Goal: Task Accomplishment & Management: Manage account settings

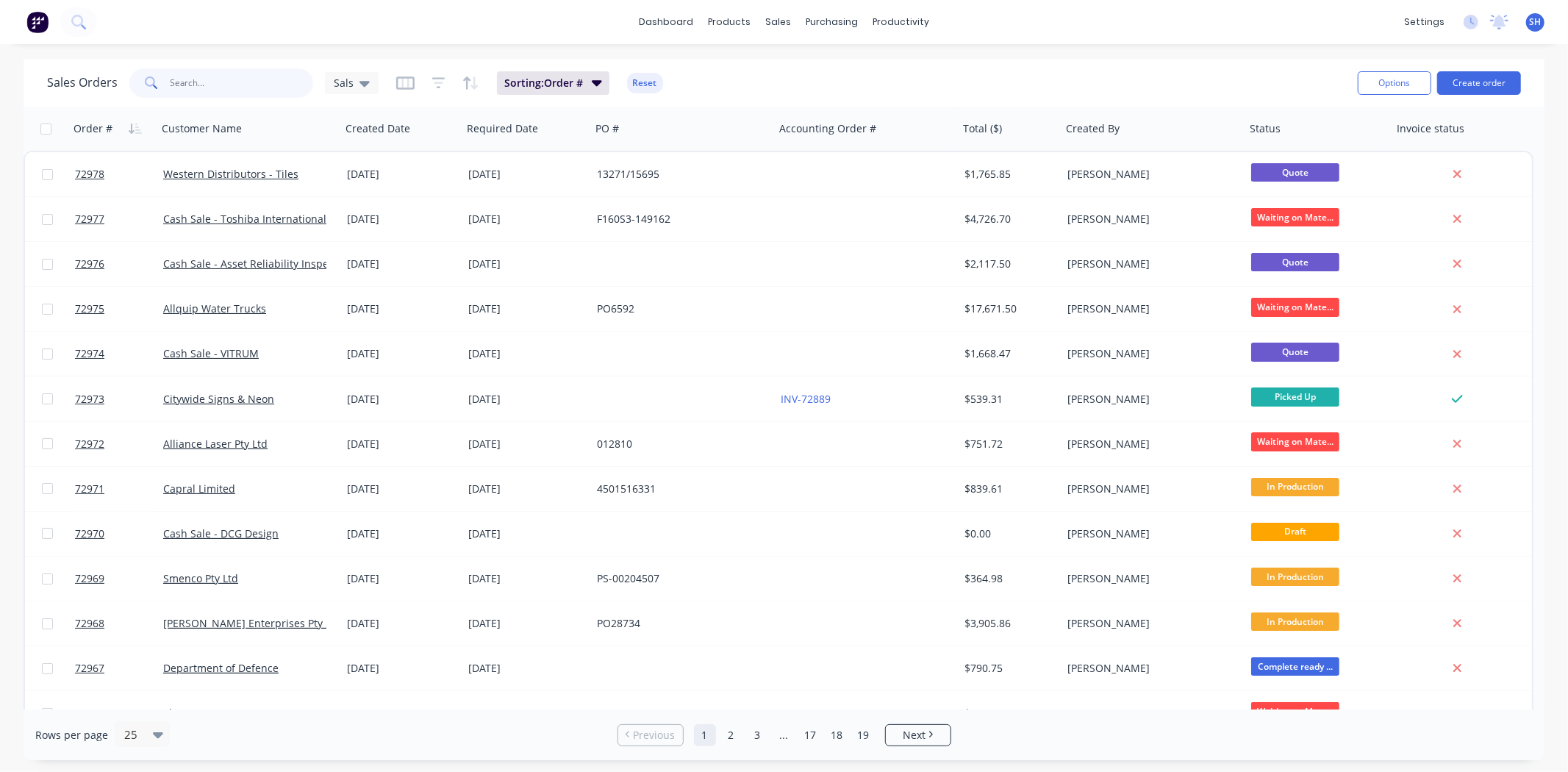
click at [223, 77] on input "text" at bounding box center [242, 83] width 143 height 30
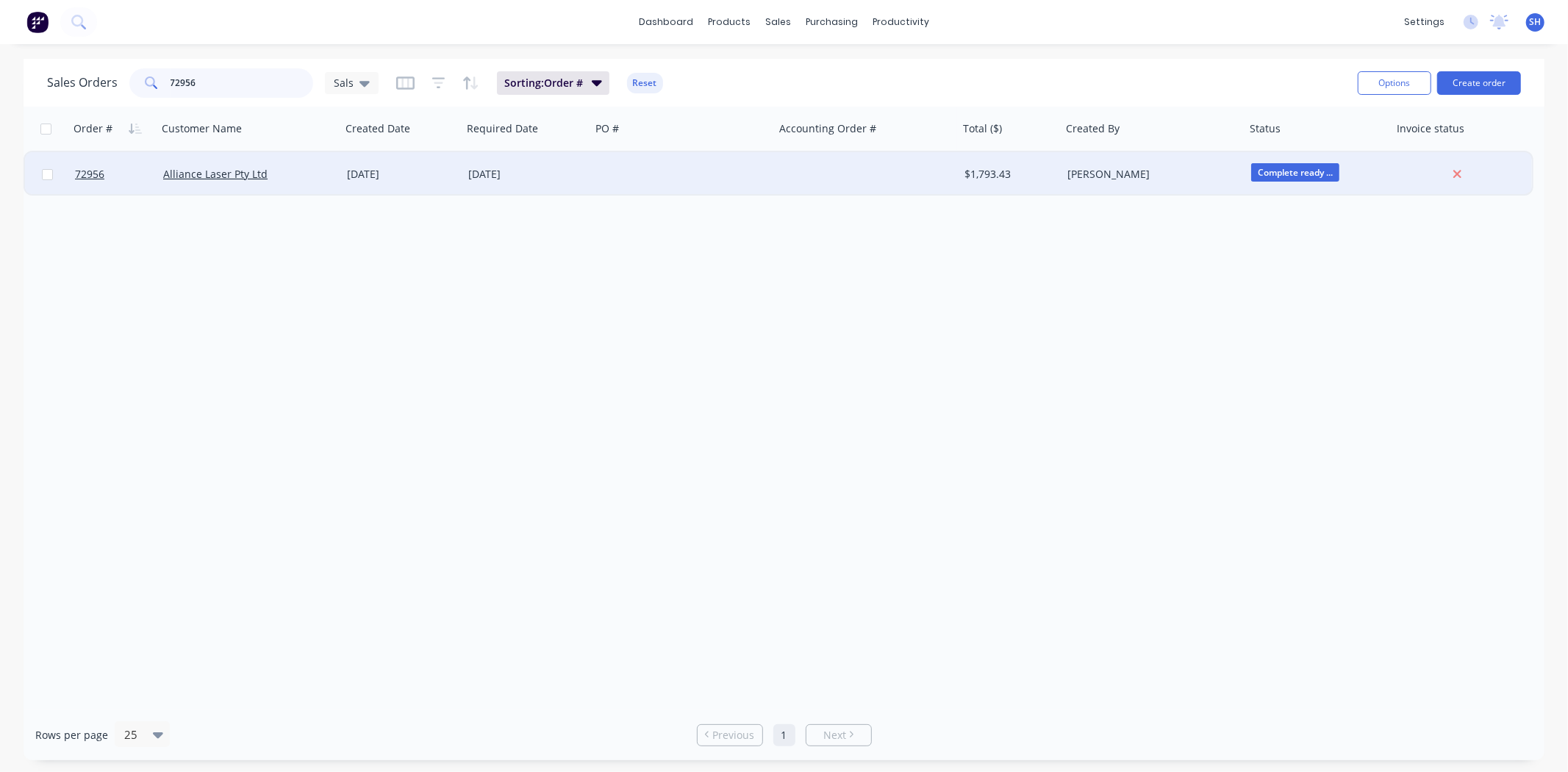
type input "72956"
click at [689, 186] on div at bounding box center [683, 174] width 184 height 44
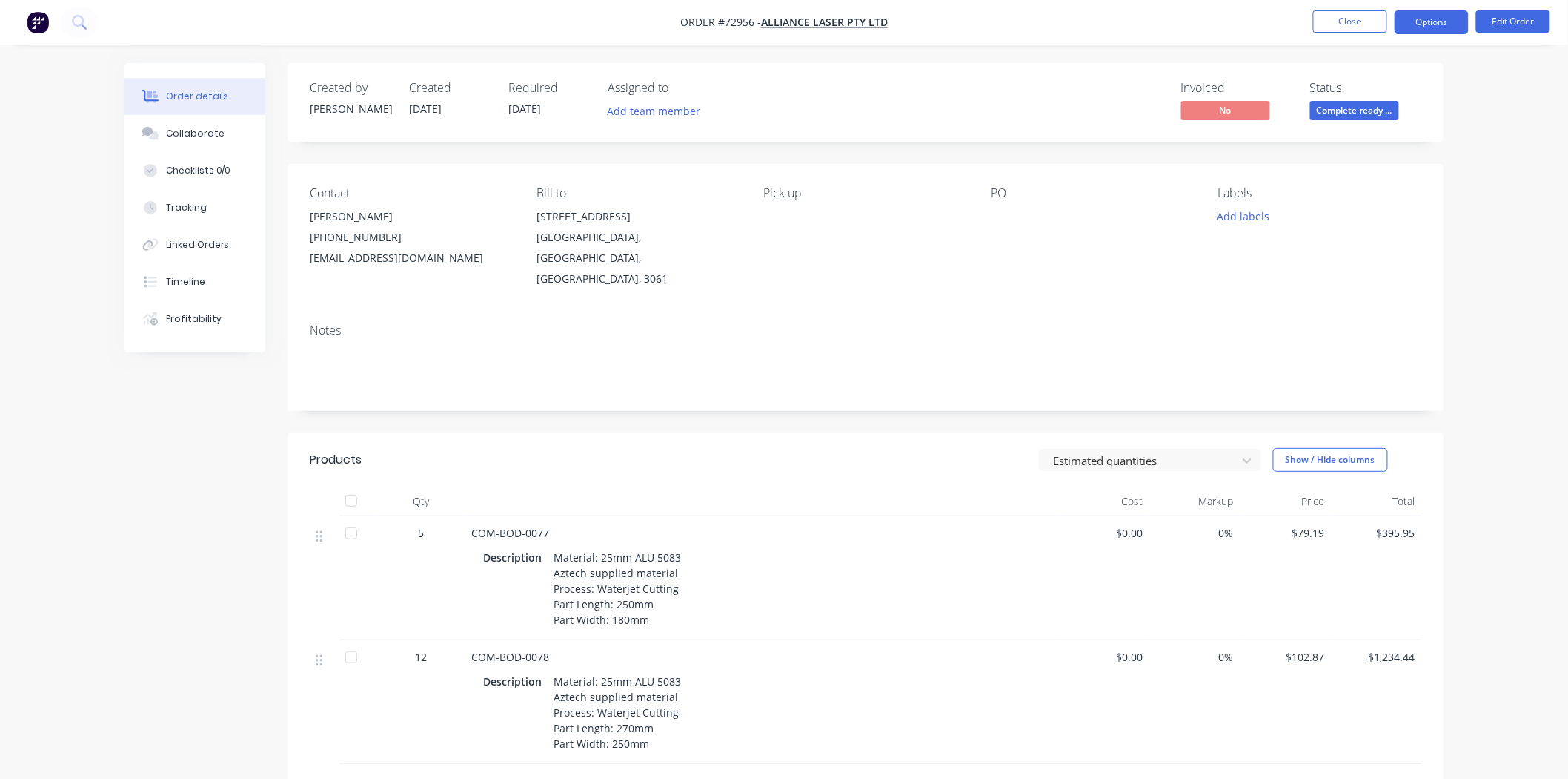
click at [1419, 26] on button "Options" at bounding box center [1432, 22] width 74 height 24
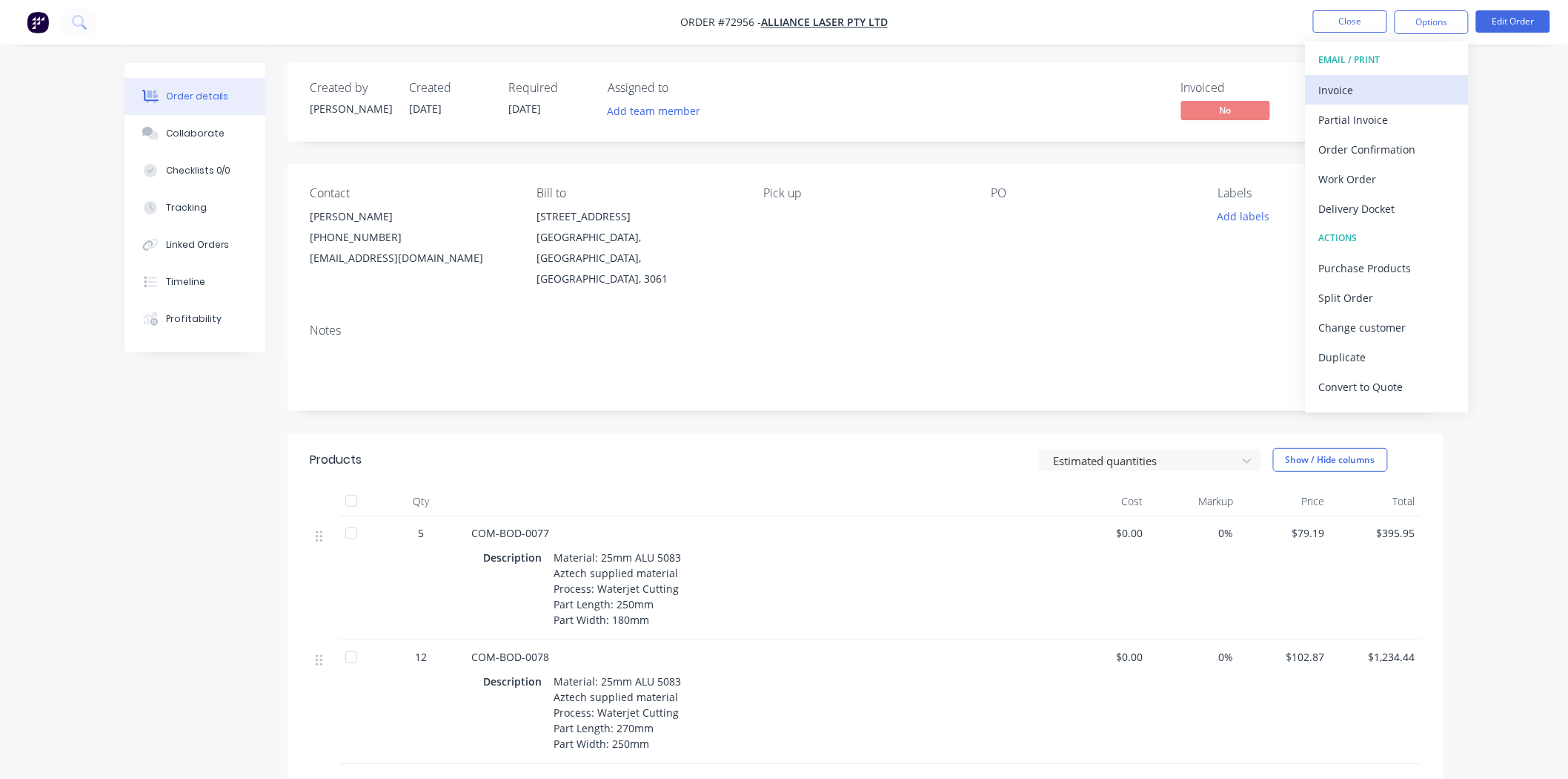
click at [1363, 86] on div "Invoice" at bounding box center [1387, 90] width 136 height 22
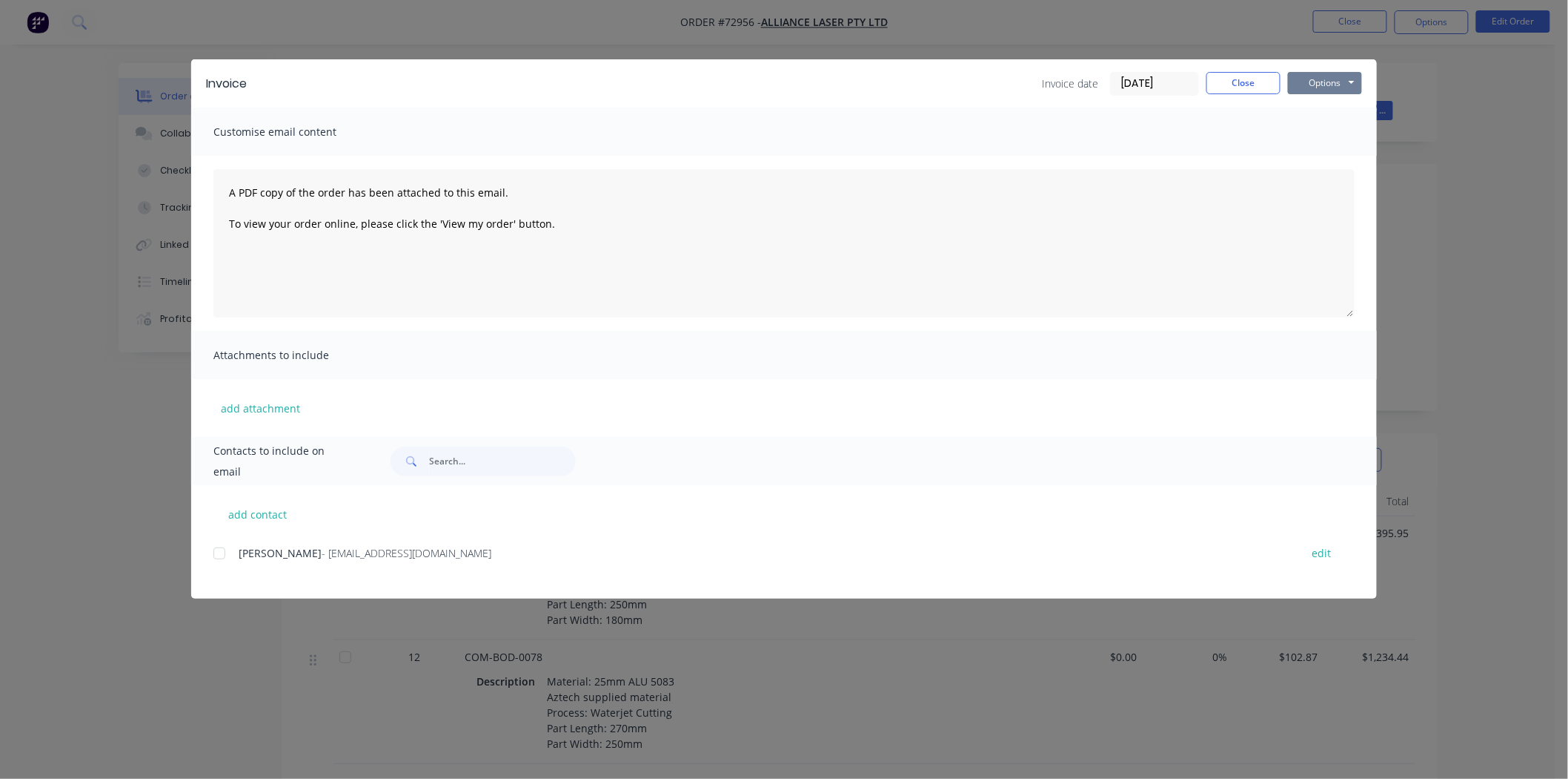
click at [1338, 83] on button "Options" at bounding box center [1325, 83] width 74 height 22
click at [1314, 136] on button "Print" at bounding box center [1335, 134] width 94 height 25
drag, startPoint x: 1250, startPoint y: 87, endPoint x: 1321, endPoint y: 77, distance: 71.7
click at [1249, 86] on button "Close" at bounding box center [1244, 83] width 74 height 22
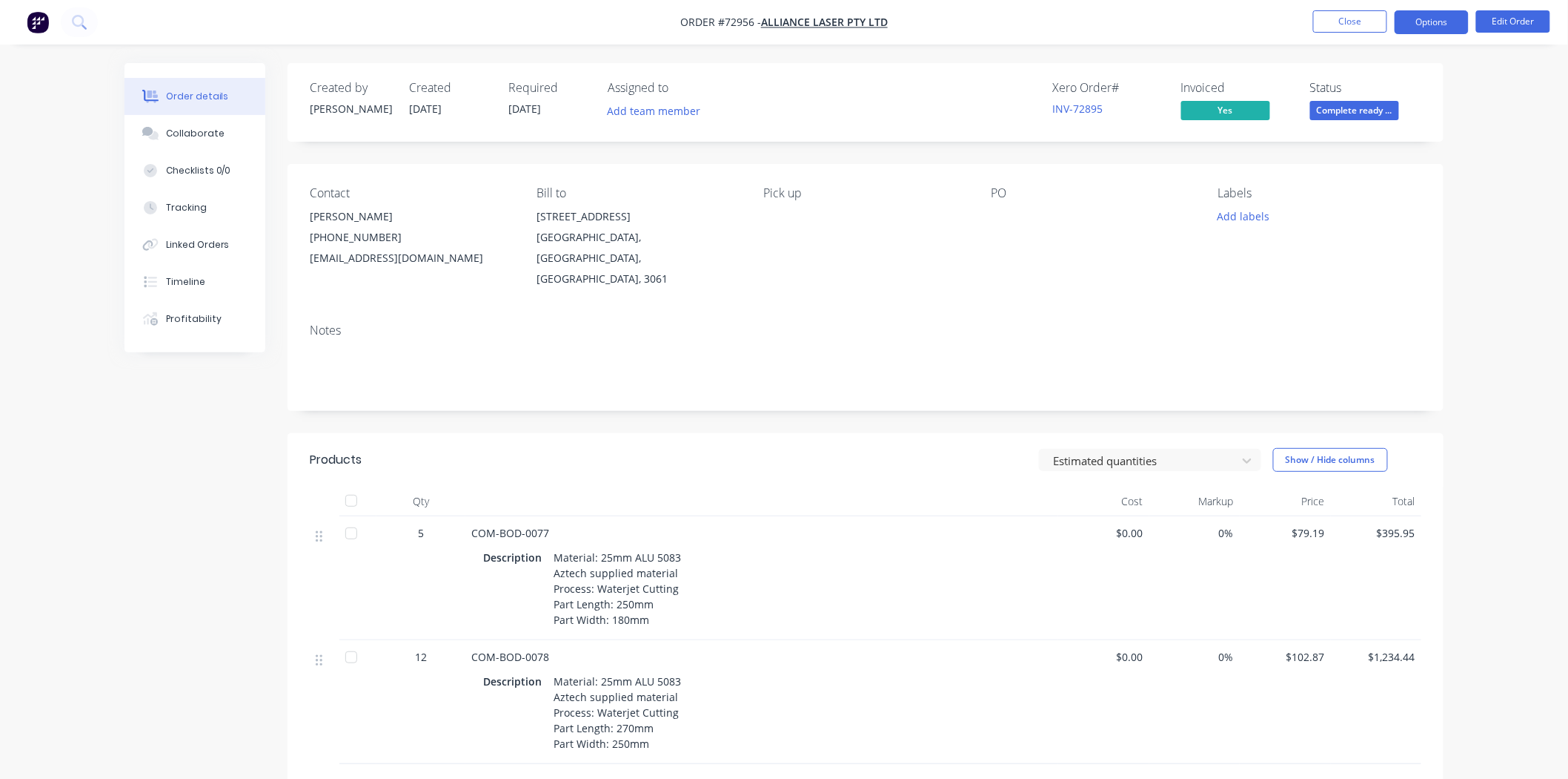
click at [1420, 32] on button "Options" at bounding box center [1432, 22] width 74 height 24
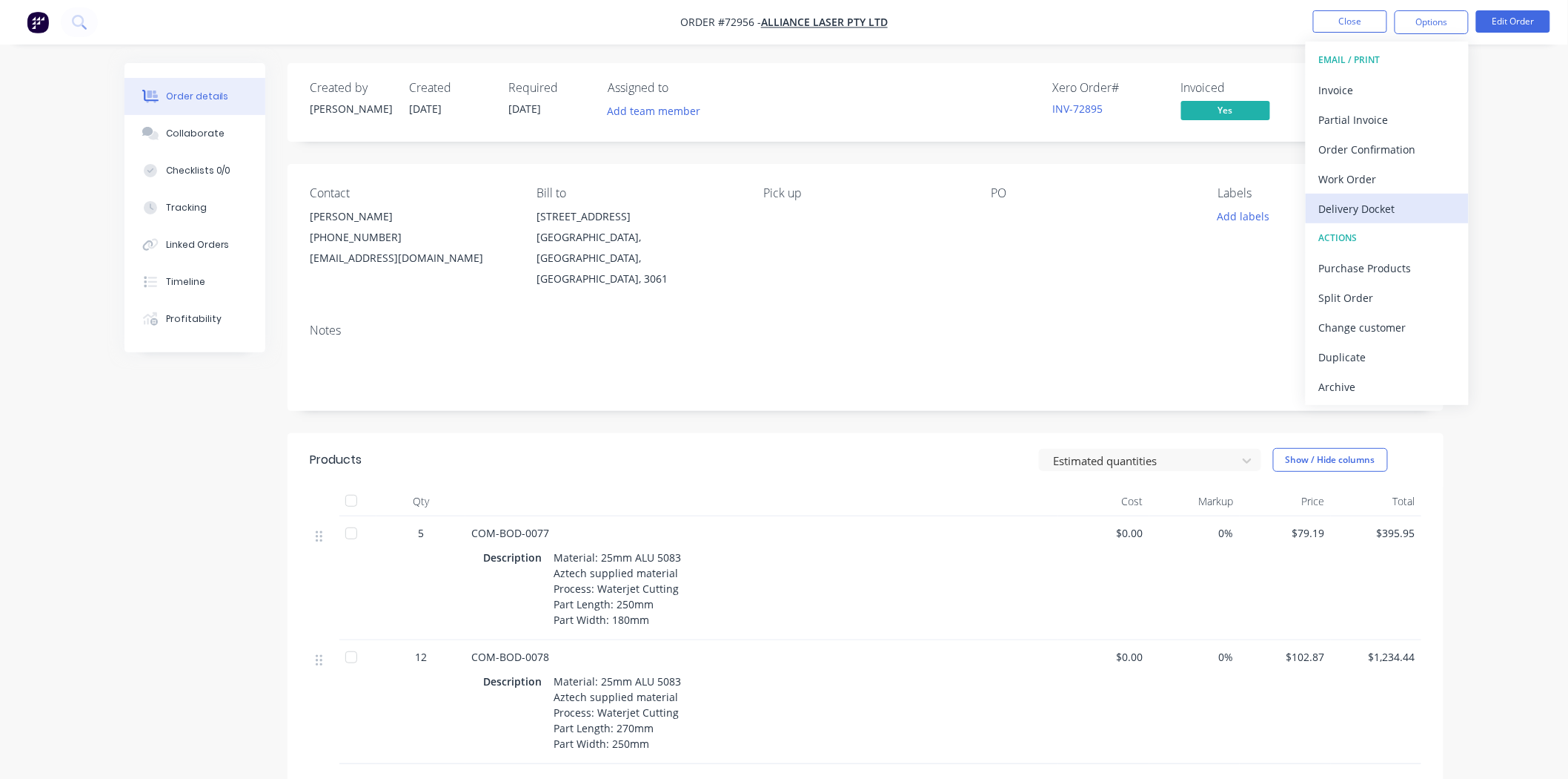
click at [1362, 210] on div "Delivery Docket" at bounding box center [1387, 209] width 136 height 22
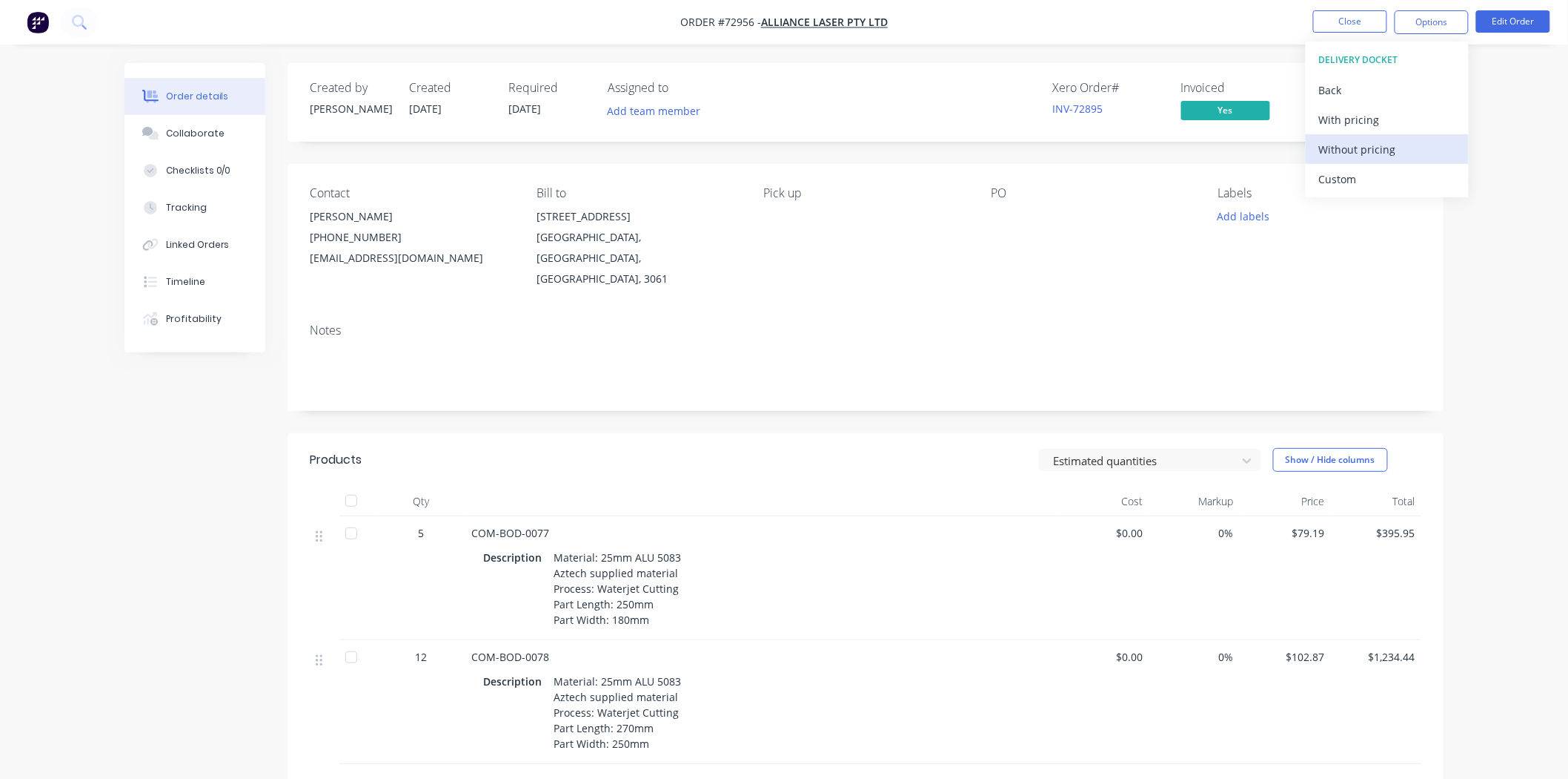
click at [1355, 150] on div "Without pricing" at bounding box center [1387, 150] width 136 height 22
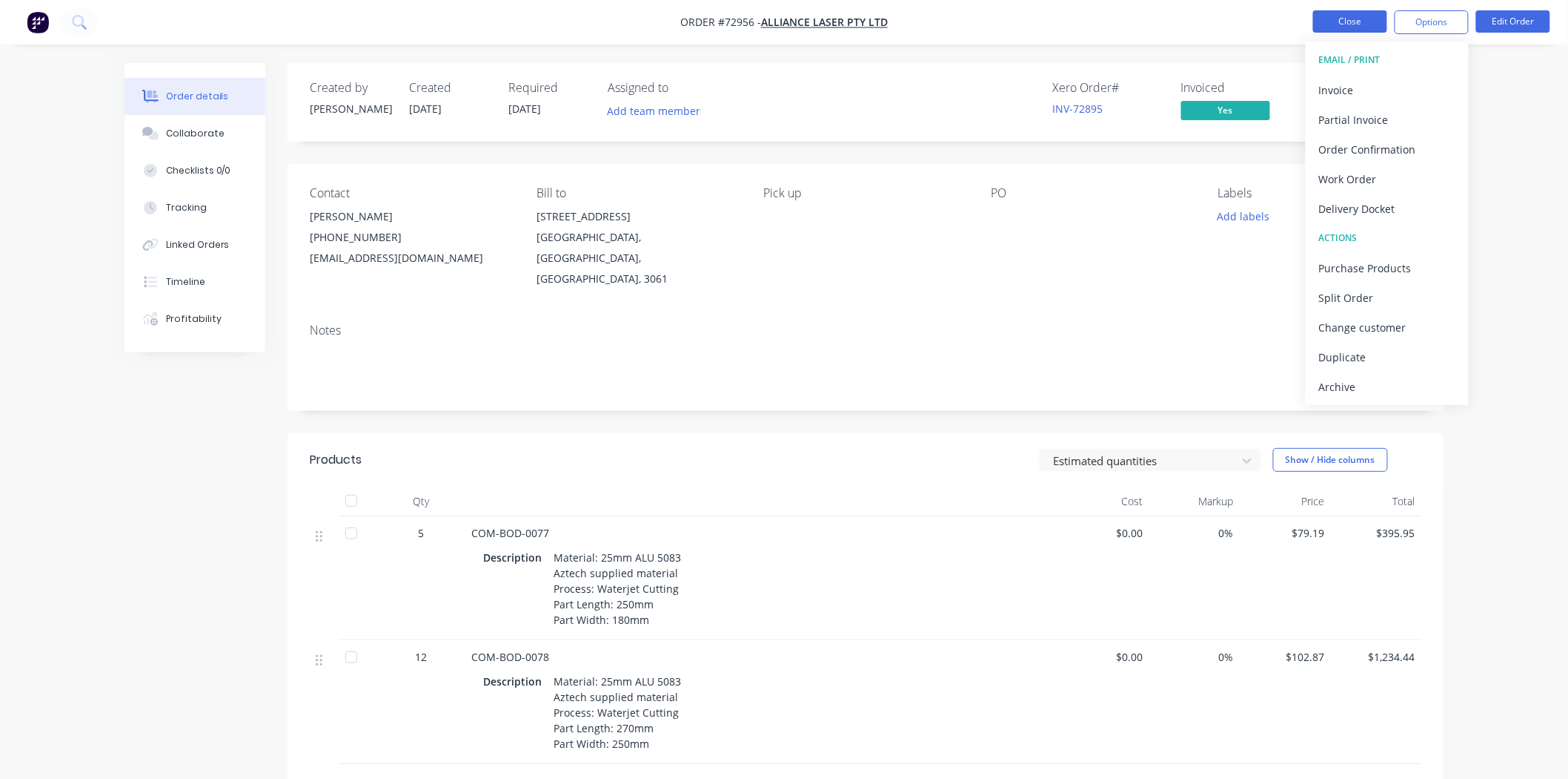
click at [1340, 27] on button "Close" at bounding box center [1351, 21] width 74 height 22
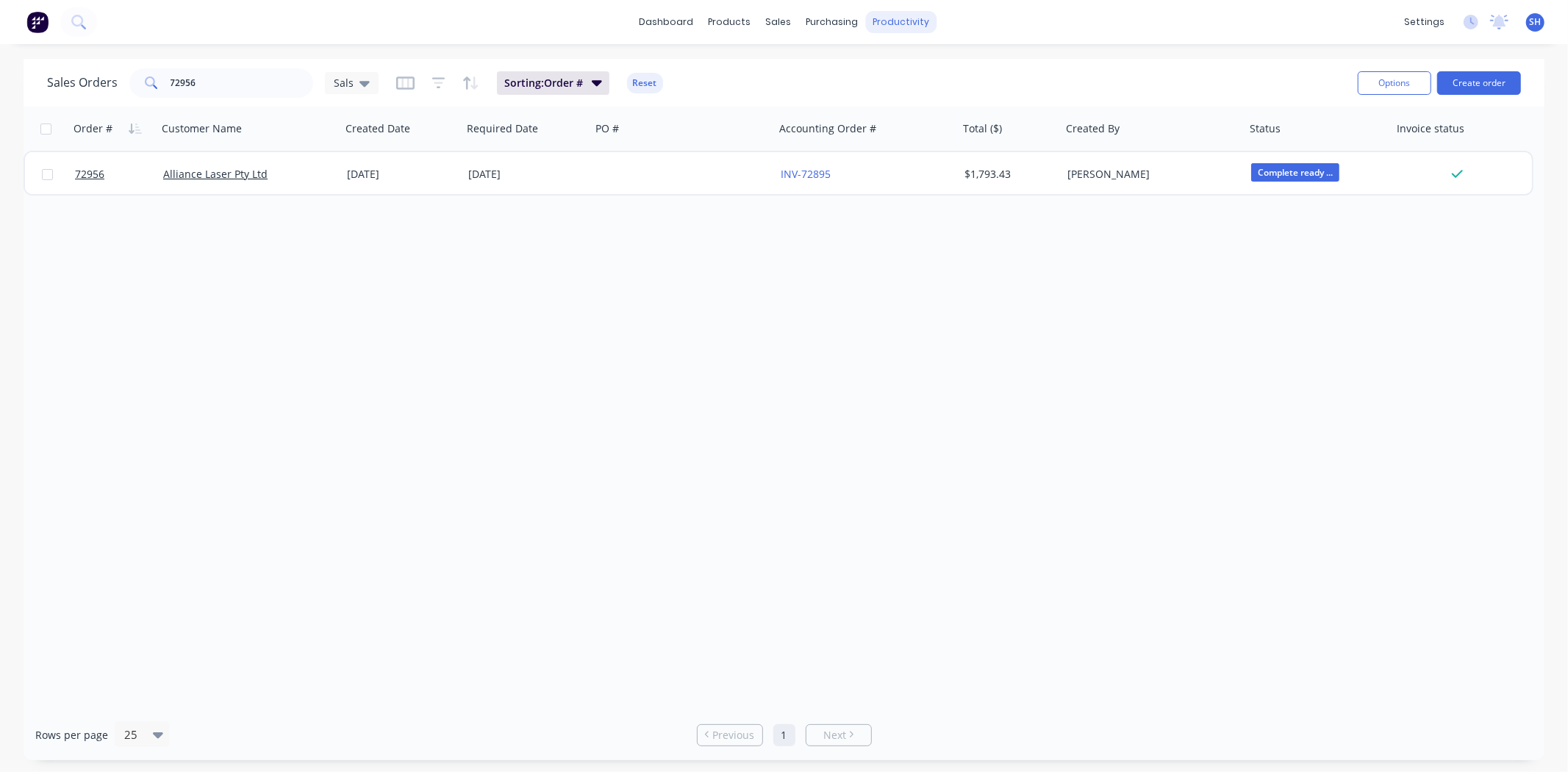
click at [903, 24] on div "productivity" at bounding box center [900, 22] width 71 height 22
click at [914, 64] on div "Workflow" at bounding box center [926, 70] width 44 height 14
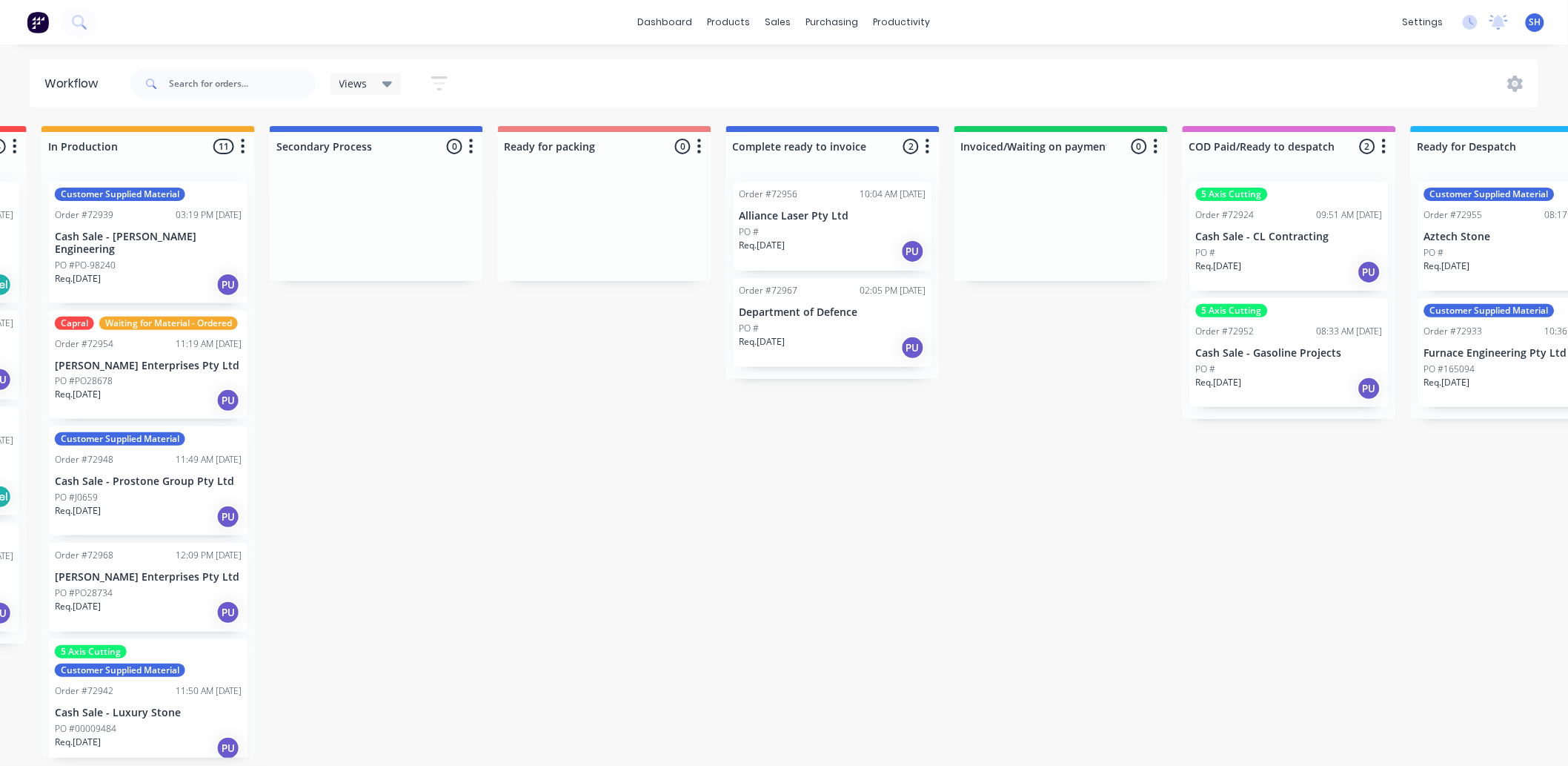
scroll to position [0, 787]
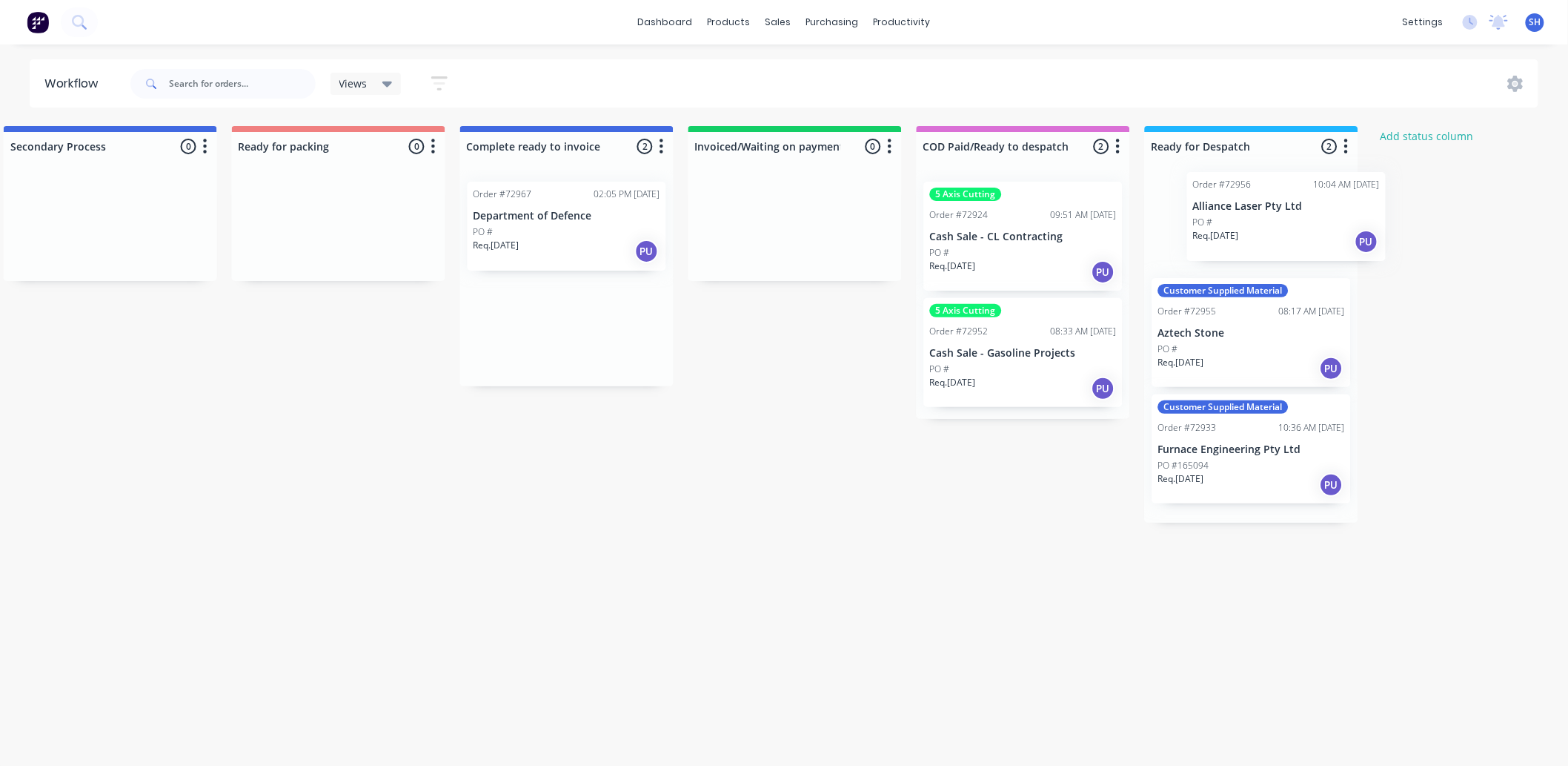
drag, startPoint x: 722, startPoint y: 233, endPoint x: 1291, endPoint y: 224, distance: 569.1
click at [1291, 224] on div "Submitted 1 Status colour #273444 hex #273444 Save Cancel Summaries Total order…" at bounding box center [391, 442] width 2686 height 632
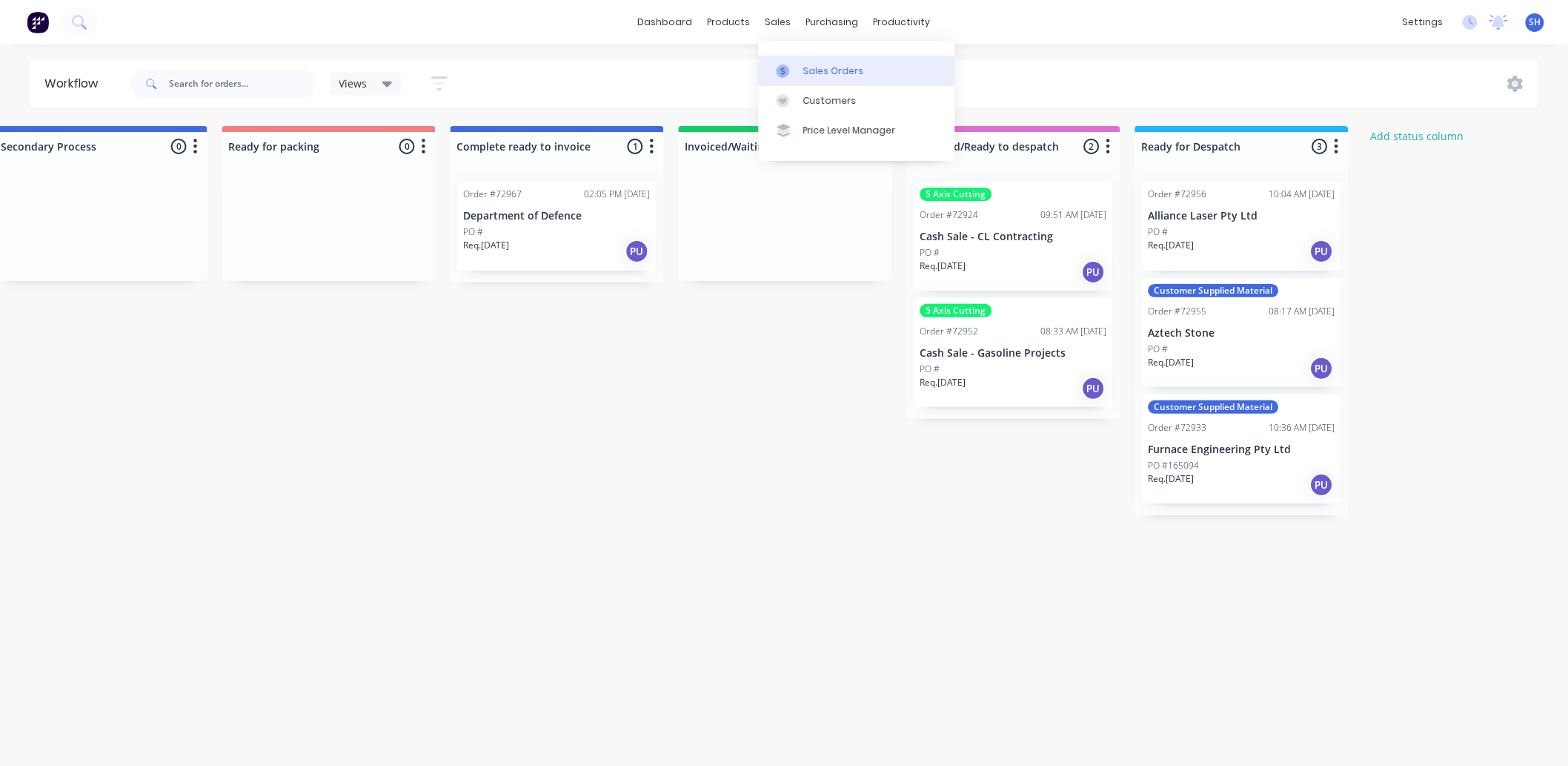
click at [801, 68] on link "Sales Orders" at bounding box center [857, 70] width 196 height 30
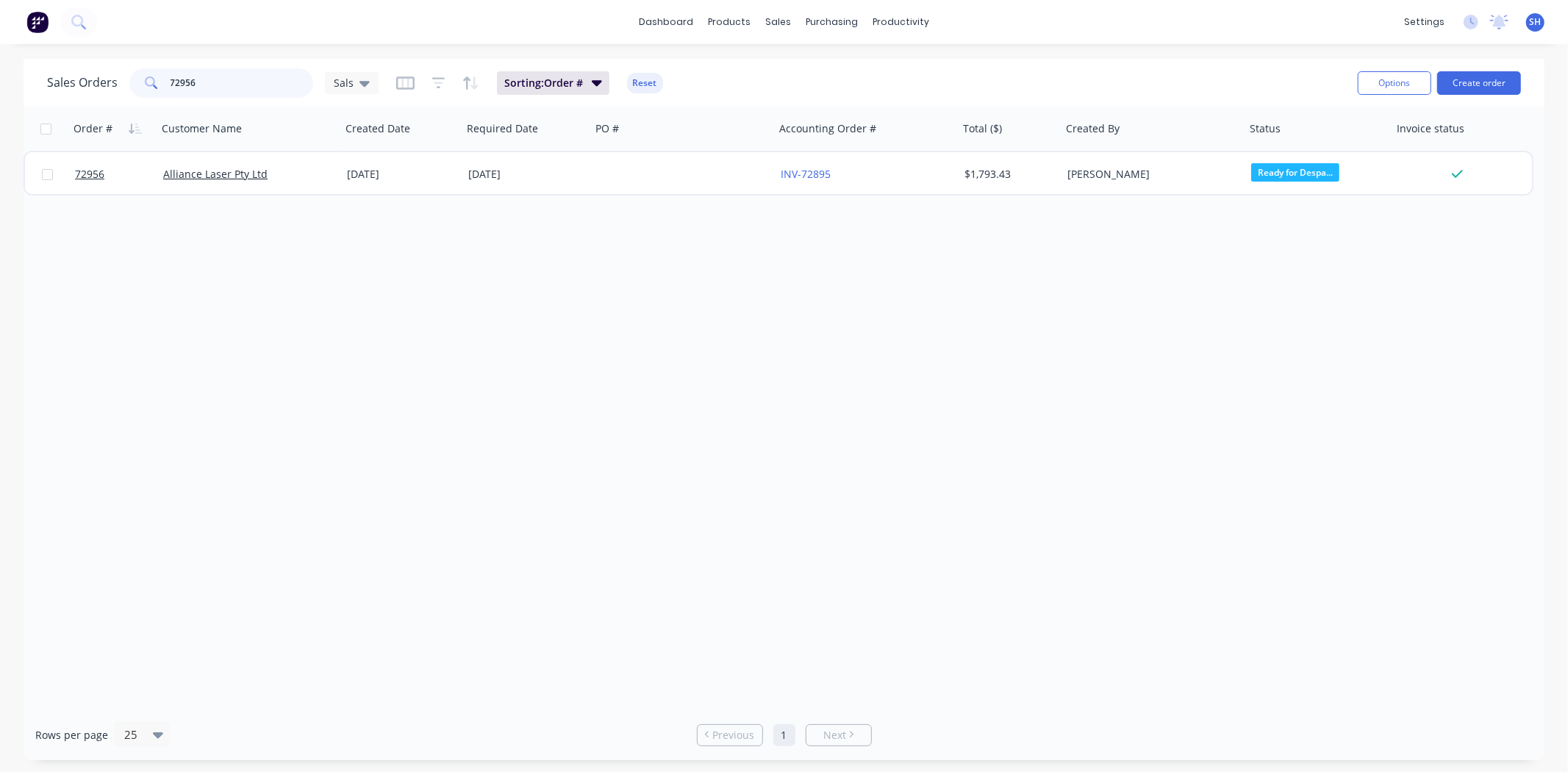
drag, startPoint x: 223, startPoint y: 89, endPoint x: 141, endPoint y: 82, distance: 82.3
click at [141, 82] on div "72956" at bounding box center [222, 83] width 184 height 30
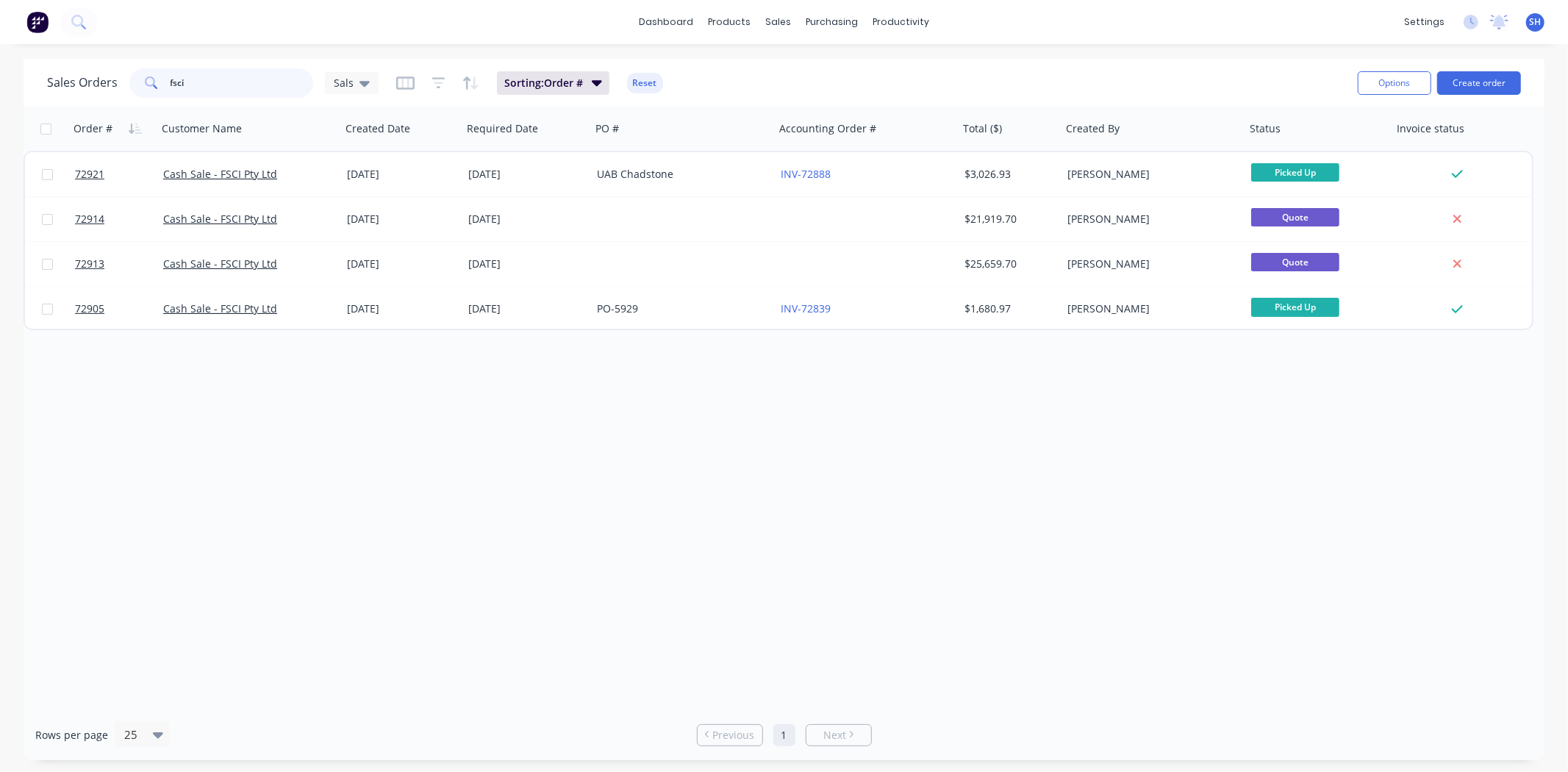
drag, startPoint x: 191, startPoint y: 88, endPoint x: 162, endPoint y: 85, distance: 29.2
click at [162, 85] on div "fsci" at bounding box center [222, 83] width 184 height 30
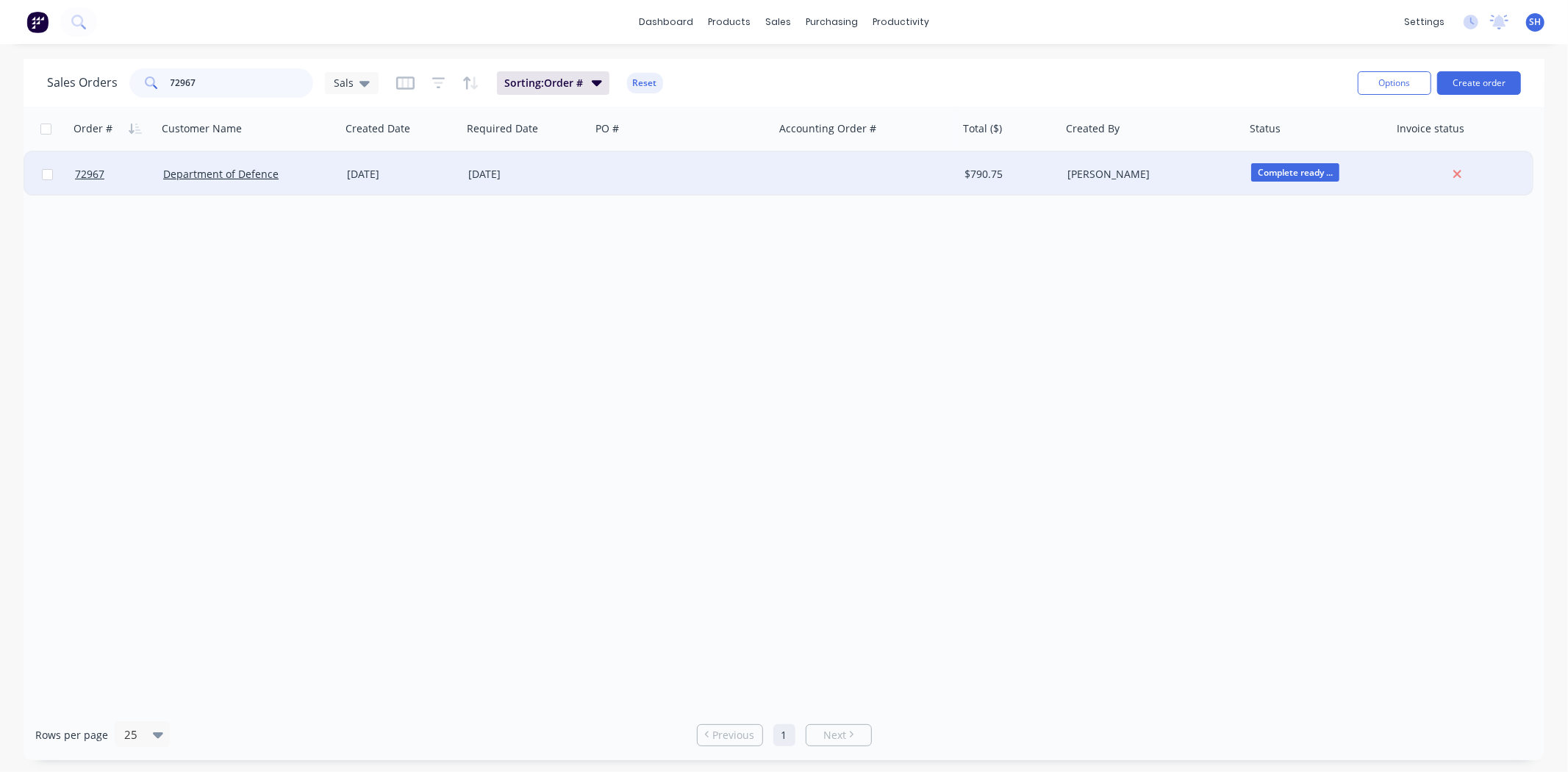
type input "72967"
click at [415, 171] on div "[DATE]" at bounding box center [402, 174] width 110 height 14
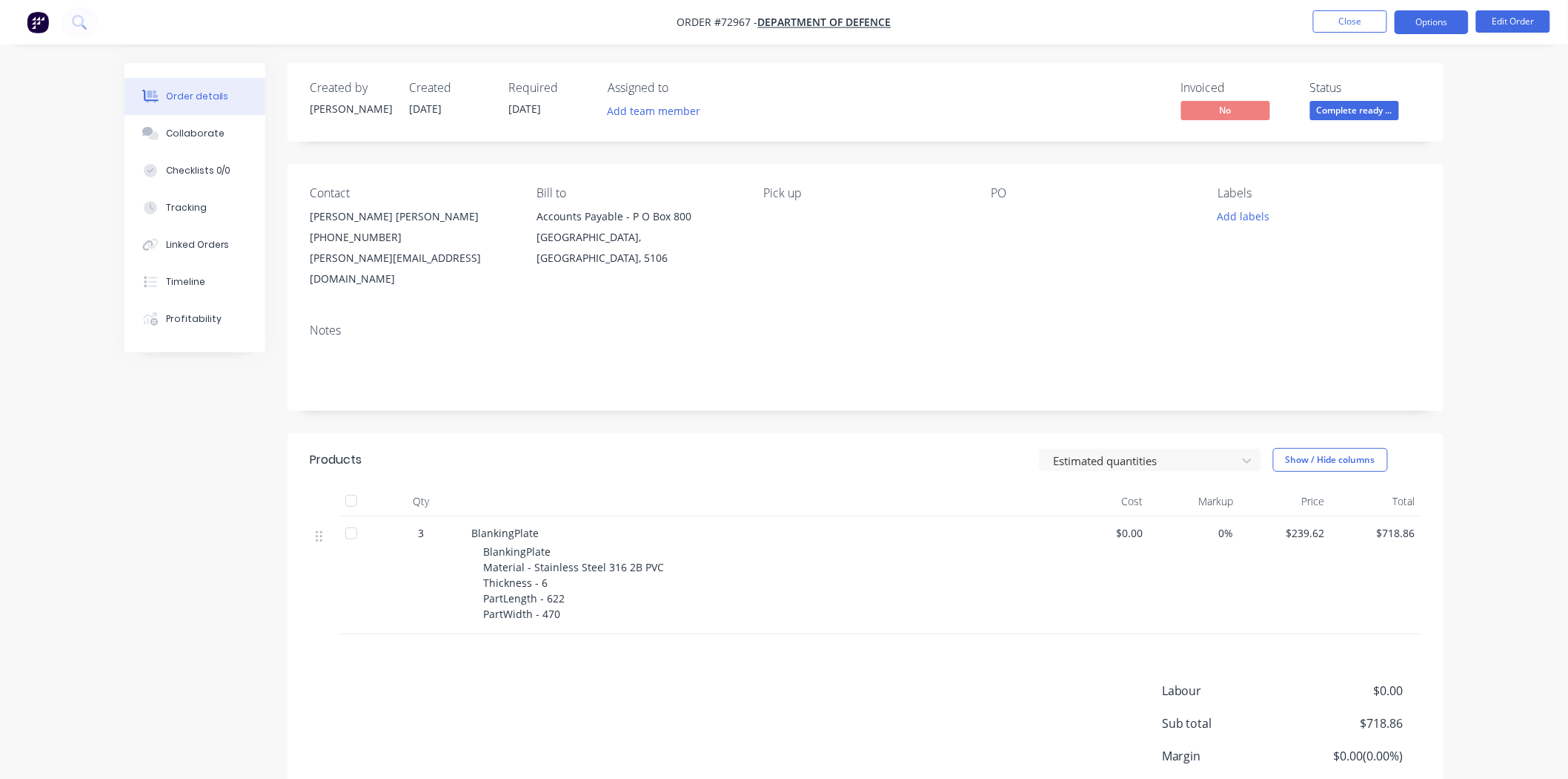
click at [1419, 26] on button "Options" at bounding box center [1432, 22] width 74 height 24
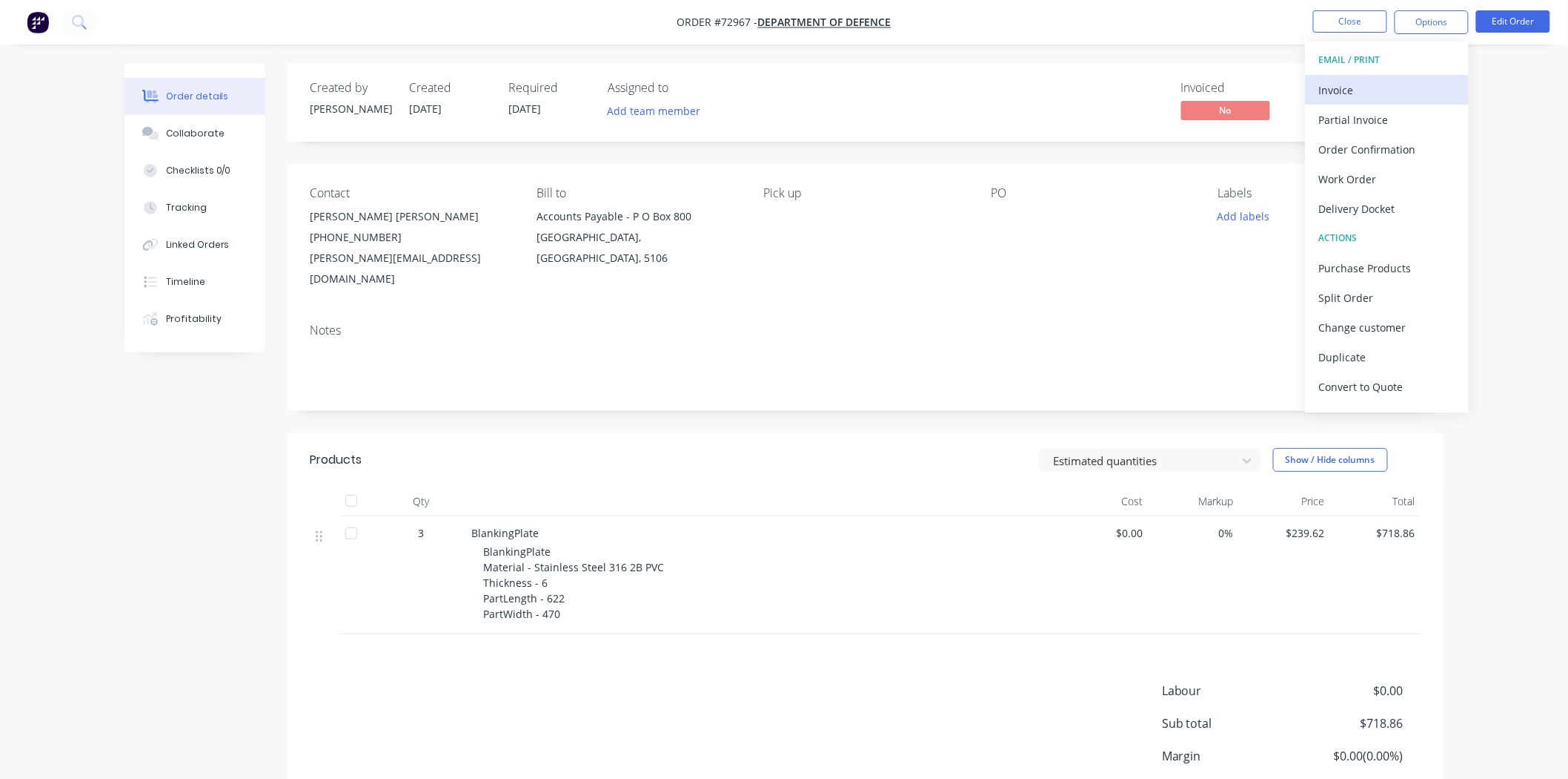
click at [1380, 85] on div "Invoice" at bounding box center [1387, 90] width 136 height 22
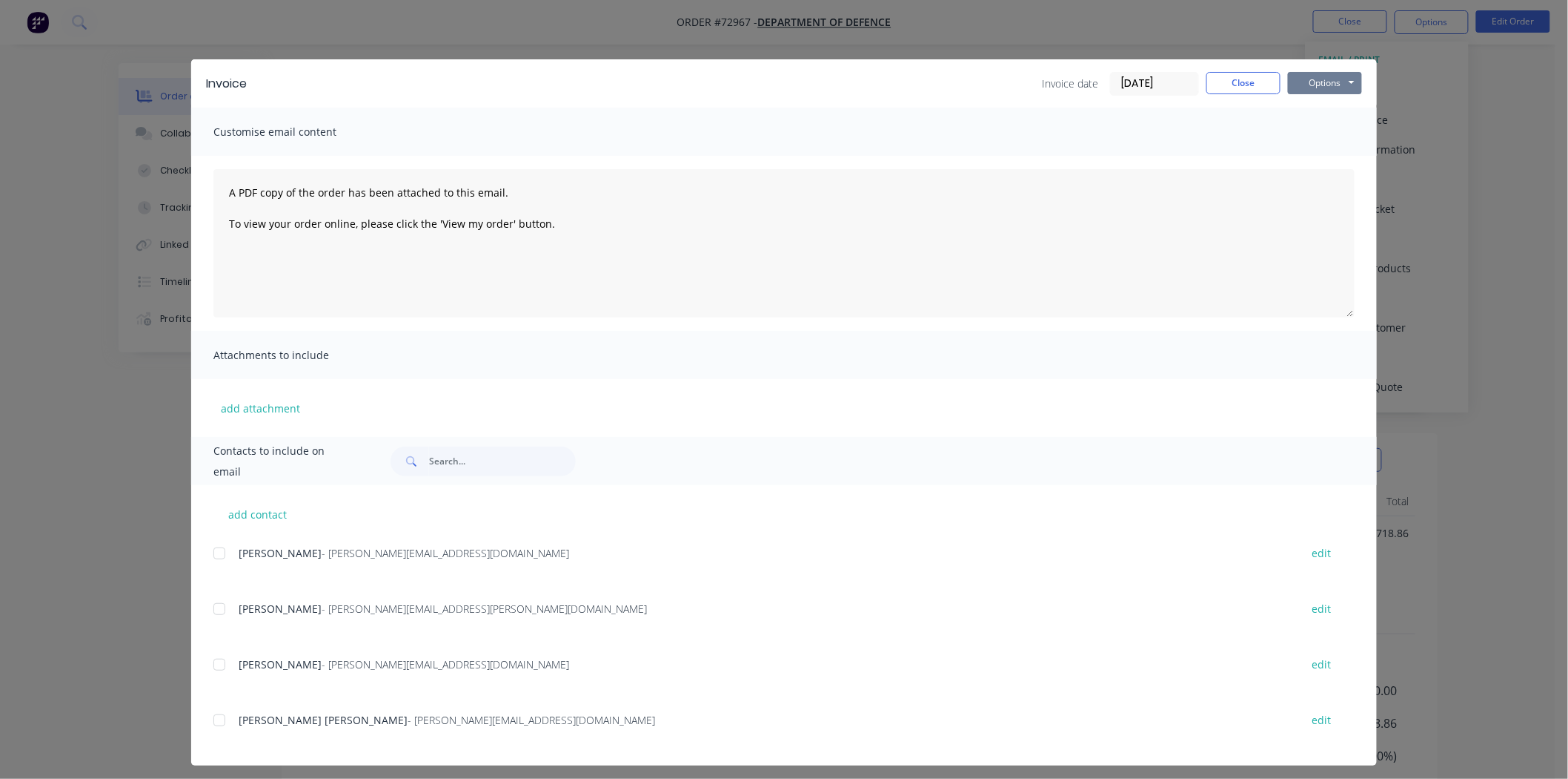
click at [1337, 83] on button "Options" at bounding box center [1325, 83] width 74 height 22
click at [1333, 126] on button "Print" at bounding box center [1335, 134] width 94 height 25
click at [1228, 85] on button "Close" at bounding box center [1244, 83] width 74 height 22
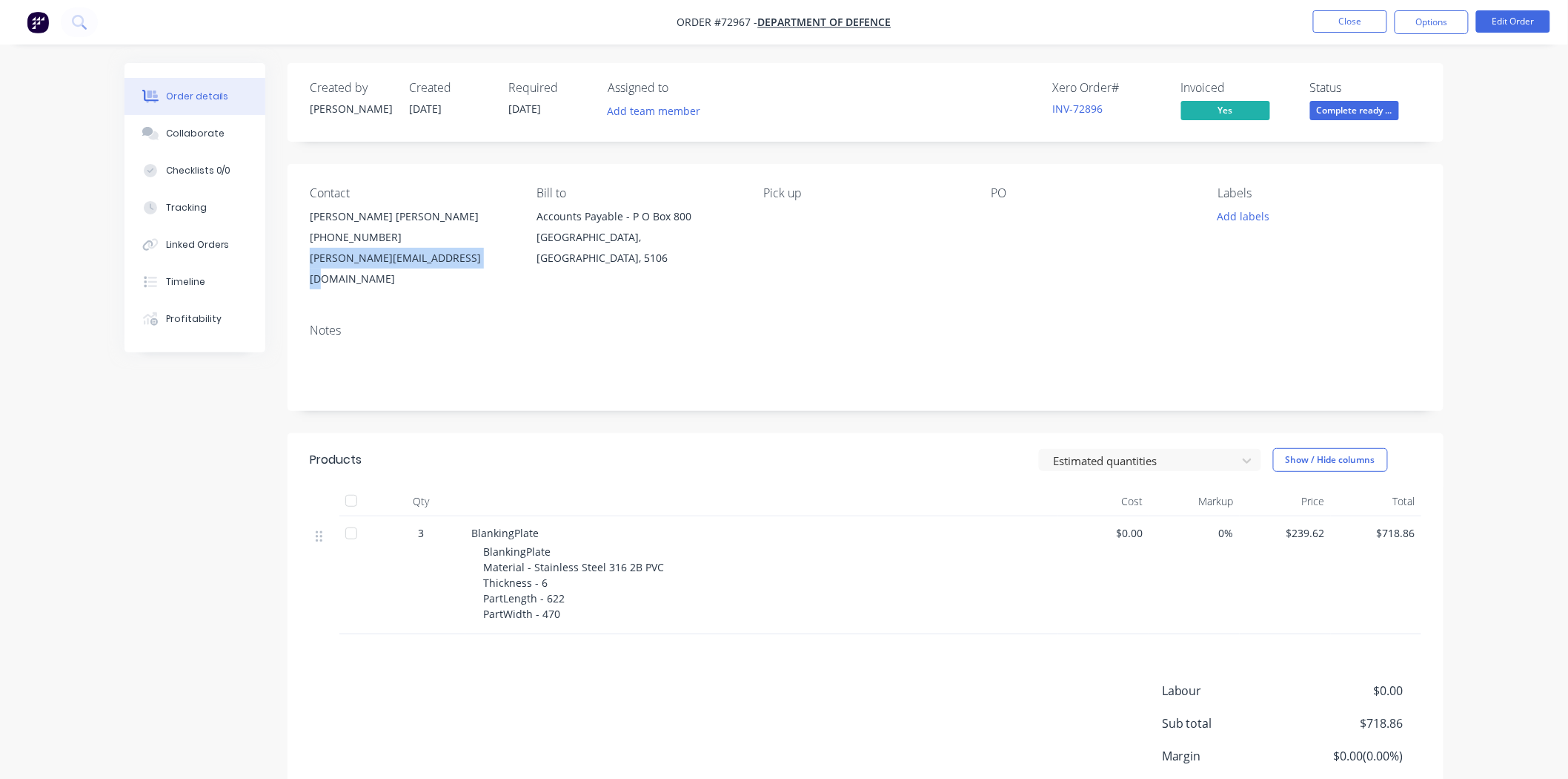
drag, startPoint x: 472, startPoint y: 256, endPoint x: 312, endPoint y: 268, distance: 160.4
click at [312, 268] on div "mitchell.sesso1@defence.gov.au" at bounding box center [412, 268] width 203 height 42
copy div "mitchell.sesso1@defence.gov.au"
click at [1438, 21] on button "Options" at bounding box center [1432, 22] width 74 height 24
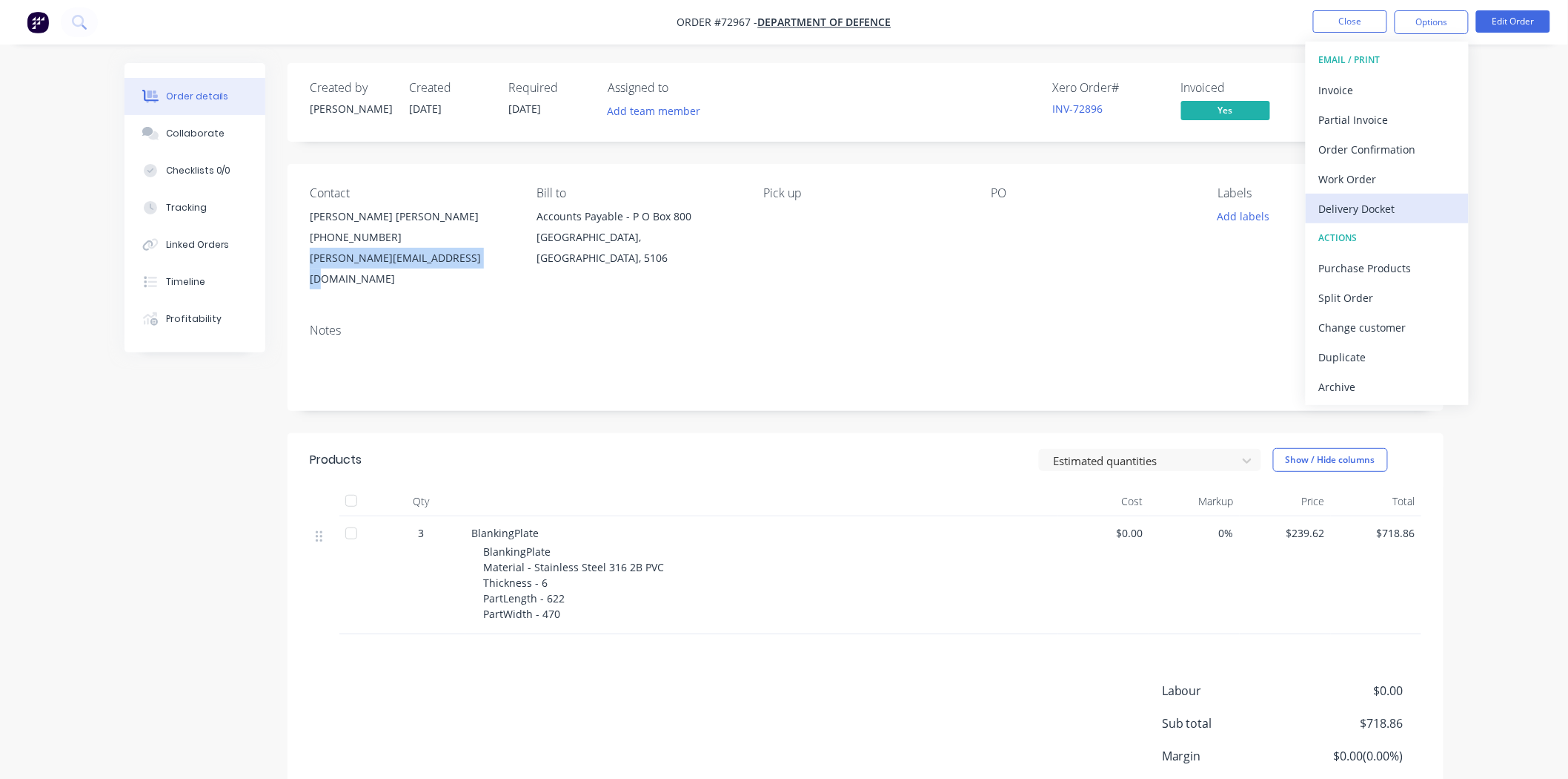
click at [1377, 204] on div "Delivery Docket" at bounding box center [1387, 209] width 136 height 22
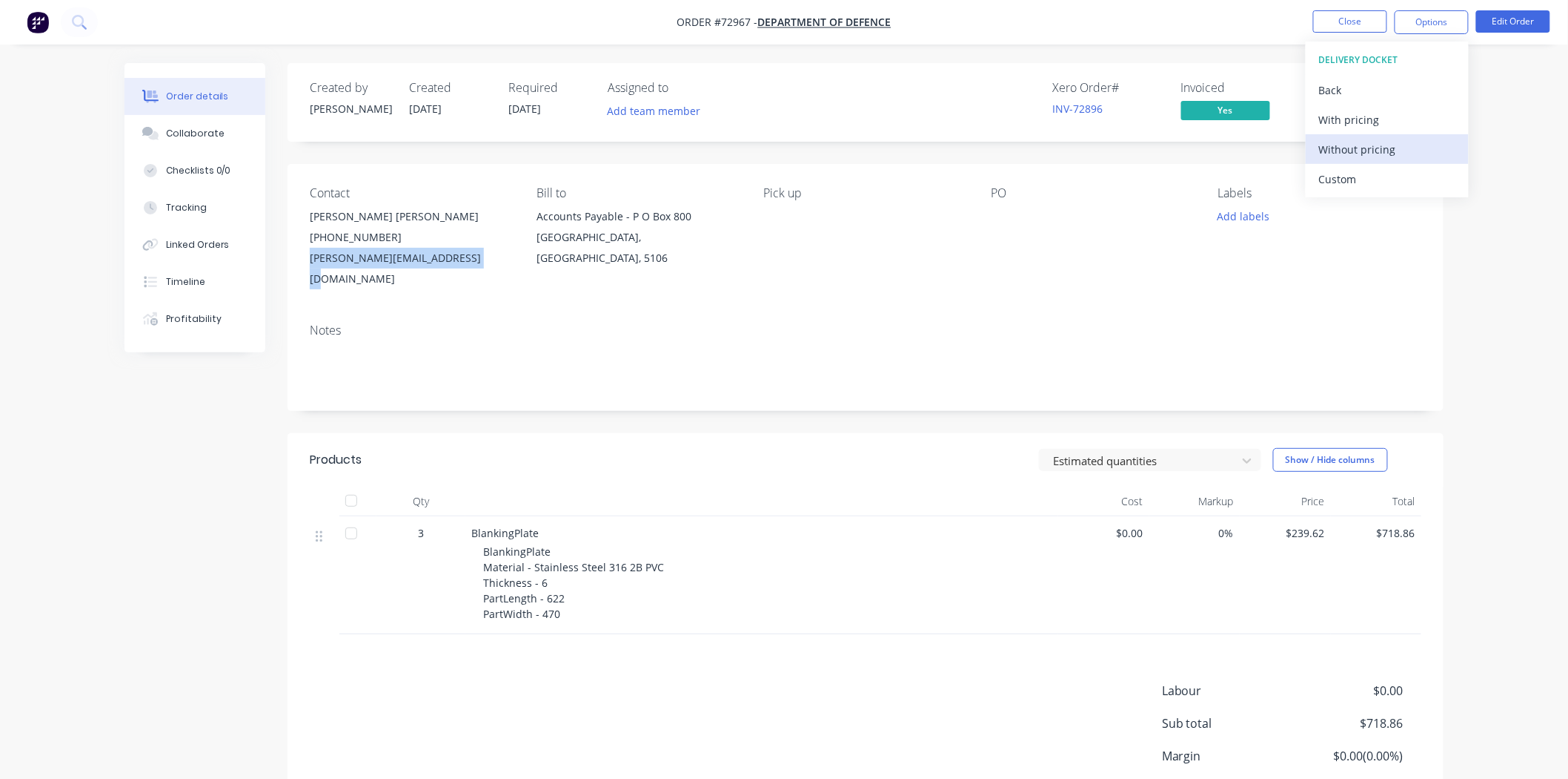
click at [1362, 155] on div "Without pricing" at bounding box center [1387, 150] width 136 height 22
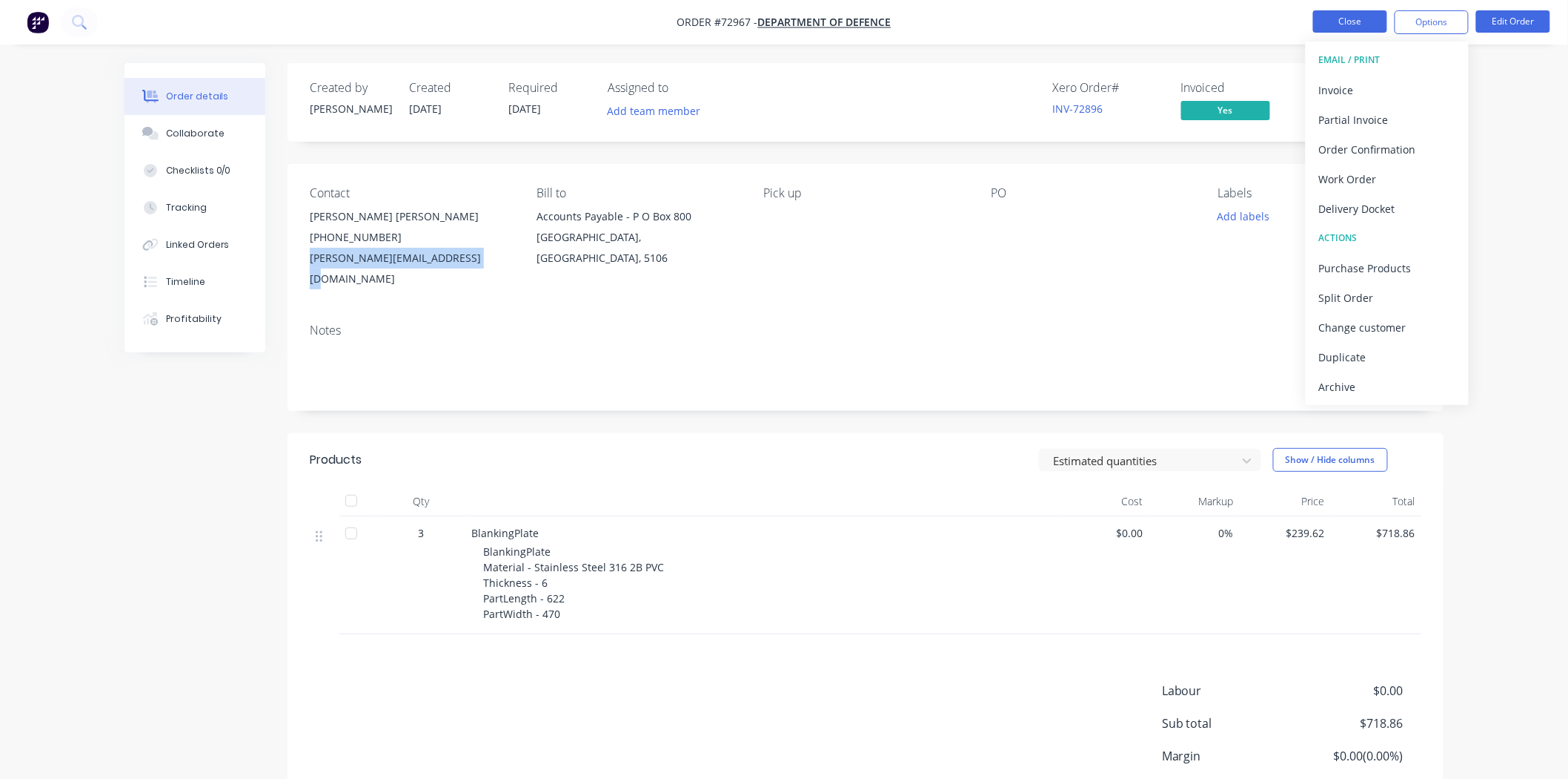
click at [1350, 26] on button "Close" at bounding box center [1351, 21] width 74 height 22
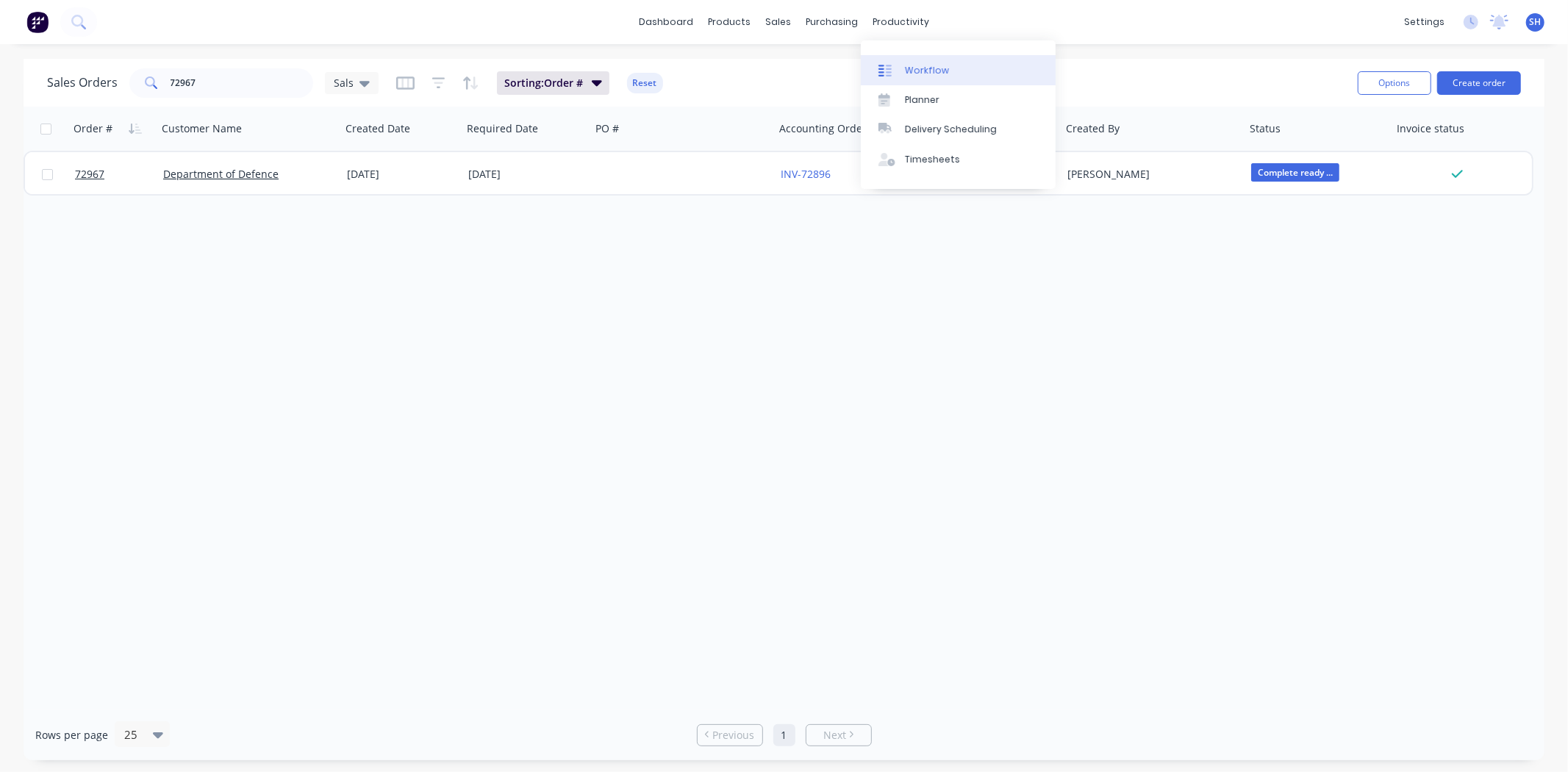
click at [910, 77] on link "Workflow" at bounding box center [958, 69] width 195 height 30
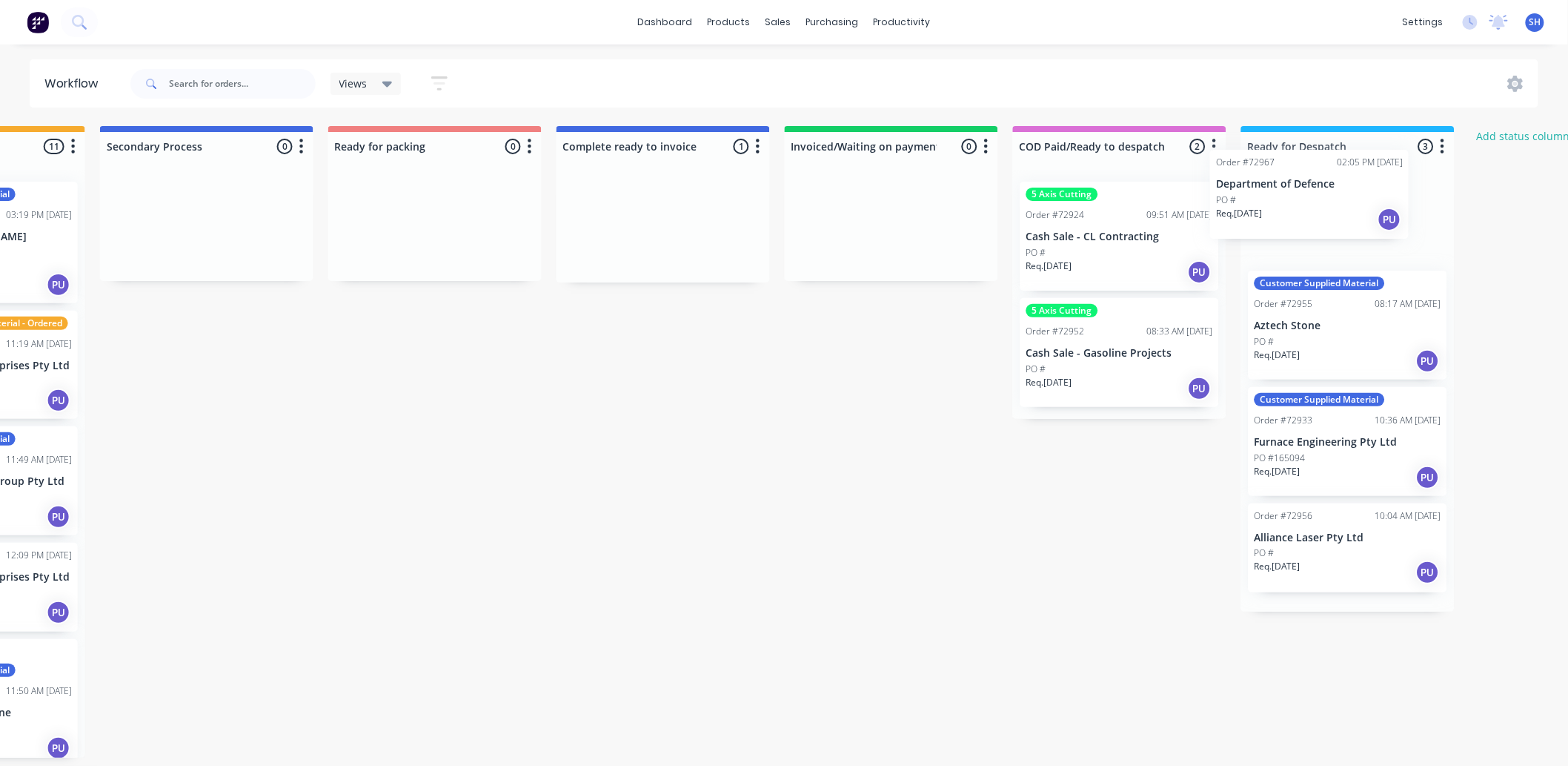
scroll to position [0, 882]
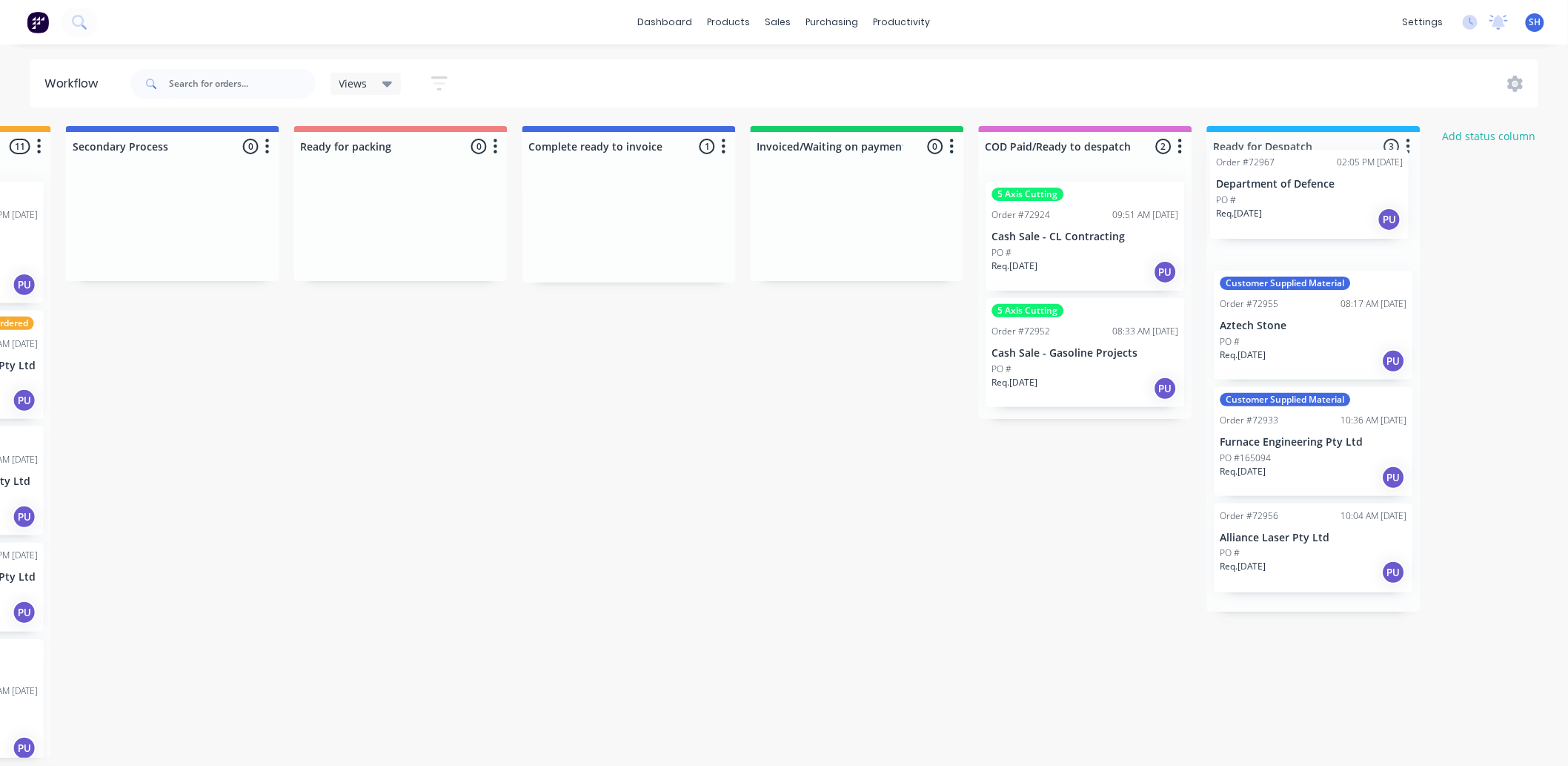
drag, startPoint x: 765, startPoint y: 243, endPoint x: 1278, endPoint y: 212, distance: 513.9
click at [1278, 212] on div "Submitted 1 Status colour #273444 hex #273444 Save Cancel Summaries Total order…" at bounding box center [452, 442] width 2686 height 632
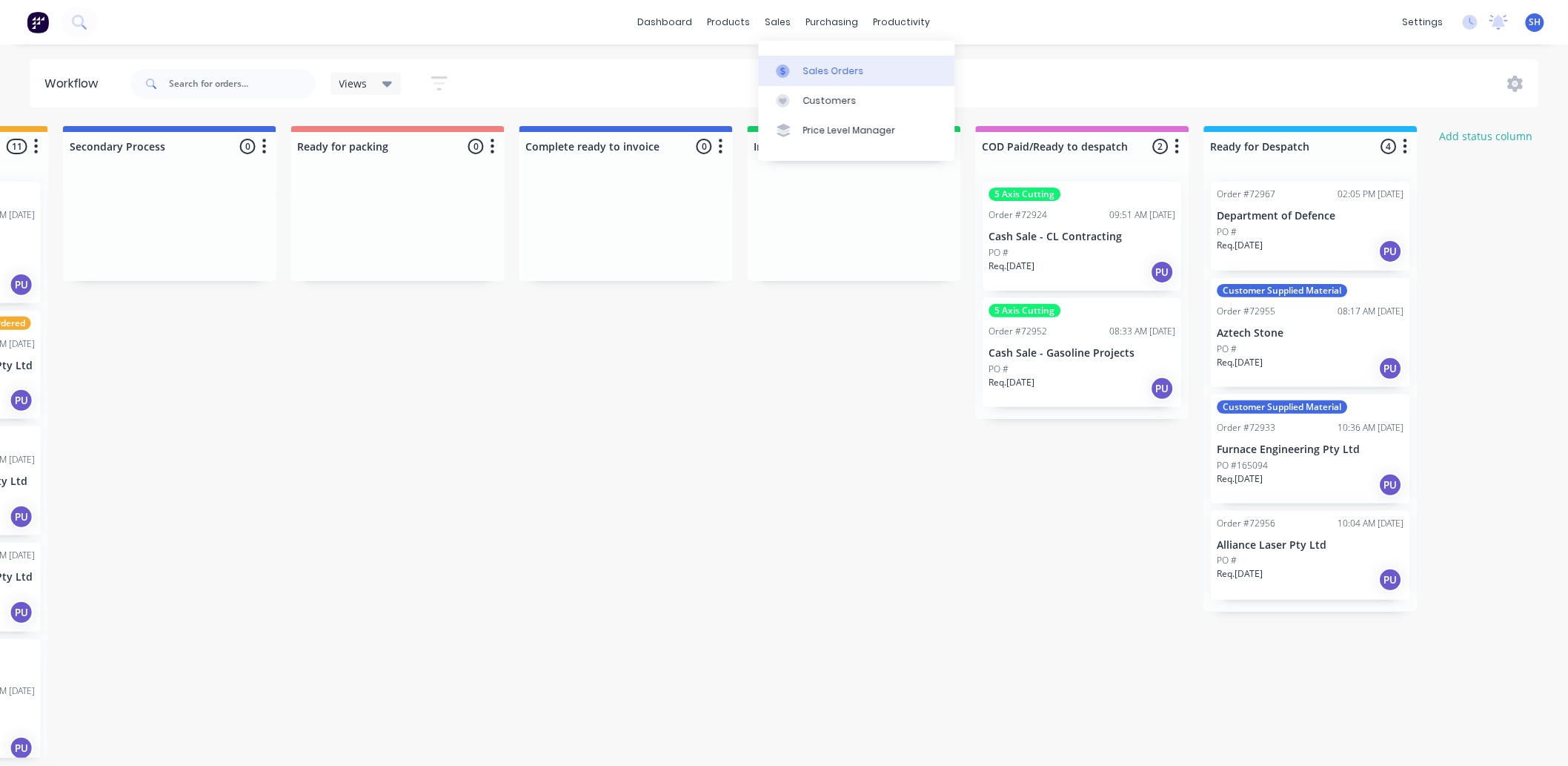
click at [790, 66] on div at bounding box center [788, 71] width 22 height 14
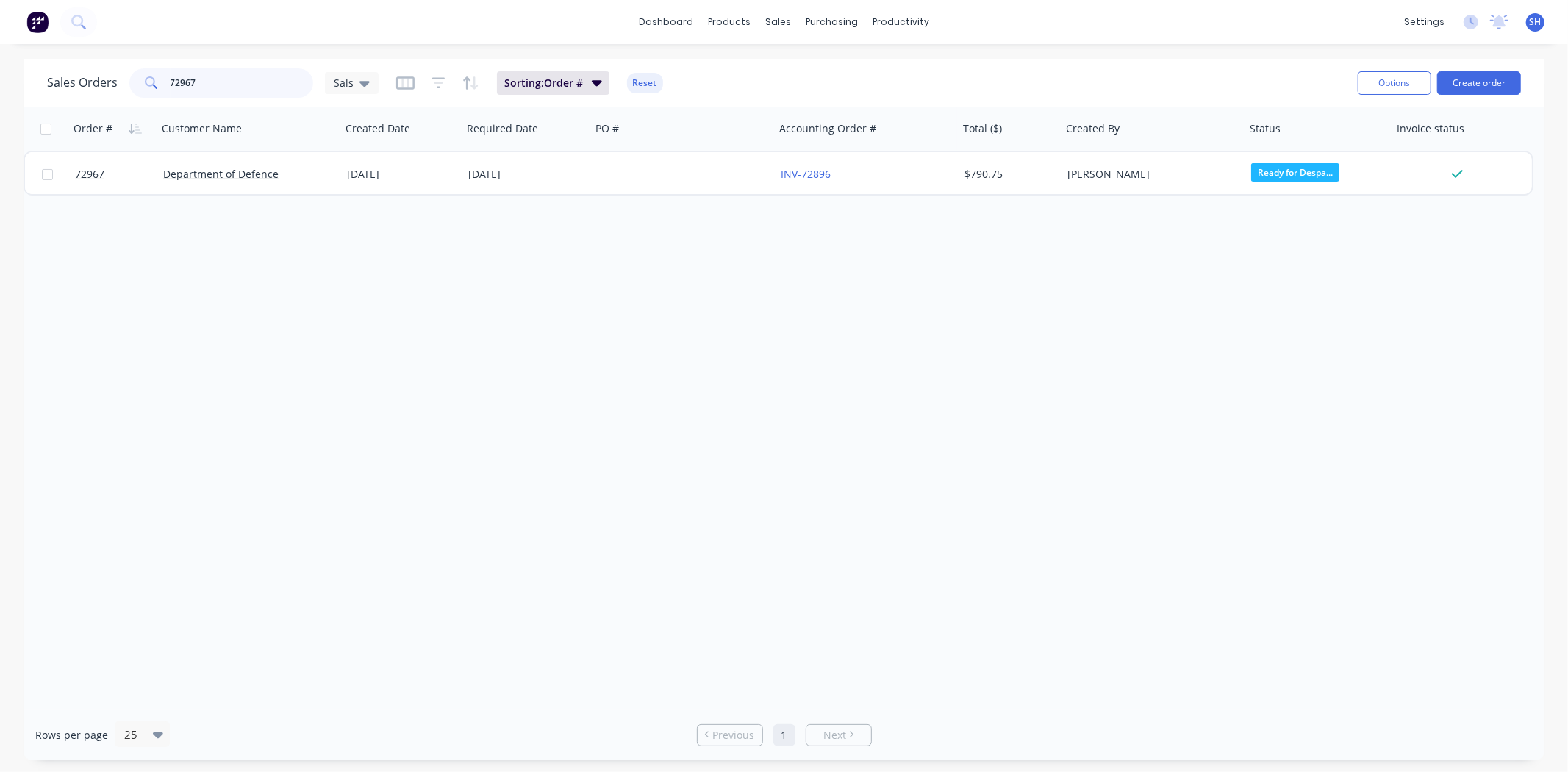
drag, startPoint x: 208, startPoint y: 84, endPoint x: 160, endPoint y: 82, distance: 48.0
click at [160, 82] on div "72967" at bounding box center [222, 83] width 184 height 30
type input "prostone"
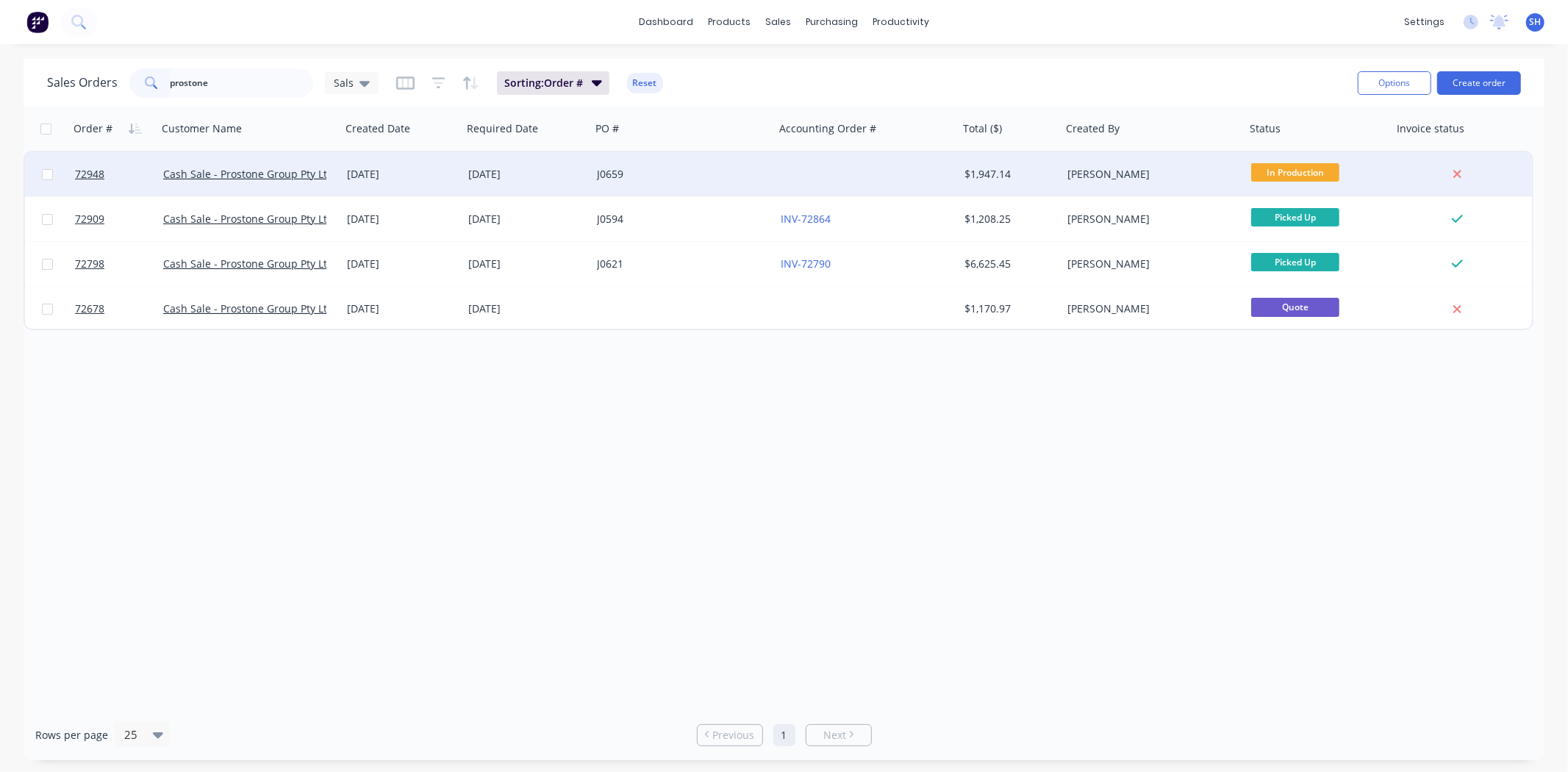
click at [534, 180] on div "[DATE]" at bounding box center [527, 174] width 117 height 14
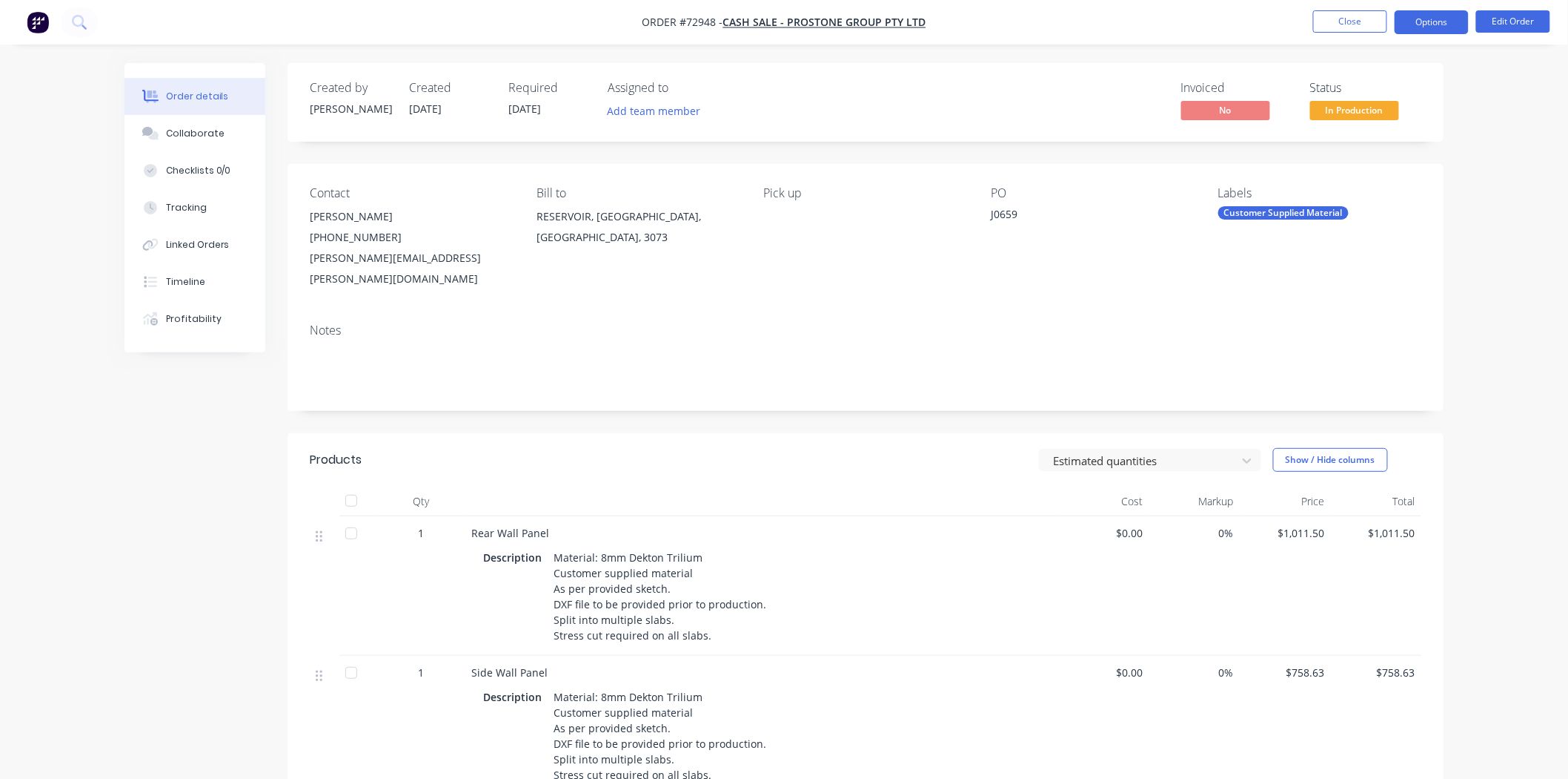
click at [1439, 31] on button "Options" at bounding box center [1432, 22] width 74 height 24
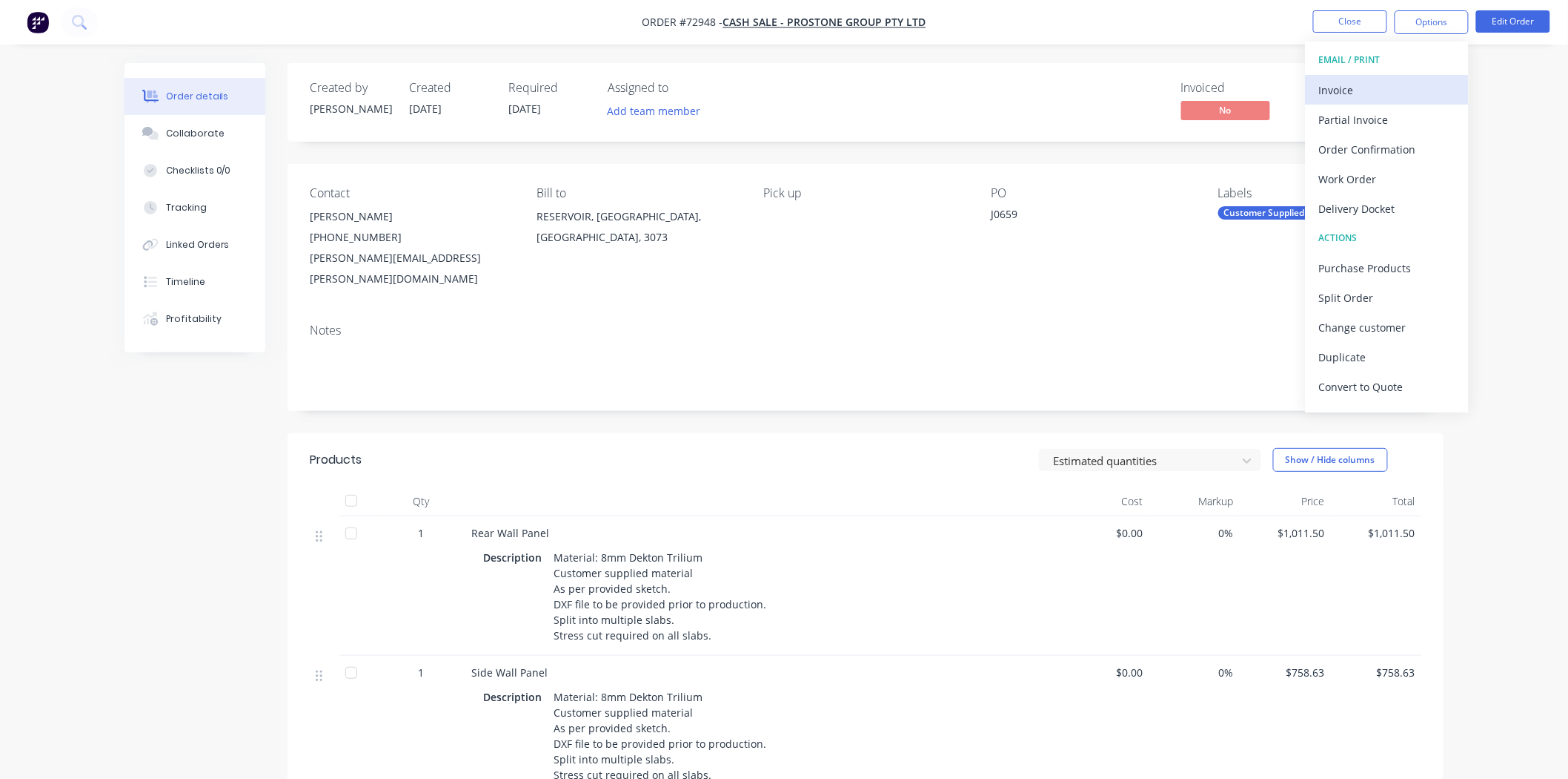
click at [1365, 95] on div "Invoice" at bounding box center [1387, 90] width 136 height 22
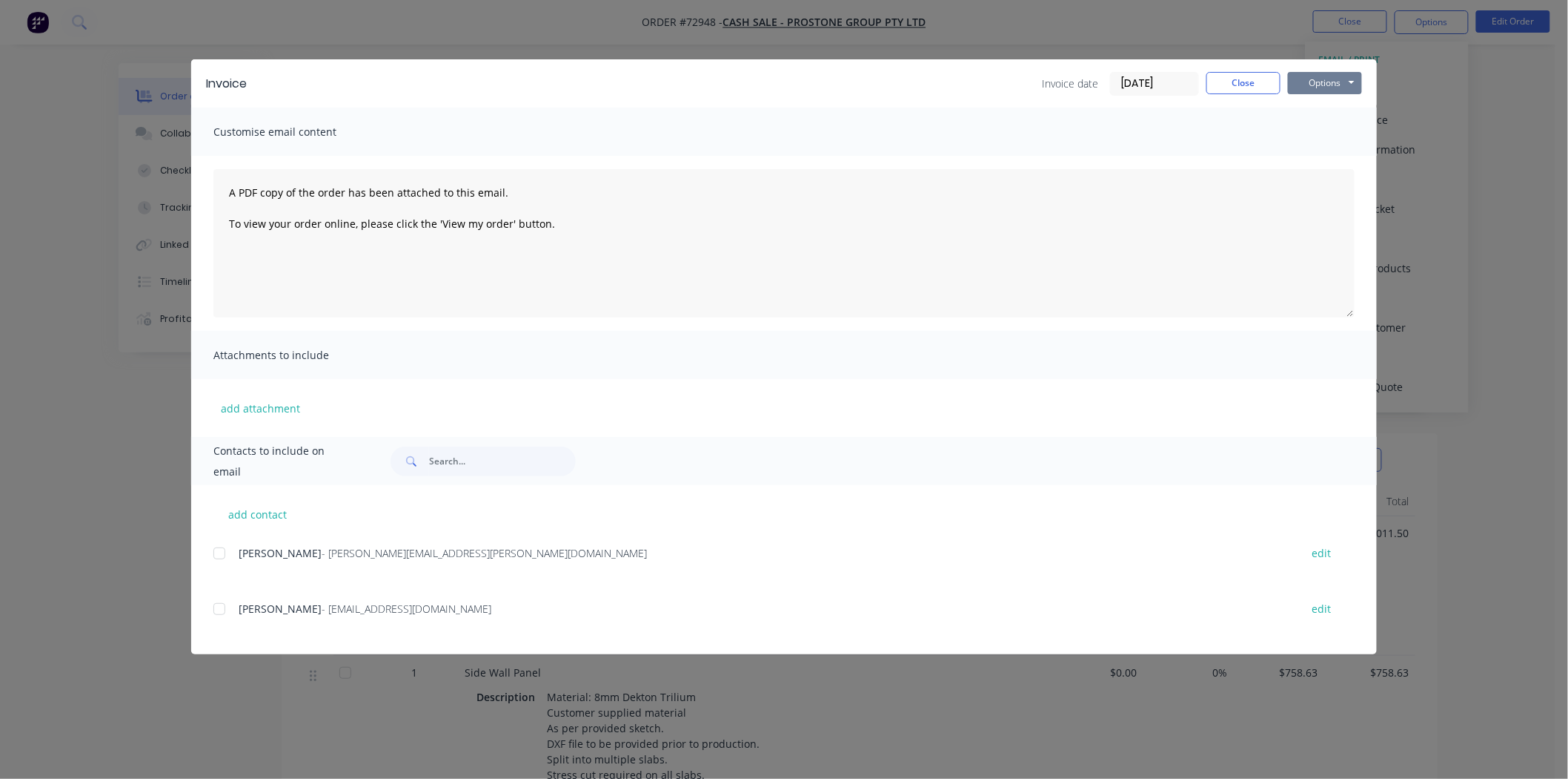
click at [1355, 83] on button "Options" at bounding box center [1325, 83] width 74 height 22
click at [1320, 136] on button "Print" at bounding box center [1335, 134] width 94 height 25
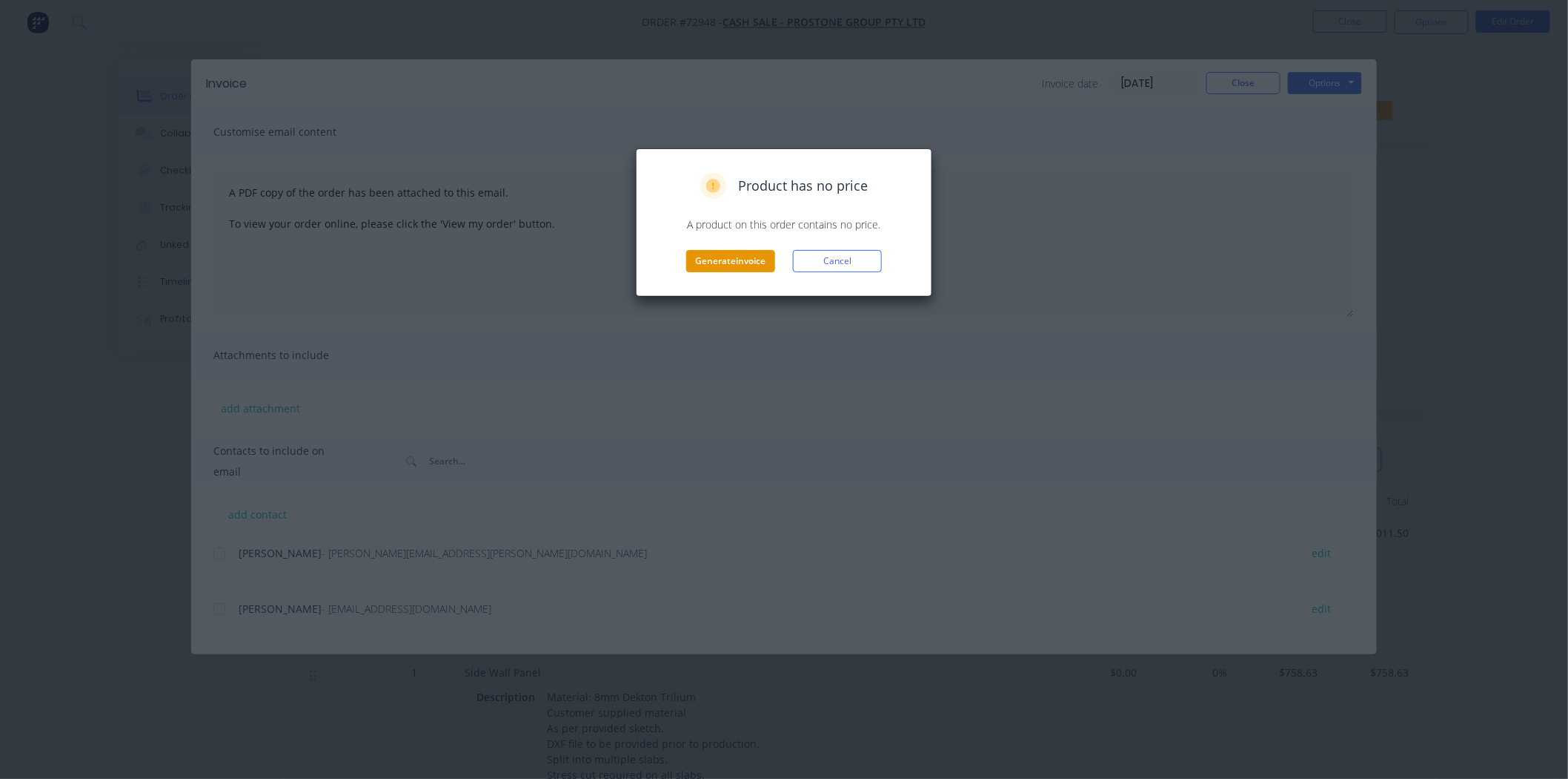
click at [712, 262] on button "Generate invoice" at bounding box center [730, 261] width 89 height 22
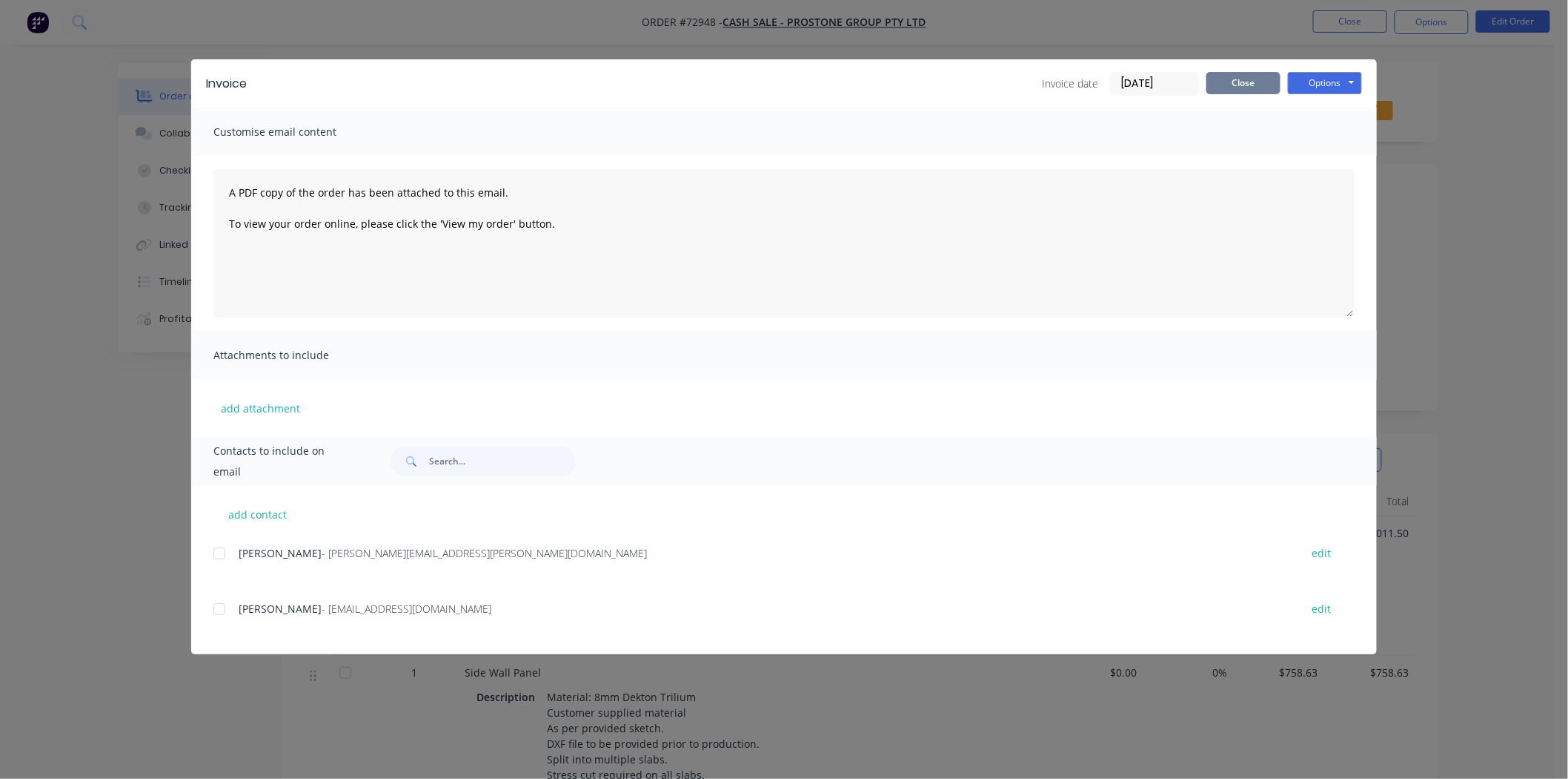
click at [1230, 87] on button "Close" at bounding box center [1244, 83] width 74 height 22
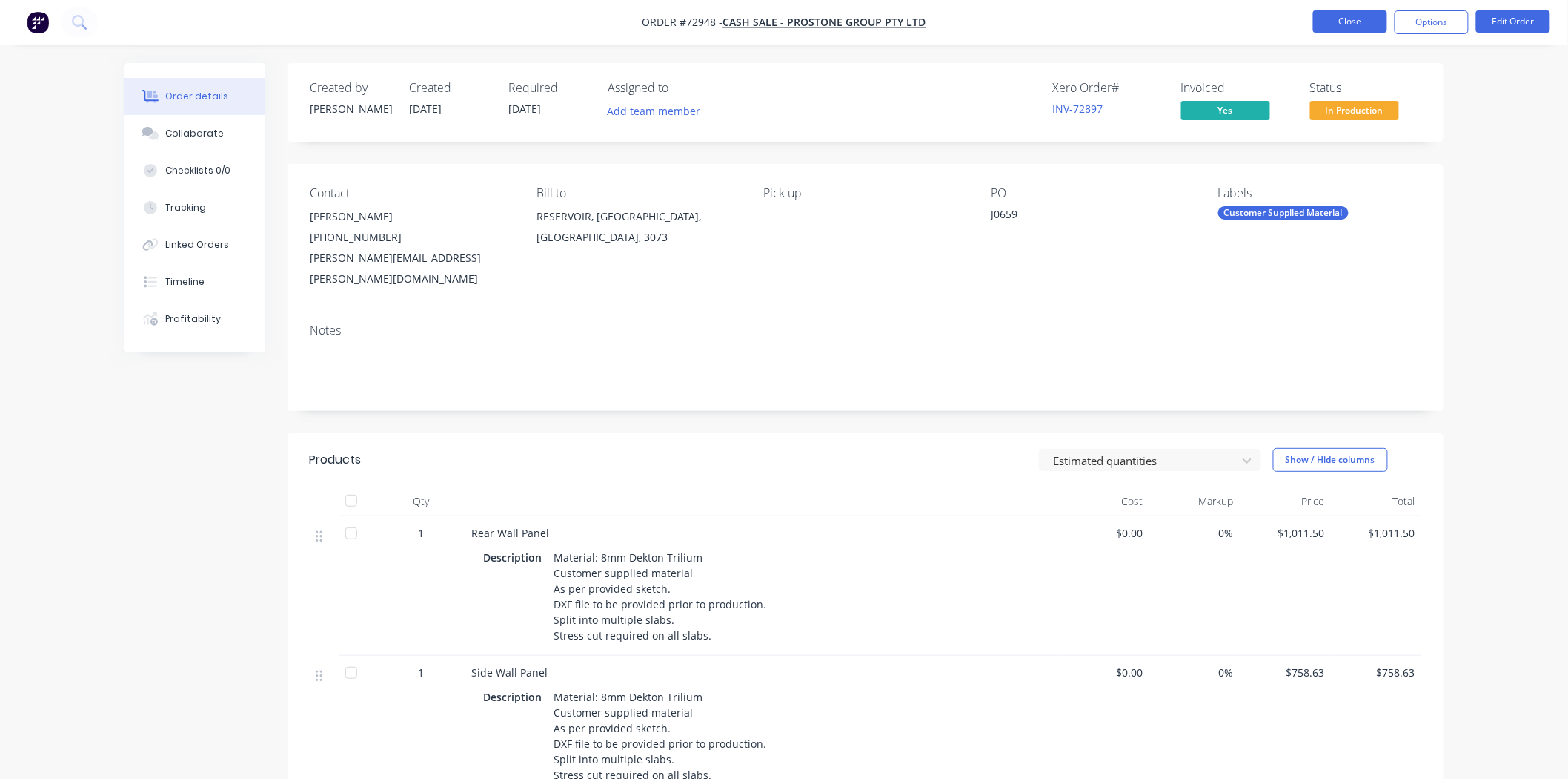
click at [1352, 21] on button "Close" at bounding box center [1351, 21] width 74 height 22
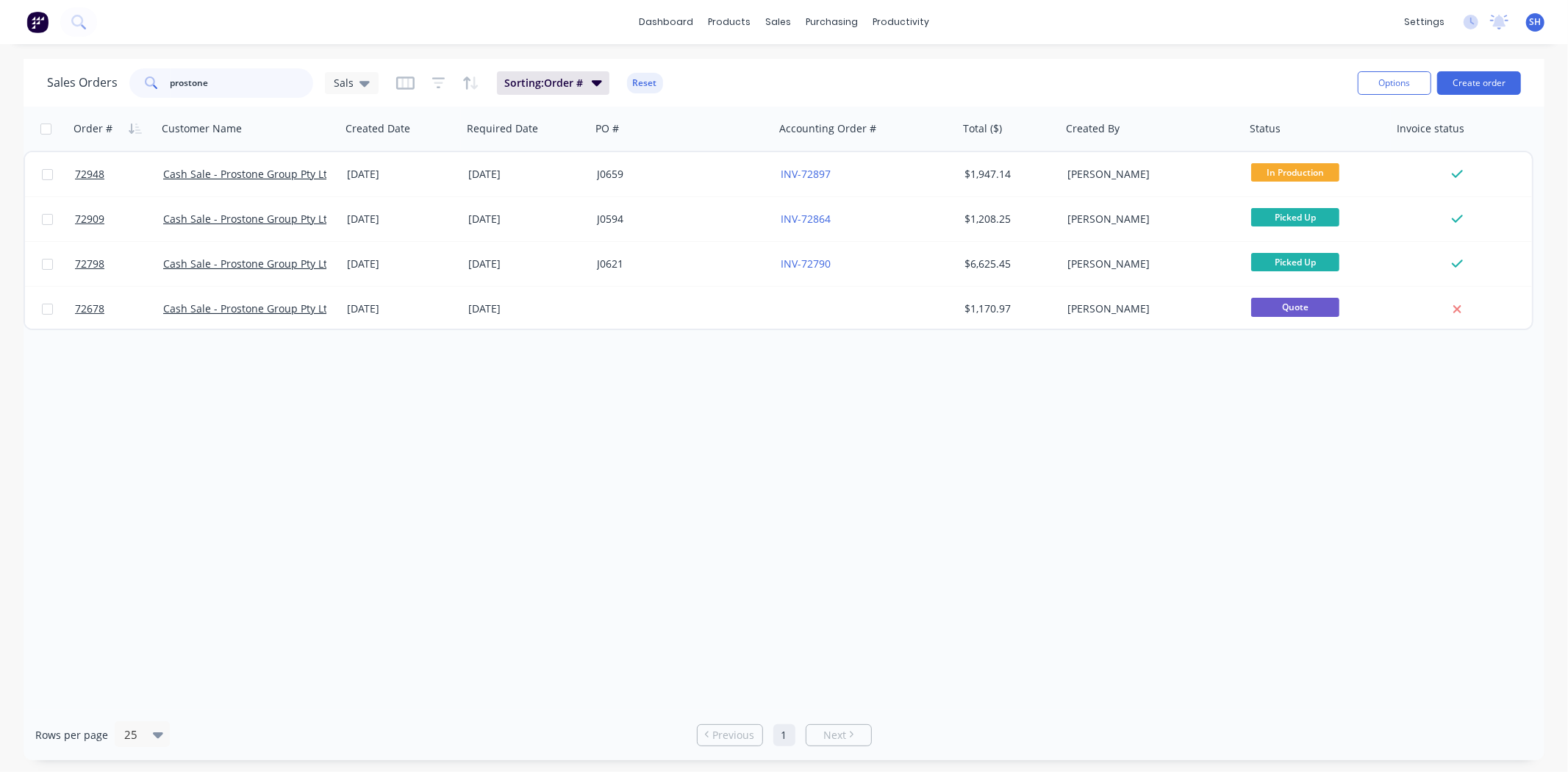
drag, startPoint x: 226, startPoint y: 74, endPoint x: 150, endPoint y: 82, distance: 76.4
click at [152, 81] on div "prostone" at bounding box center [222, 83] width 184 height 30
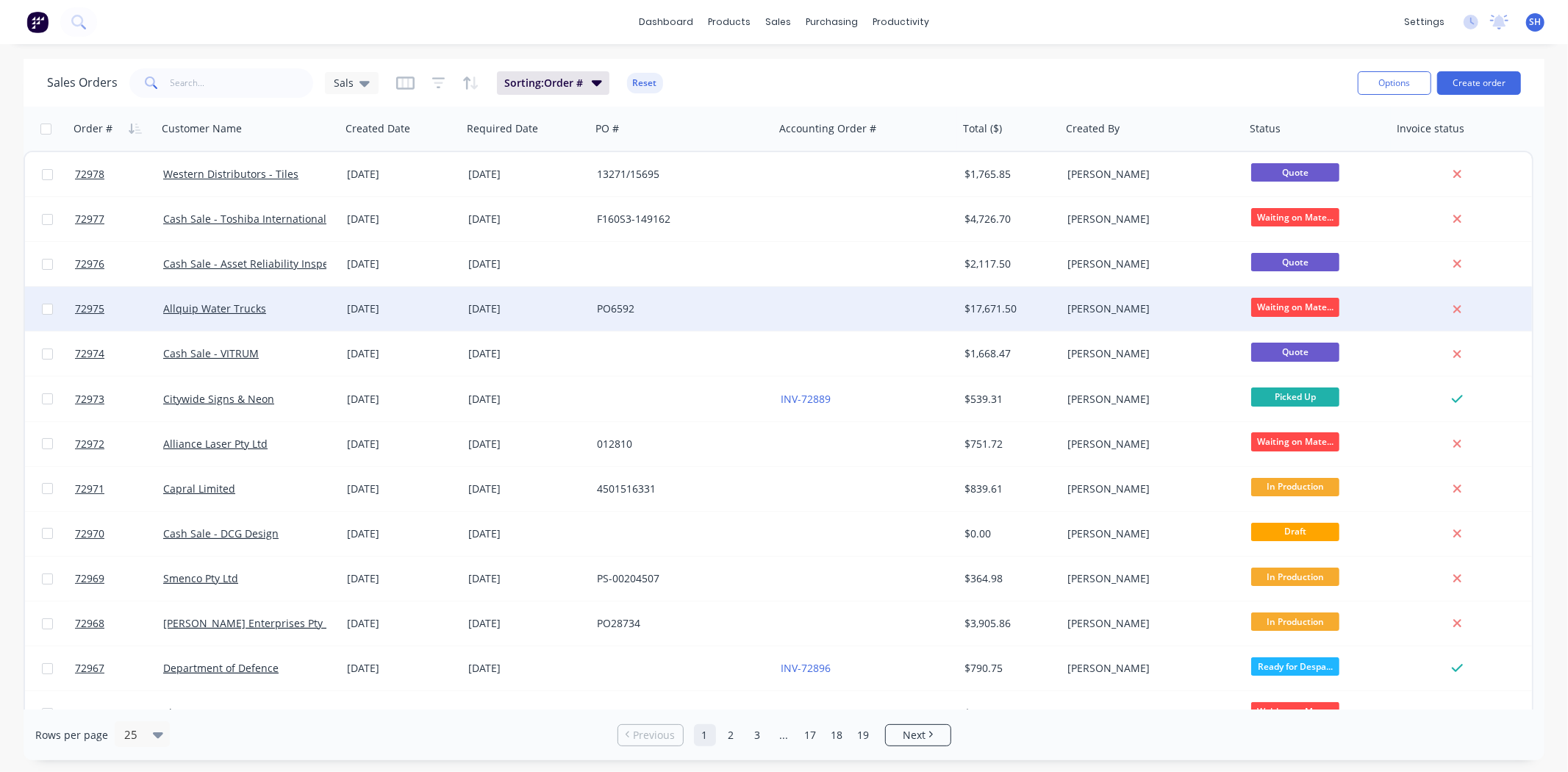
click at [460, 312] on div "10 Oct 2025" at bounding box center [402, 308] width 122 height 44
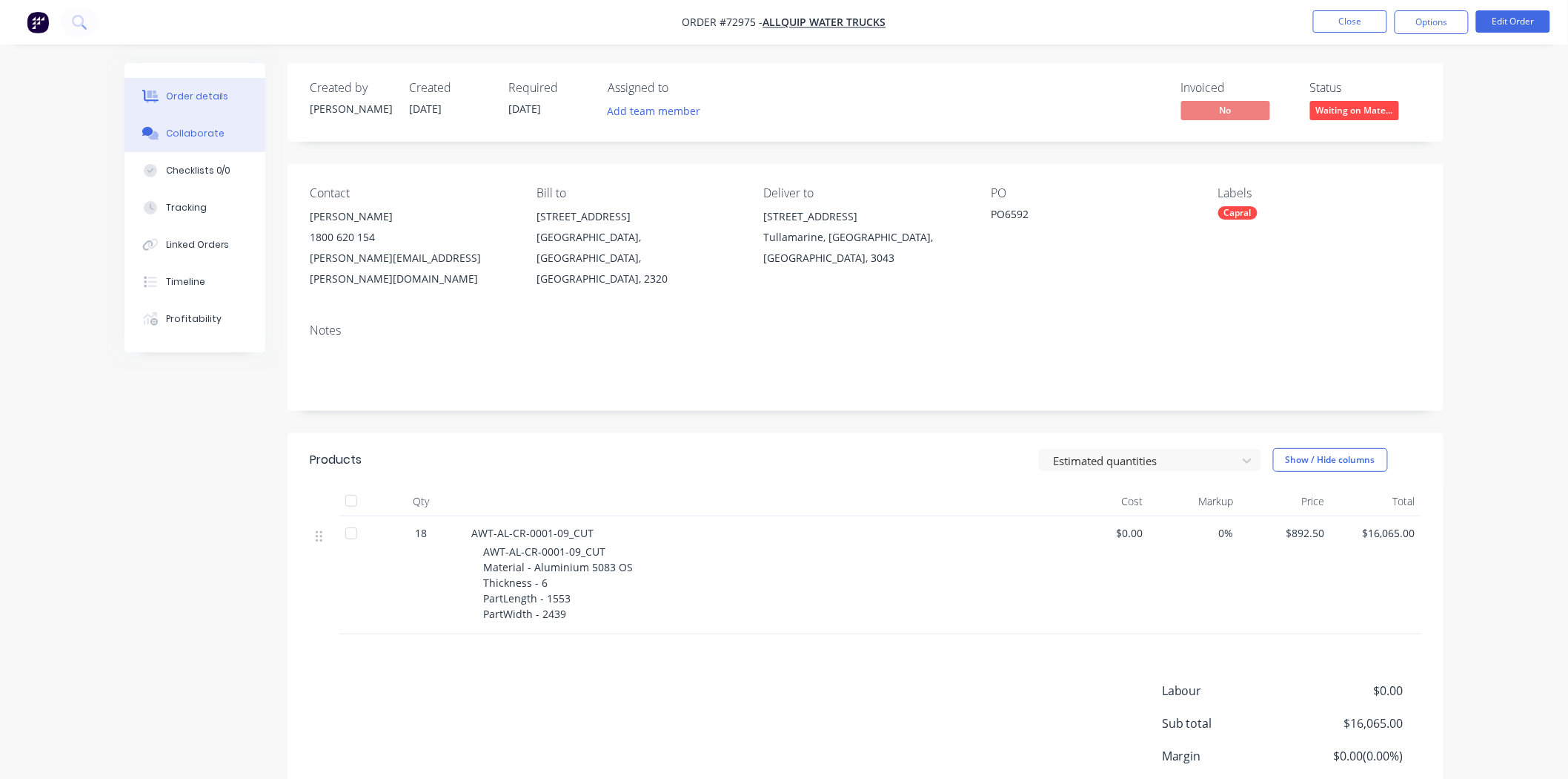
click at [202, 132] on div "Collaborate" at bounding box center [195, 134] width 58 height 14
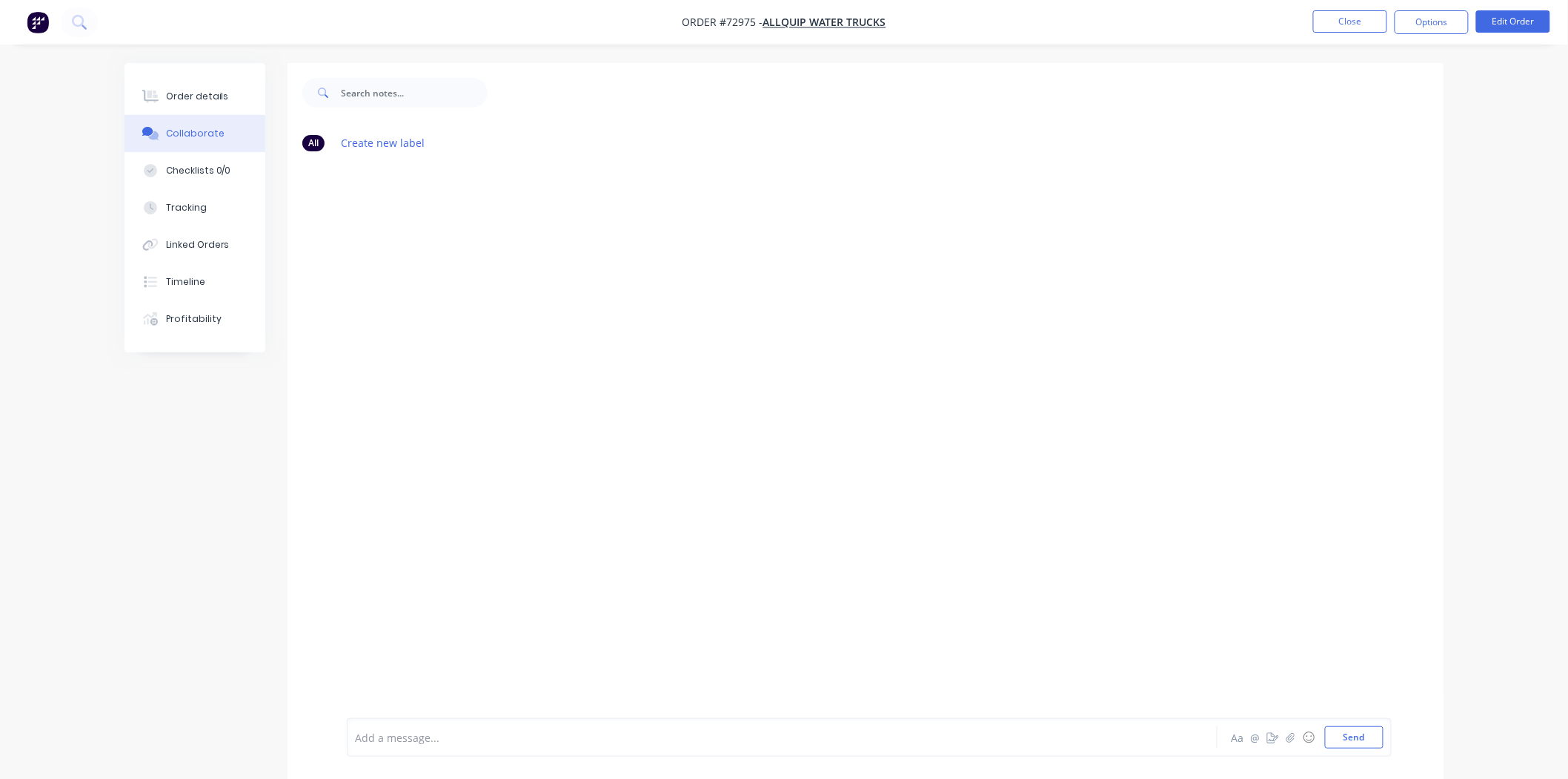
click at [468, 730] on div at bounding box center [741, 737] width 770 height 15
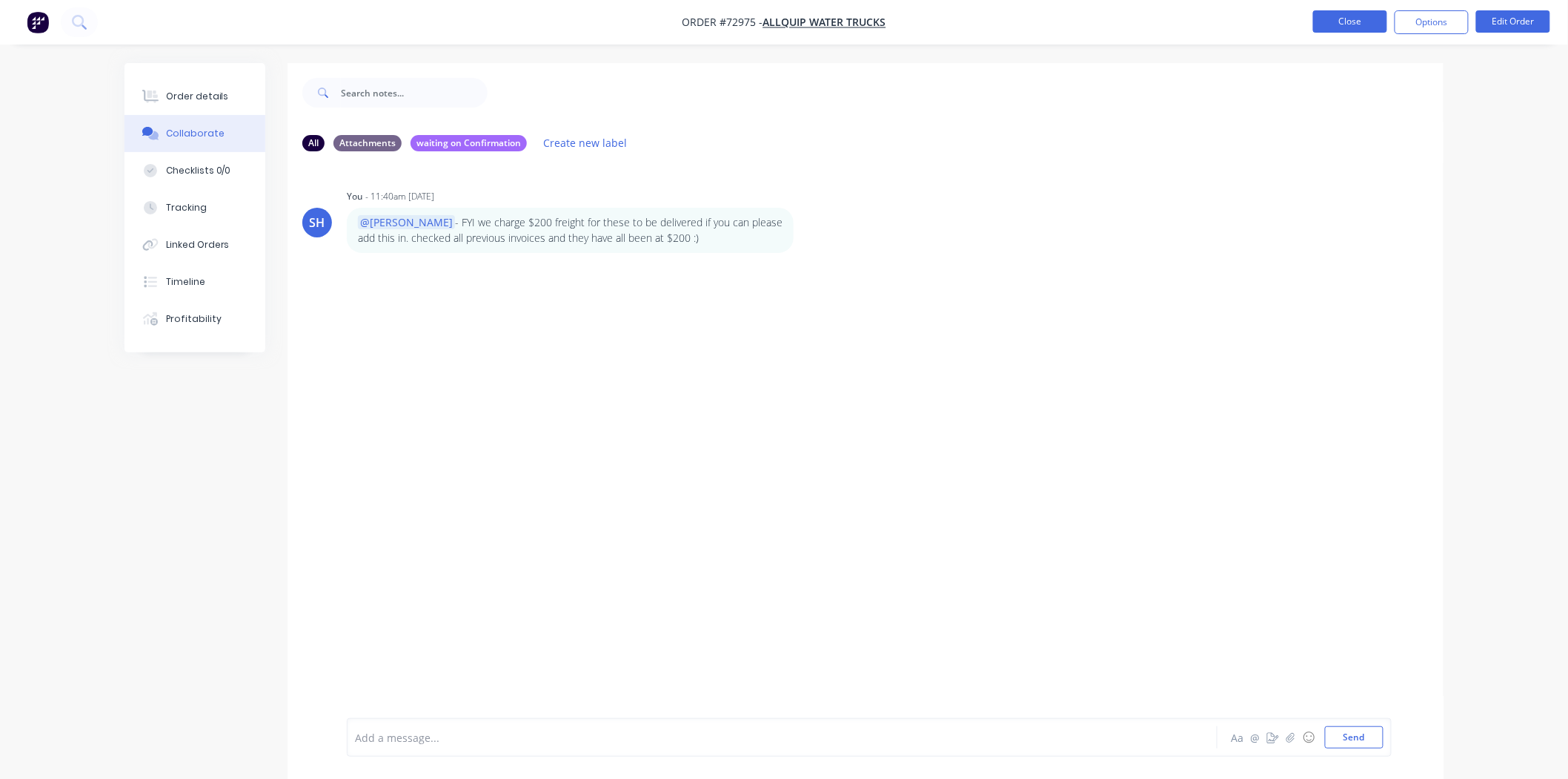
click at [1369, 30] on button "Close" at bounding box center [1351, 21] width 74 height 22
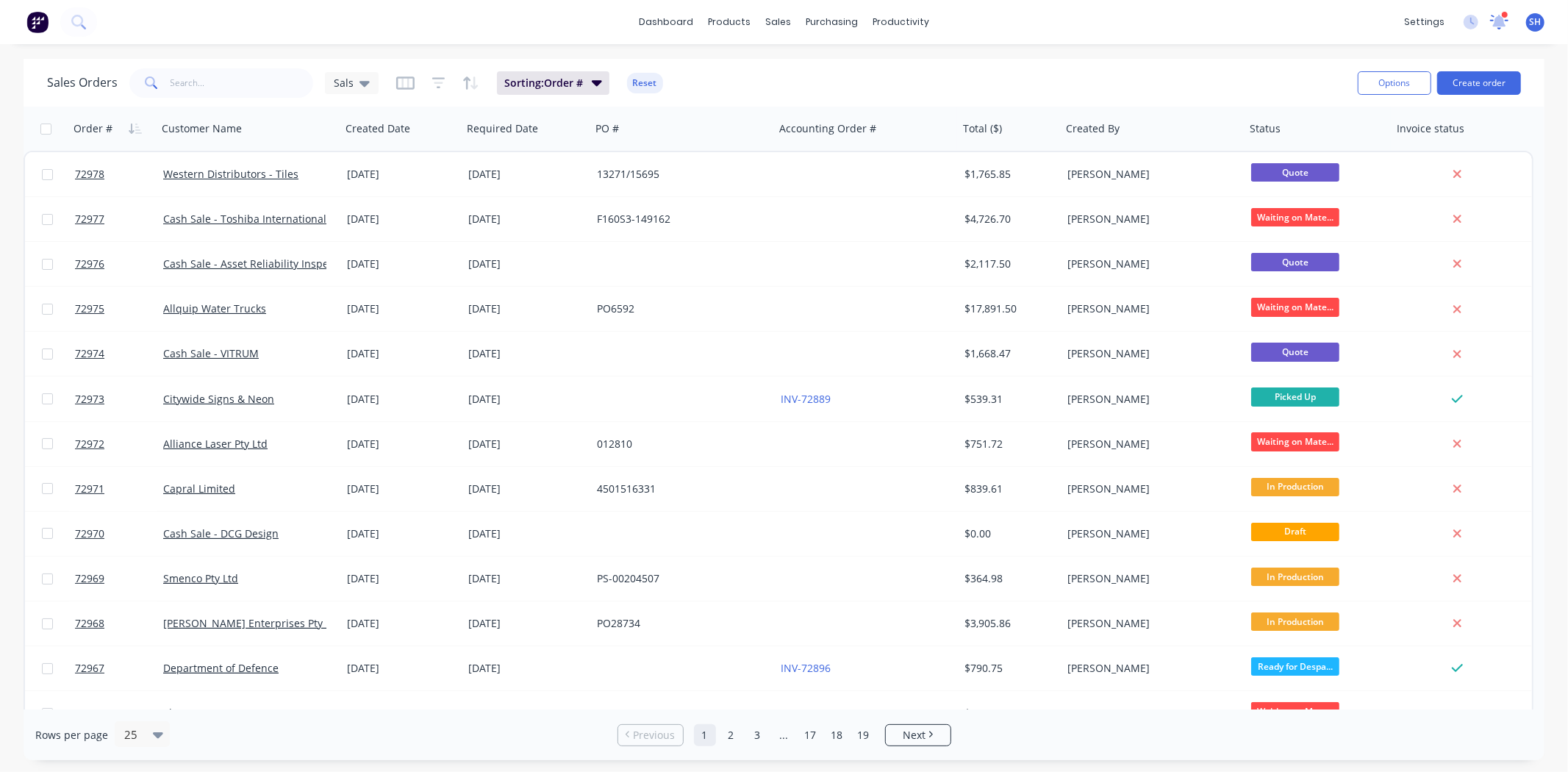
click at [1503, 22] on icon at bounding box center [1499, 21] width 14 height 14
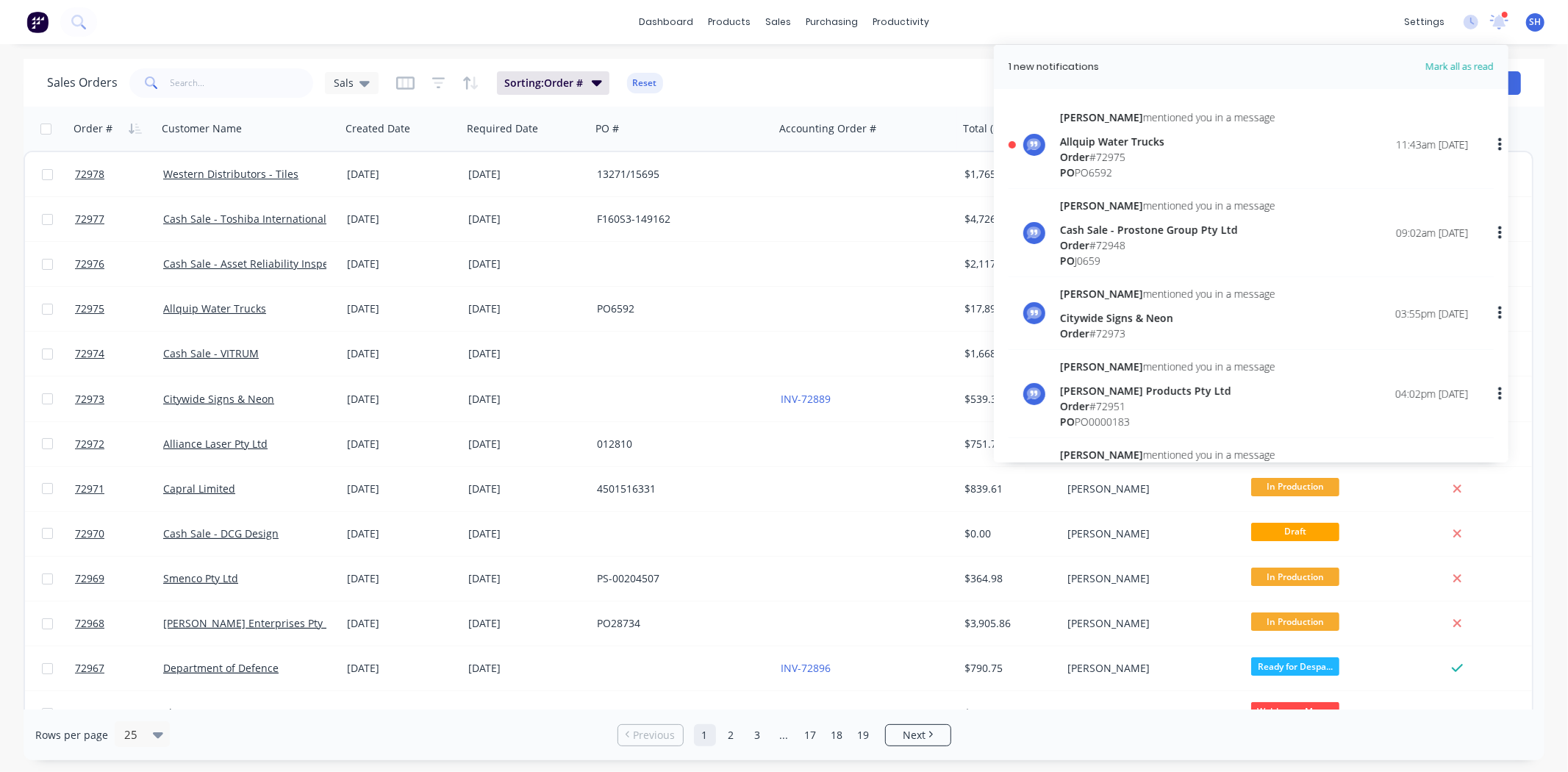
click at [1169, 141] on div "Allquip Water Trucks" at bounding box center [1167, 141] width 215 height 15
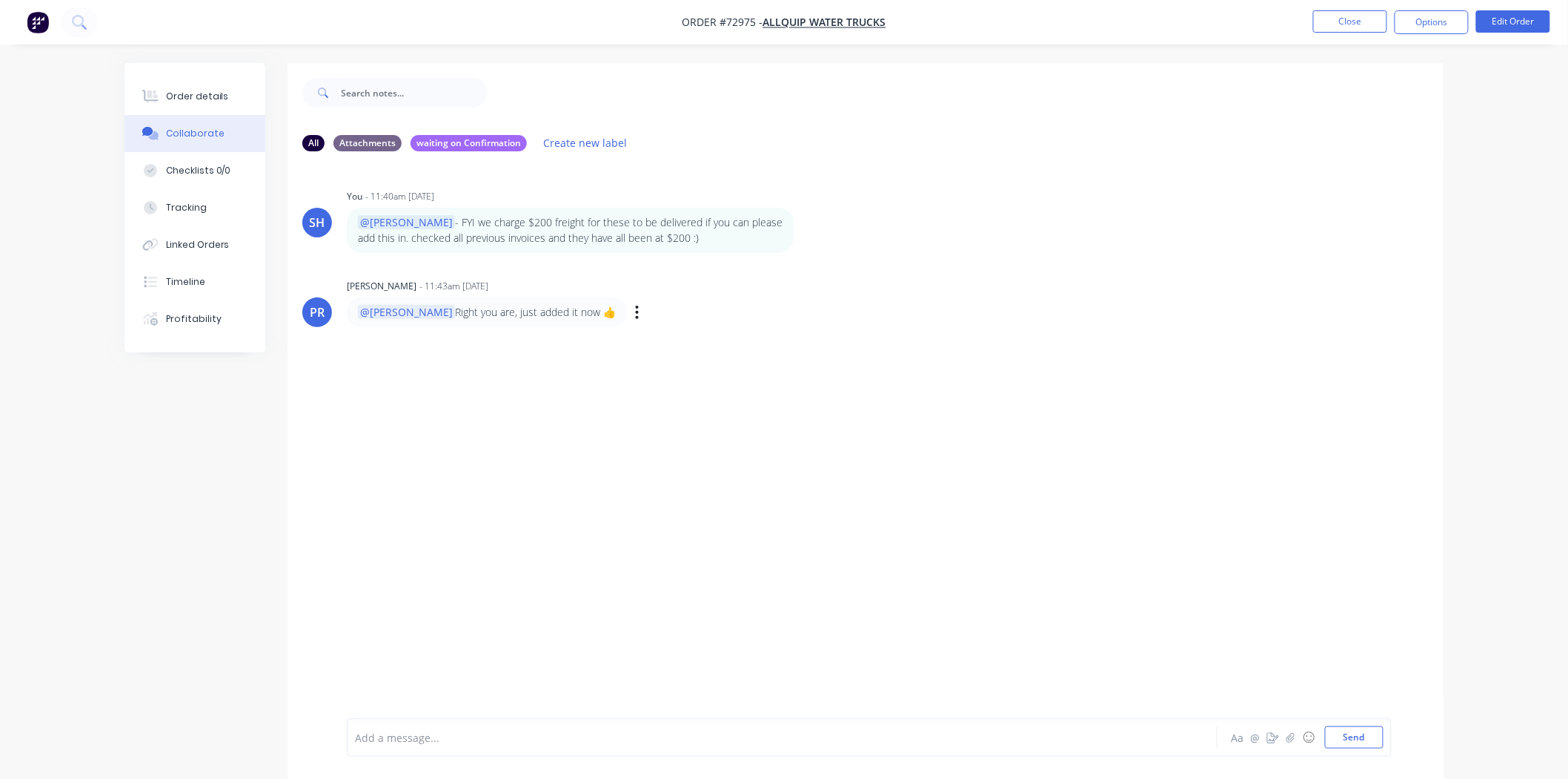
click at [501, 312] on p "@Sally Right you are, just added it now 👍" at bounding box center [487, 312] width 258 height 15
click at [634, 313] on div "Labels Edit Delete" at bounding box center [639, 313] width 9 height 22
click at [635, 313] on icon "button" at bounding box center [637, 312] width 5 height 17
click at [830, 405] on div "SH You - 11:40am 13/10/25 @Patrick - FYI we charge $200 freight for these to be…" at bounding box center [866, 440] width 1156 height 554
click at [1340, 26] on button "Close" at bounding box center [1351, 21] width 74 height 22
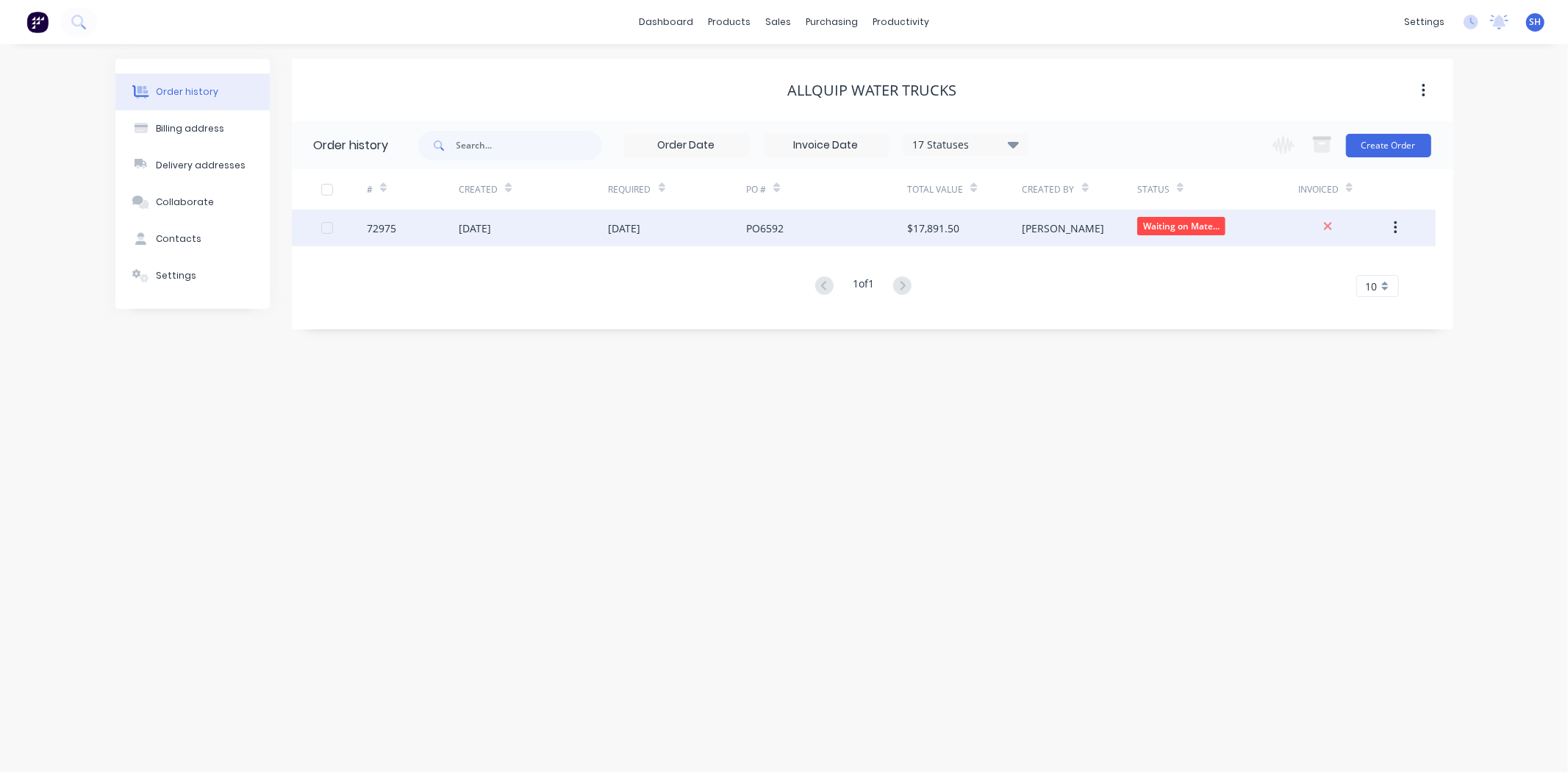
click at [862, 232] on div "PO6592" at bounding box center [826, 228] width 161 height 37
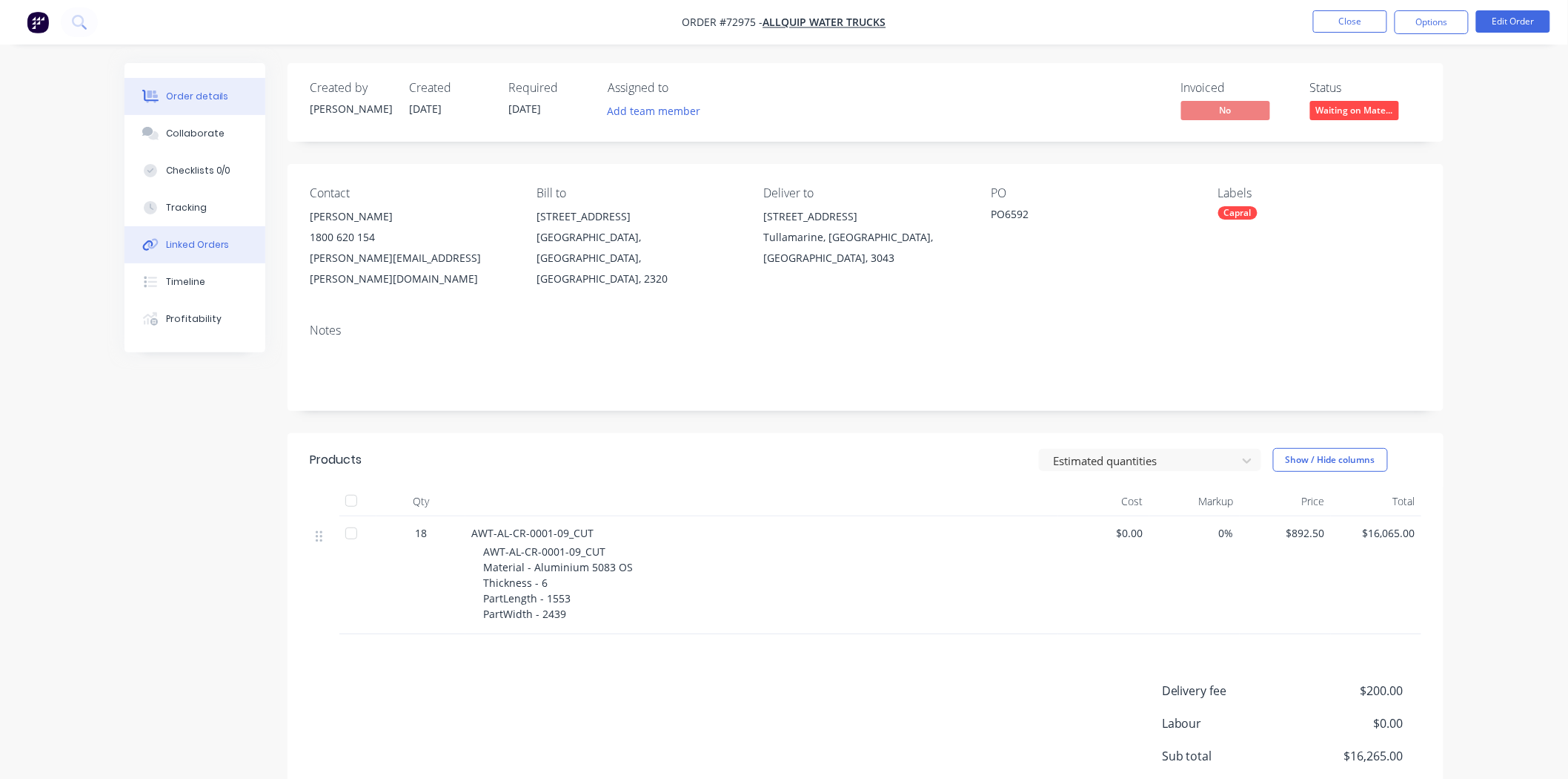
click at [178, 249] on div "Linked Orders" at bounding box center [198, 245] width 64 height 14
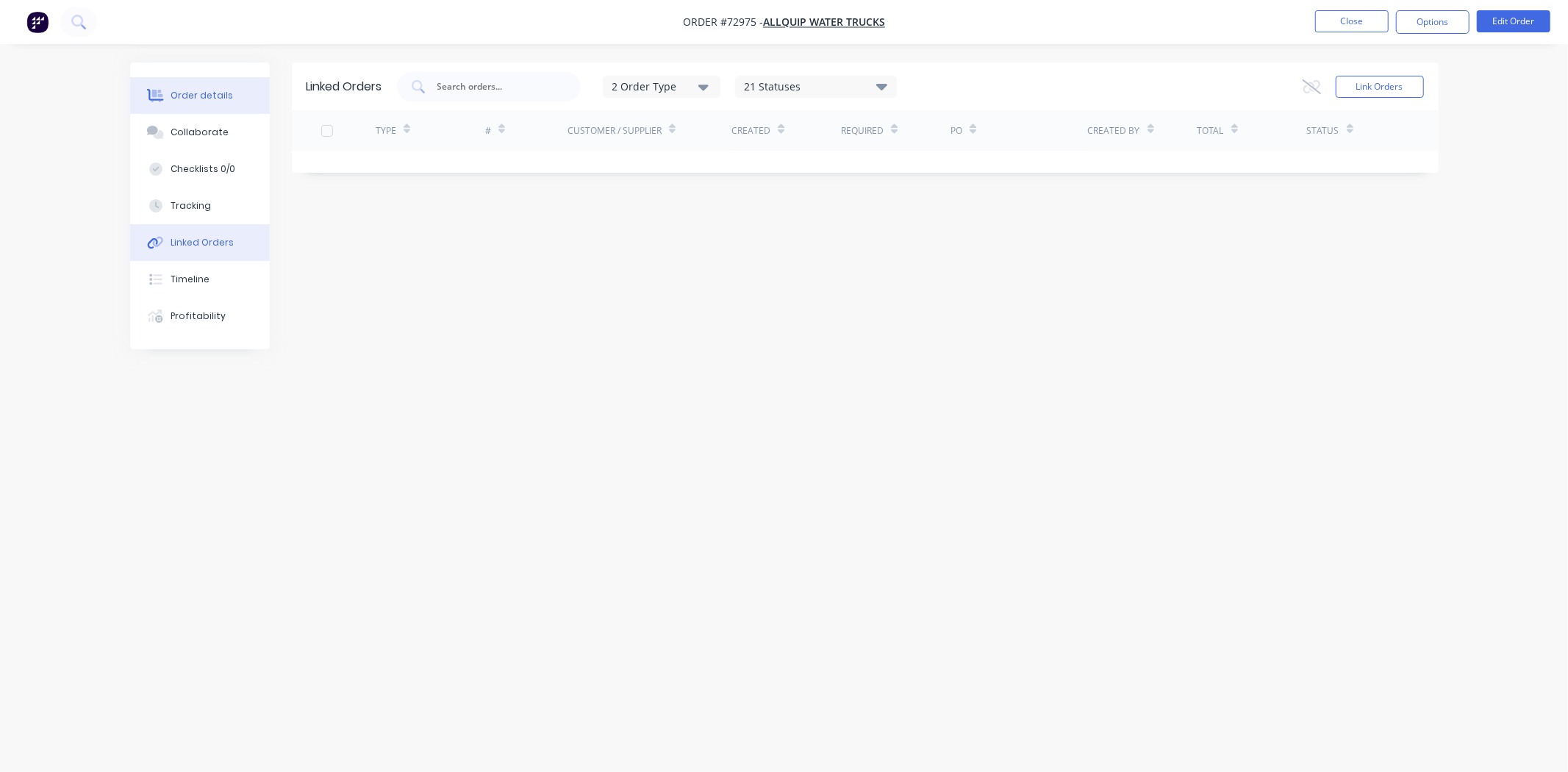
click at [196, 98] on div "Order details" at bounding box center [201, 95] width 62 height 14
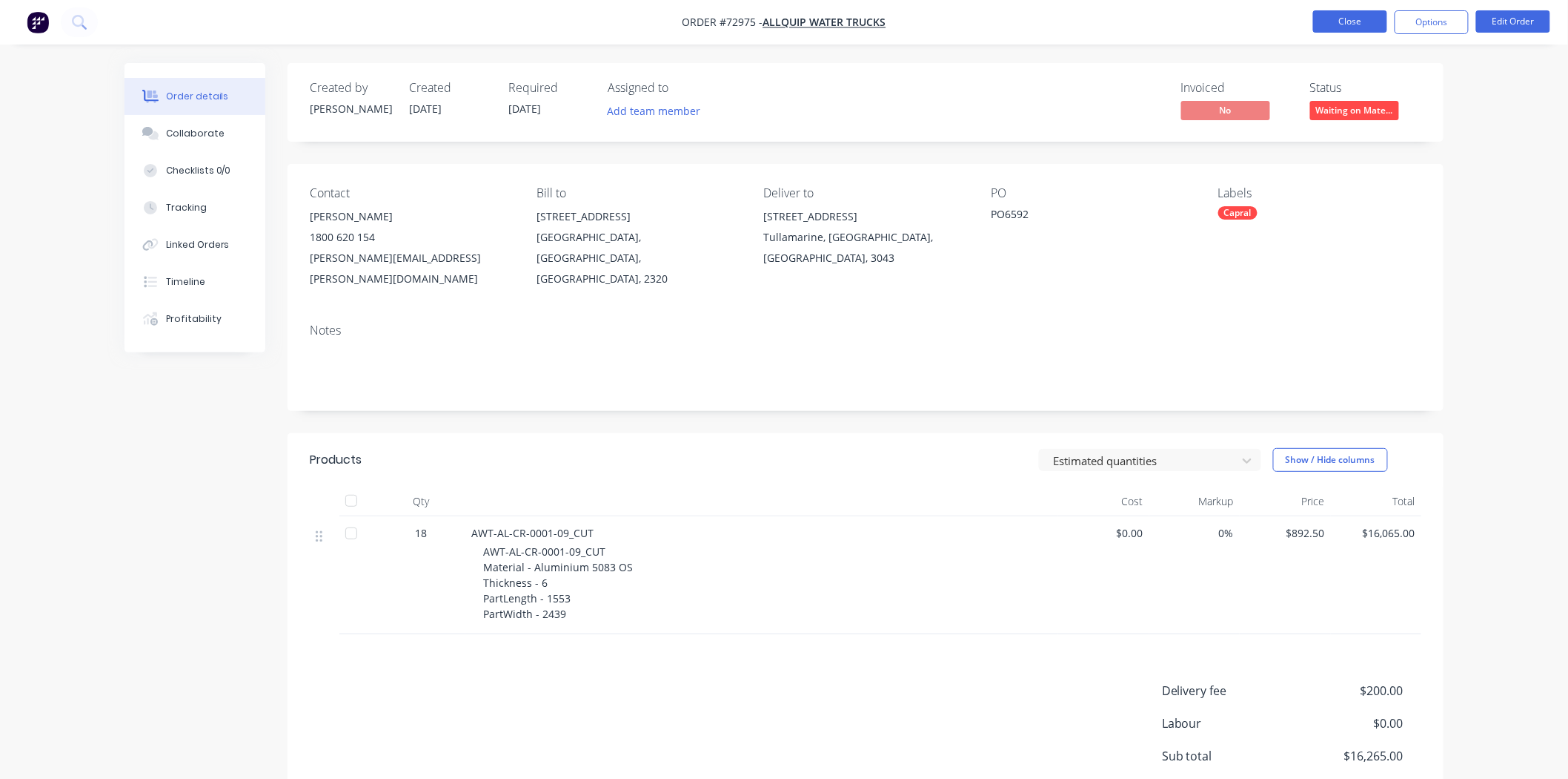
click at [1350, 17] on button "Close" at bounding box center [1351, 21] width 74 height 22
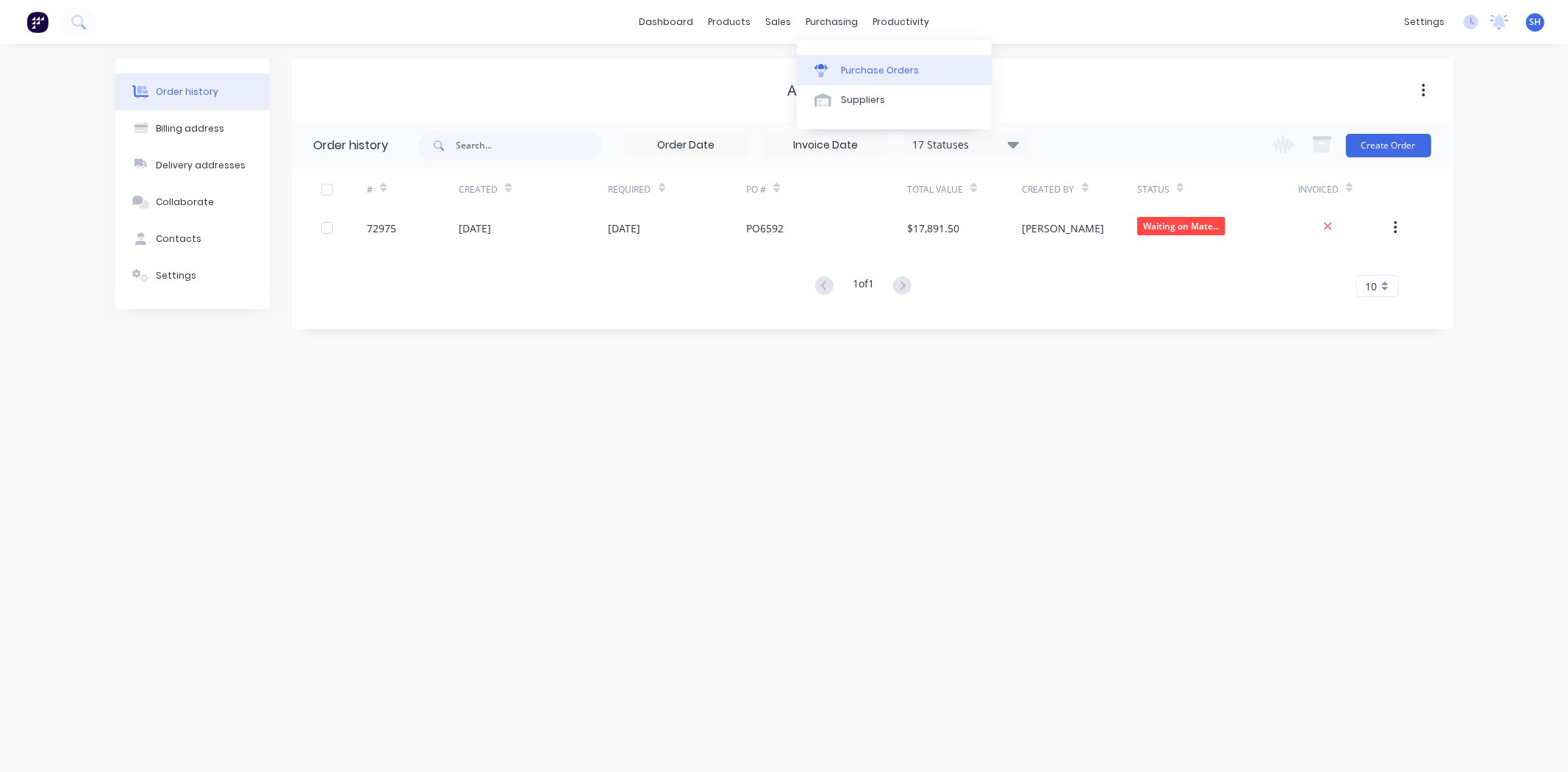
click at [850, 64] on div "Purchase Orders" at bounding box center [880, 70] width 77 height 14
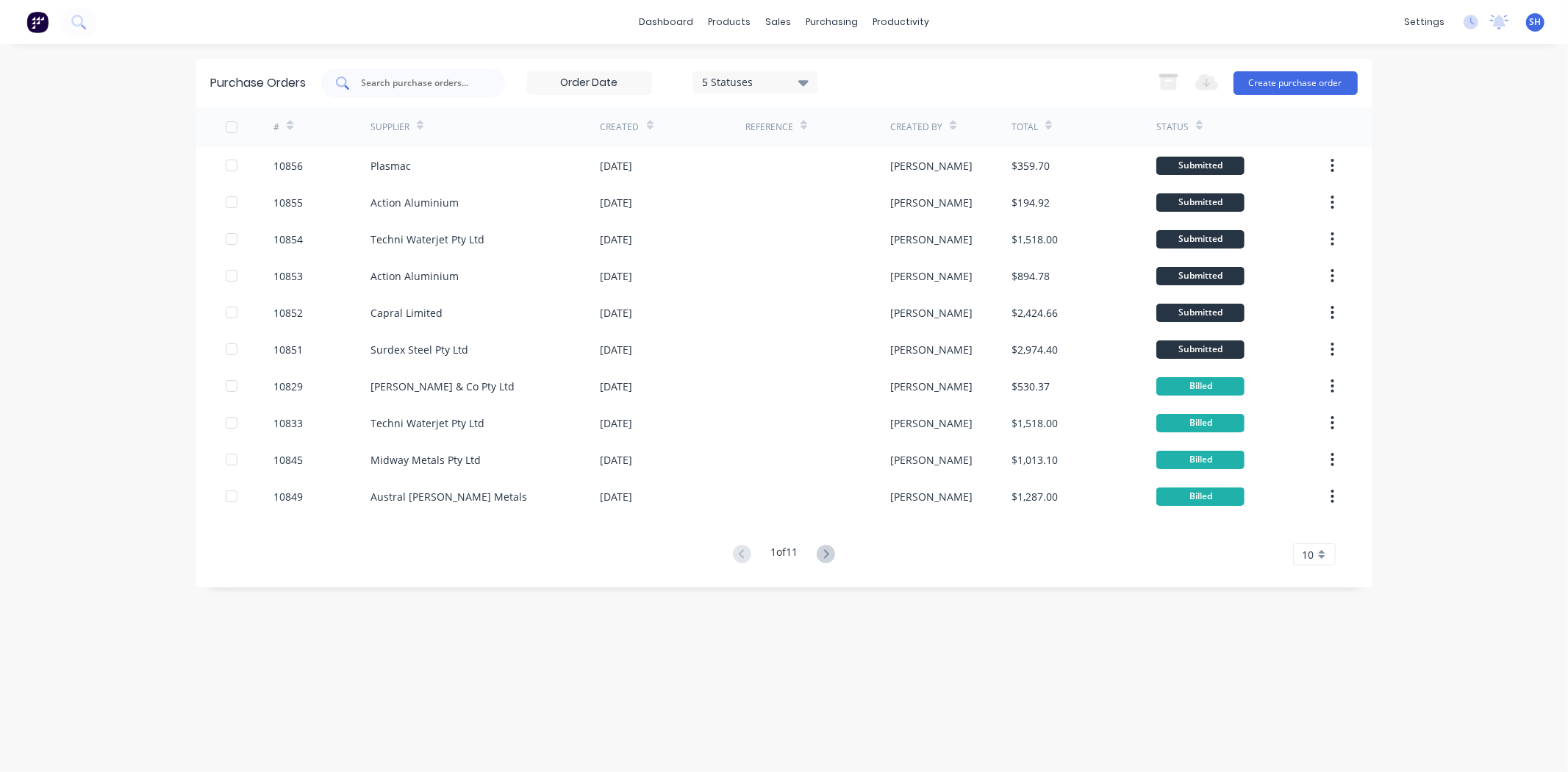
click at [400, 82] on input "text" at bounding box center [421, 83] width 122 height 14
click at [1271, 86] on button "Create purchase order" at bounding box center [1296, 83] width 124 height 23
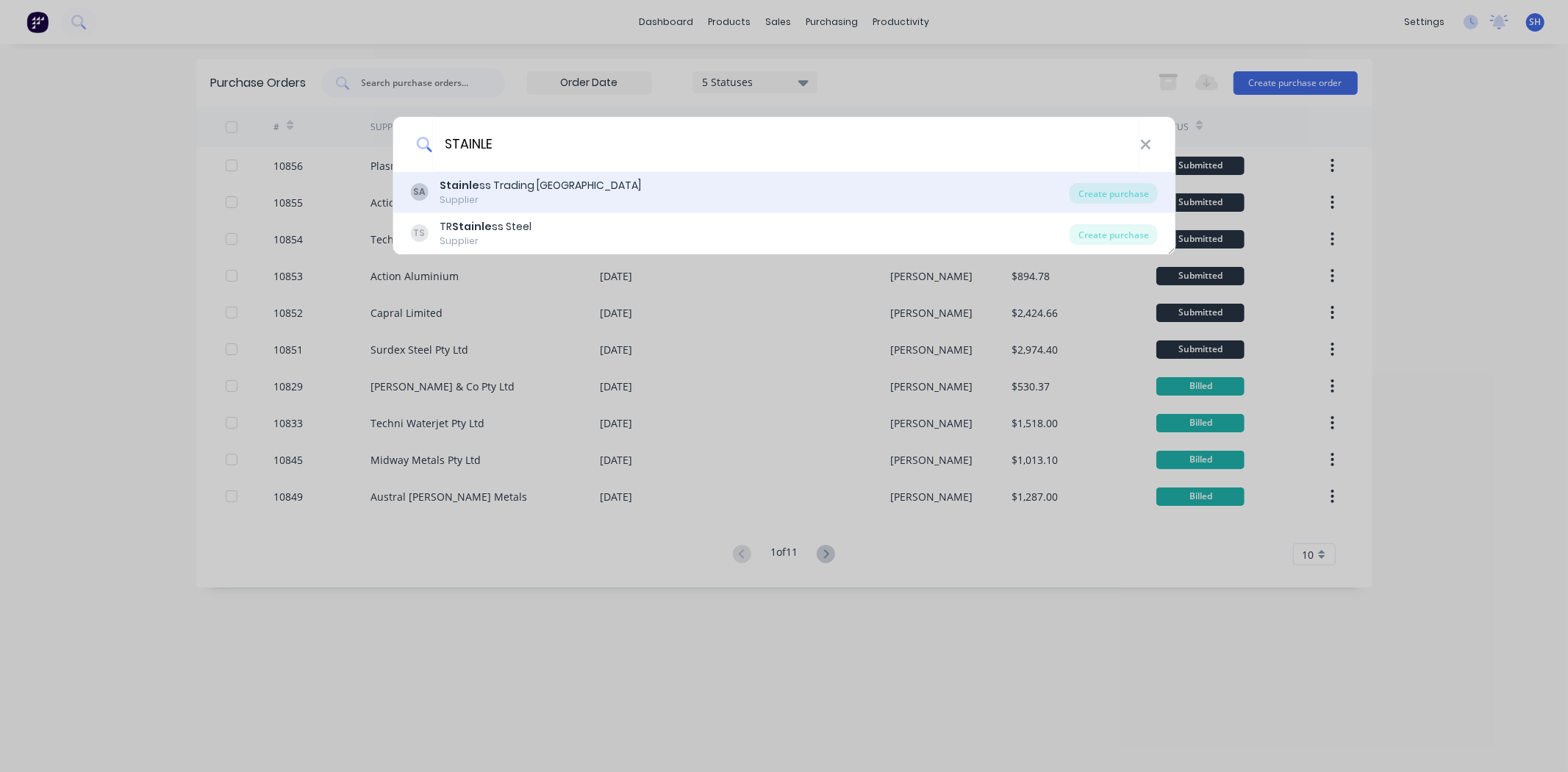
type input "STAINLE"
click at [505, 189] on div "Stainle ss Trading Australia" at bounding box center [541, 185] width 202 height 15
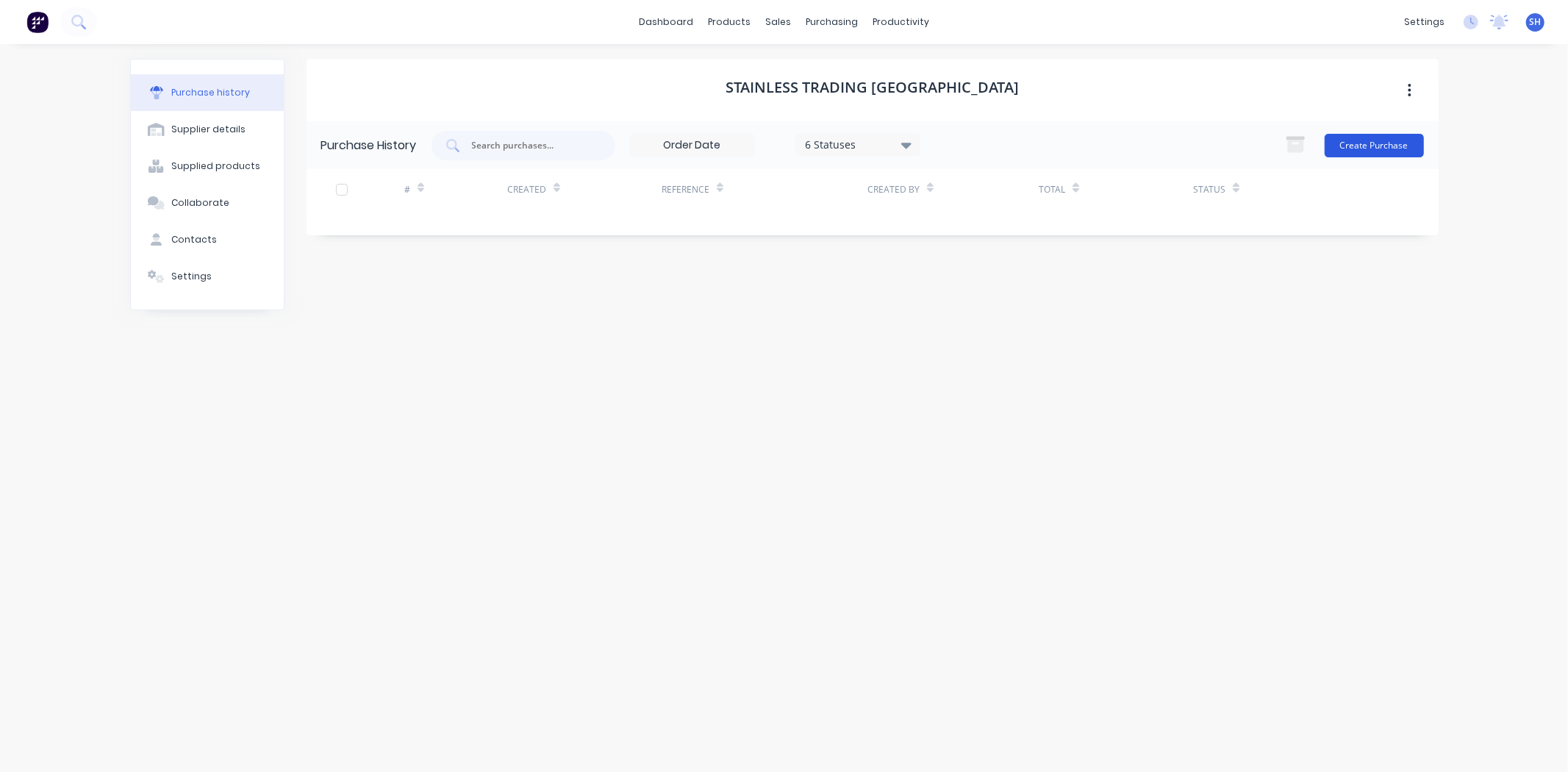
click at [1382, 141] on button "Create Purchase" at bounding box center [1374, 145] width 99 height 23
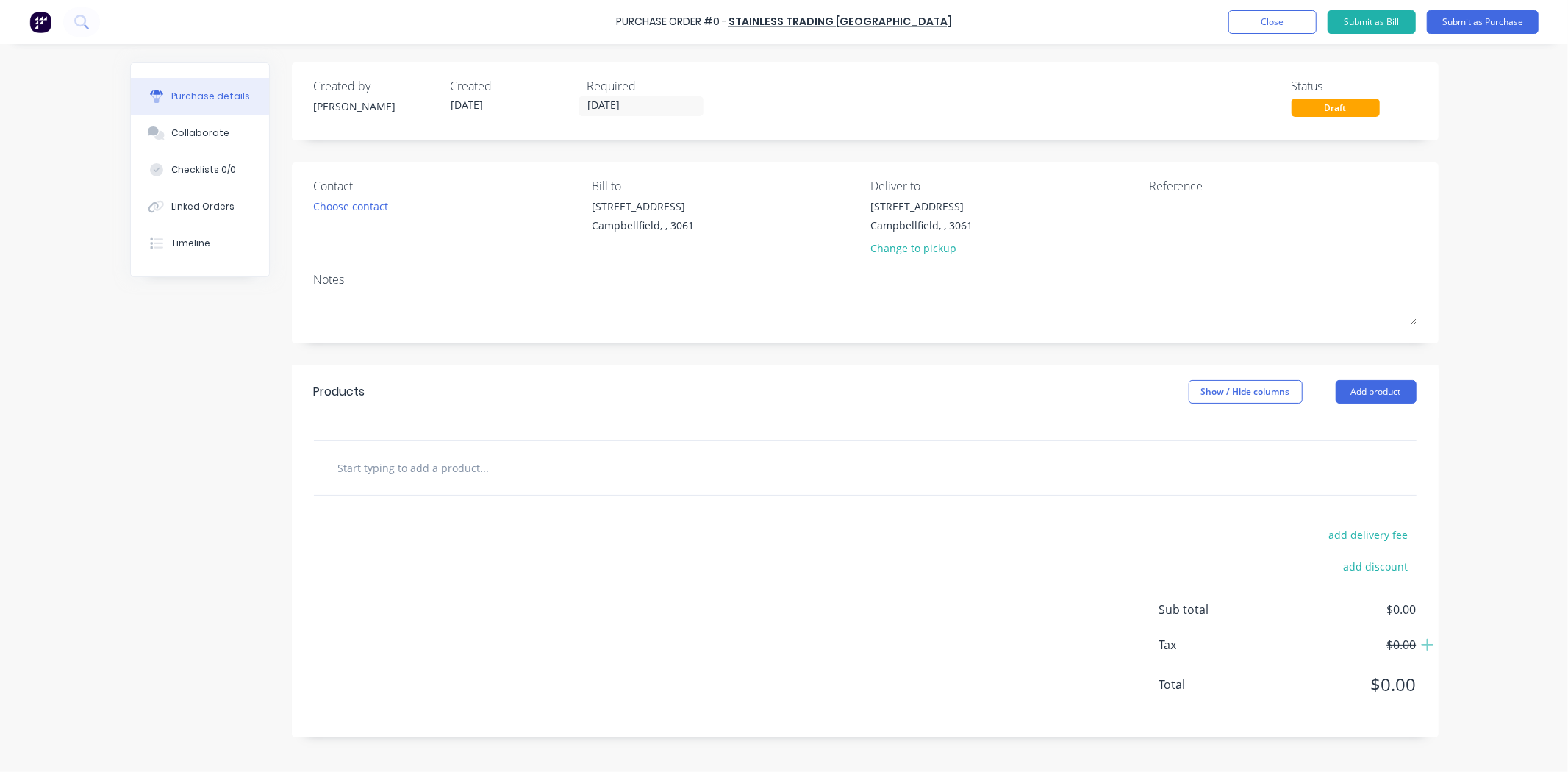
click at [474, 457] on input "text" at bounding box center [484, 468] width 294 height 30
click at [375, 465] on input "0.9MM 2B PVC" at bounding box center [484, 468] width 294 height 30
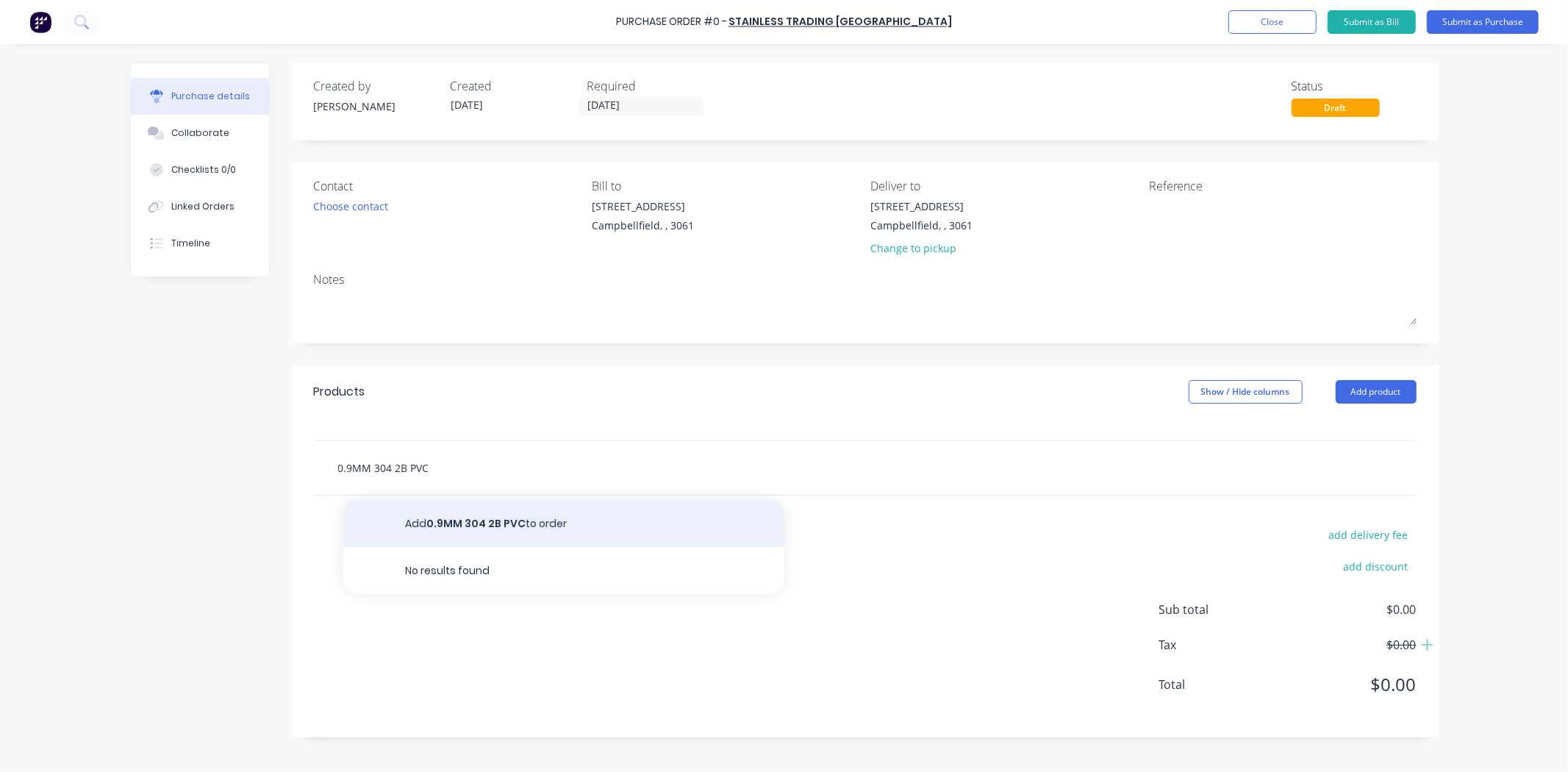
type input "0.9MM 304 2B PVC"
click at [477, 533] on button "Add 0.9MM 304 2B PVC to order" at bounding box center [564, 523] width 442 height 47
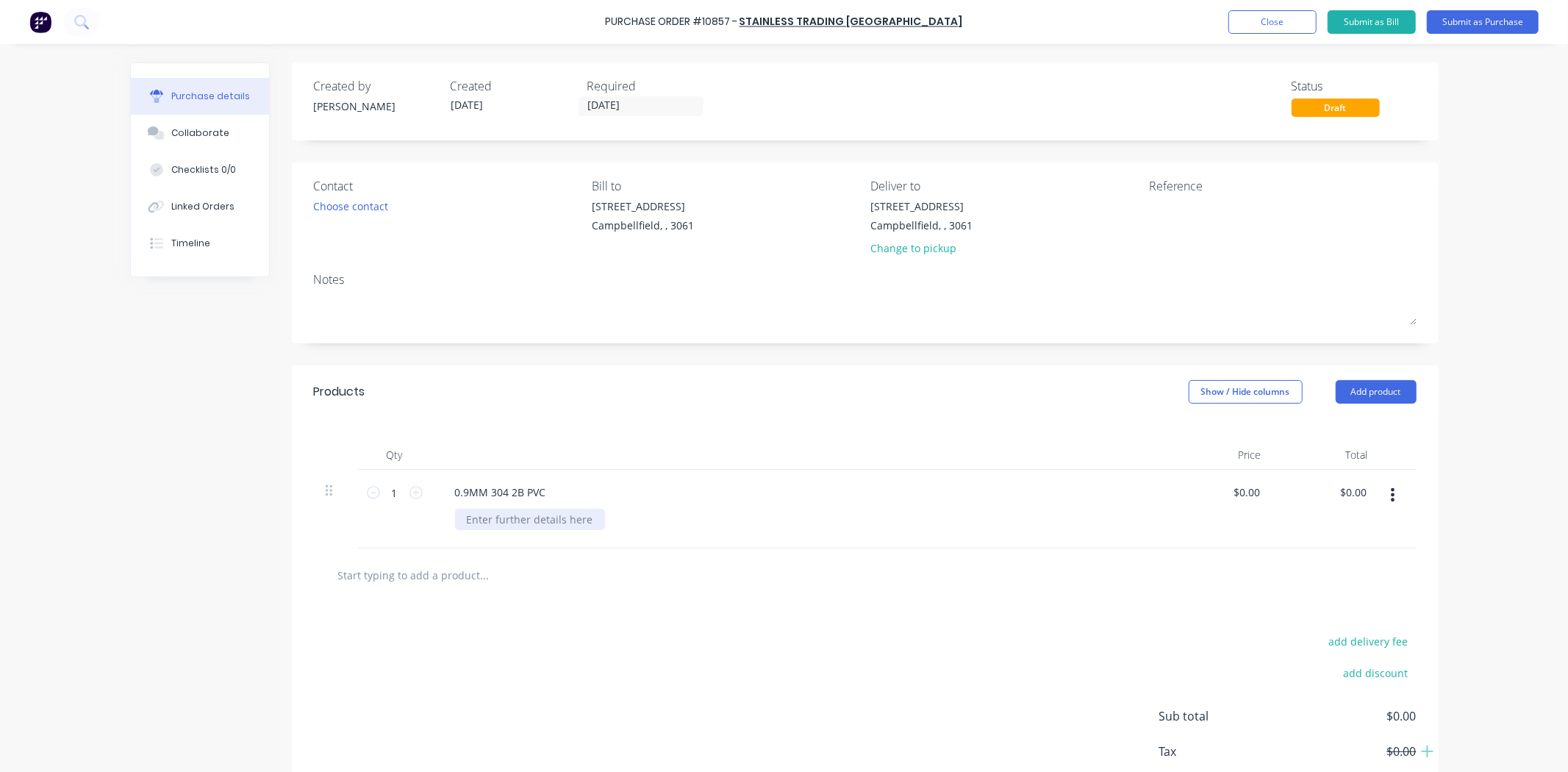
click at [503, 525] on div at bounding box center [530, 520] width 150 height 22
click at [498, 522] on div at bounding box center [530, 520] width 150 height 22
click at [409, 493] on icon at bounding box center [415, 492] width 14 height 14
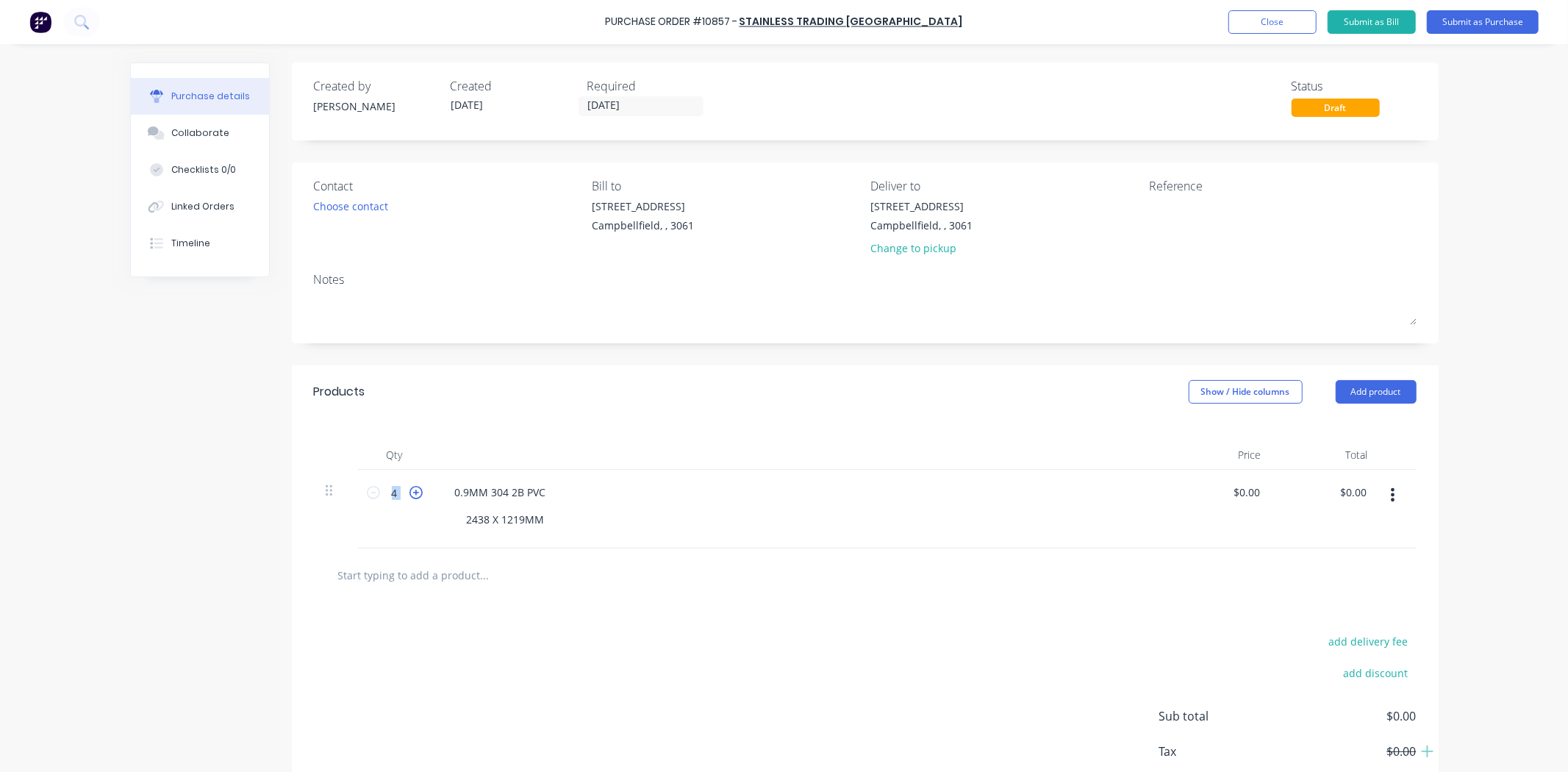
click at [409, 493] on icon at bounding box center [415, 492] width 14 height 14
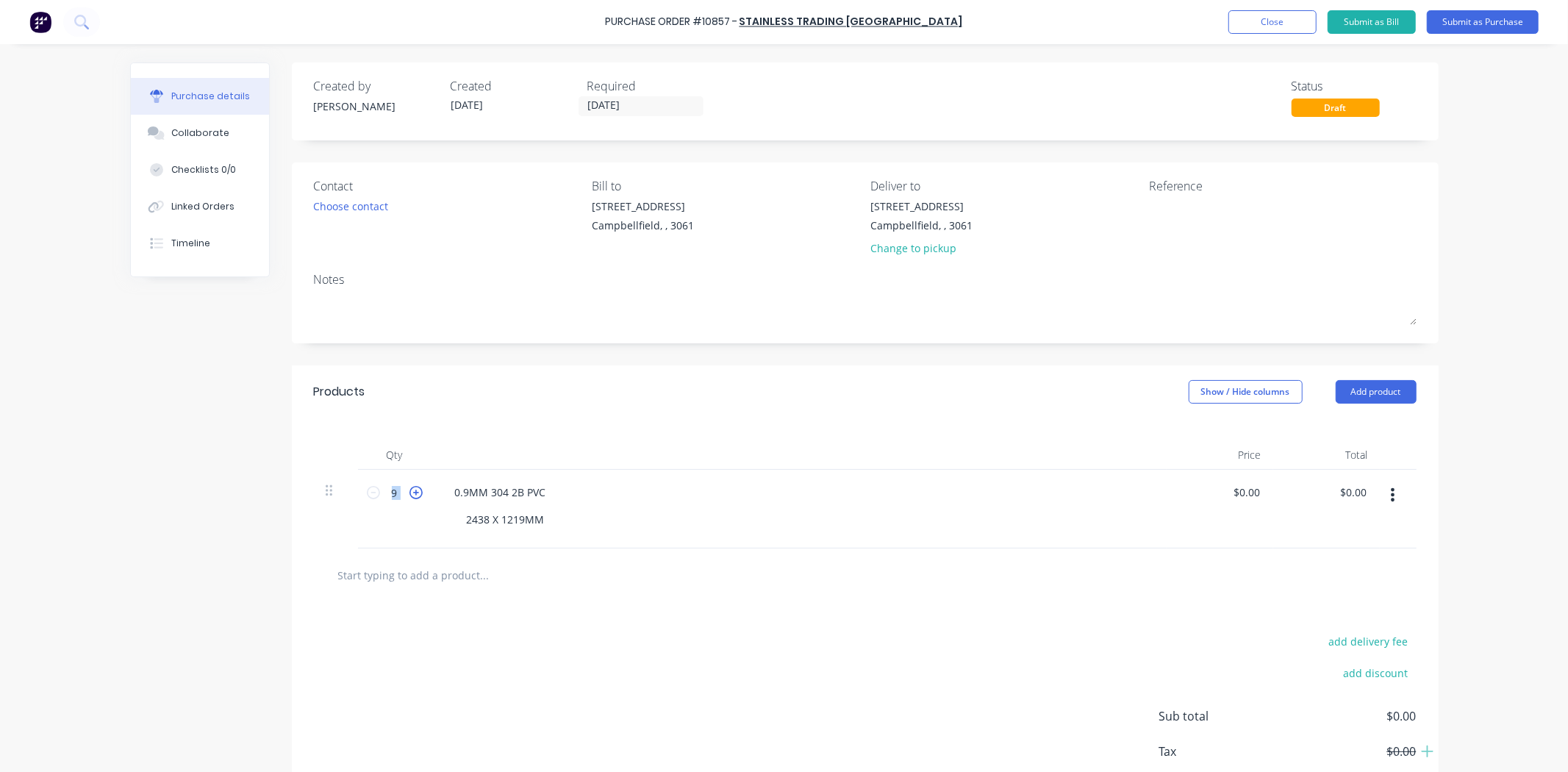
click at [409, 493] on icon at bounding box center [415, 492] width 14 height 14
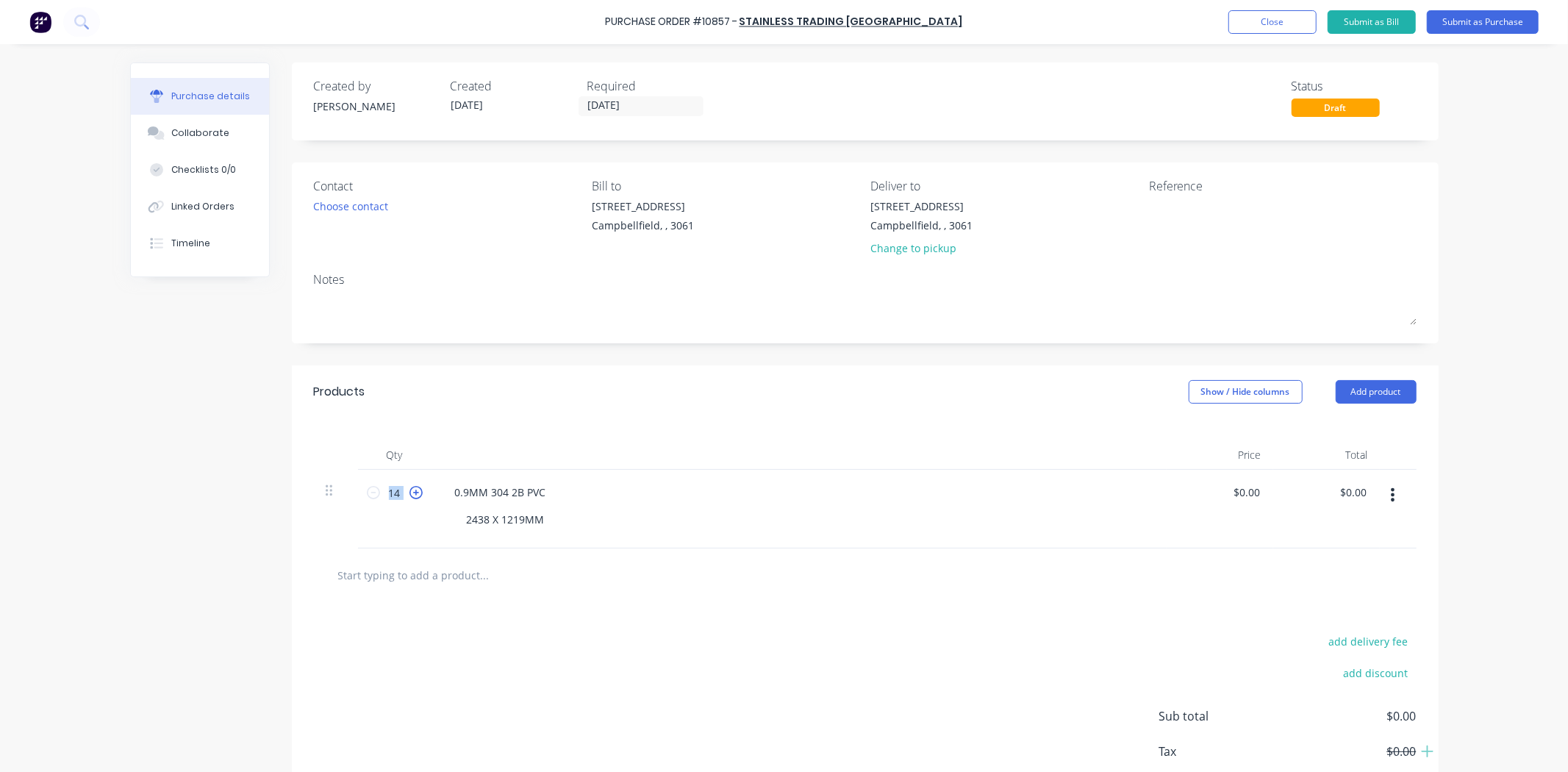
click at [409, 493] on icon at bounding box center [415, 492] width 14 height 14
type input "15"
click at [592, 594] on div at bounding box center [865, 576] width 1103 height 54
click at [1235, 497] on input "0.00" at bounding box center [1246, 492] width 34 height 22
click at [1235, 497] on input "0.00" at bounding box center [1249, 492] width 28 height 22
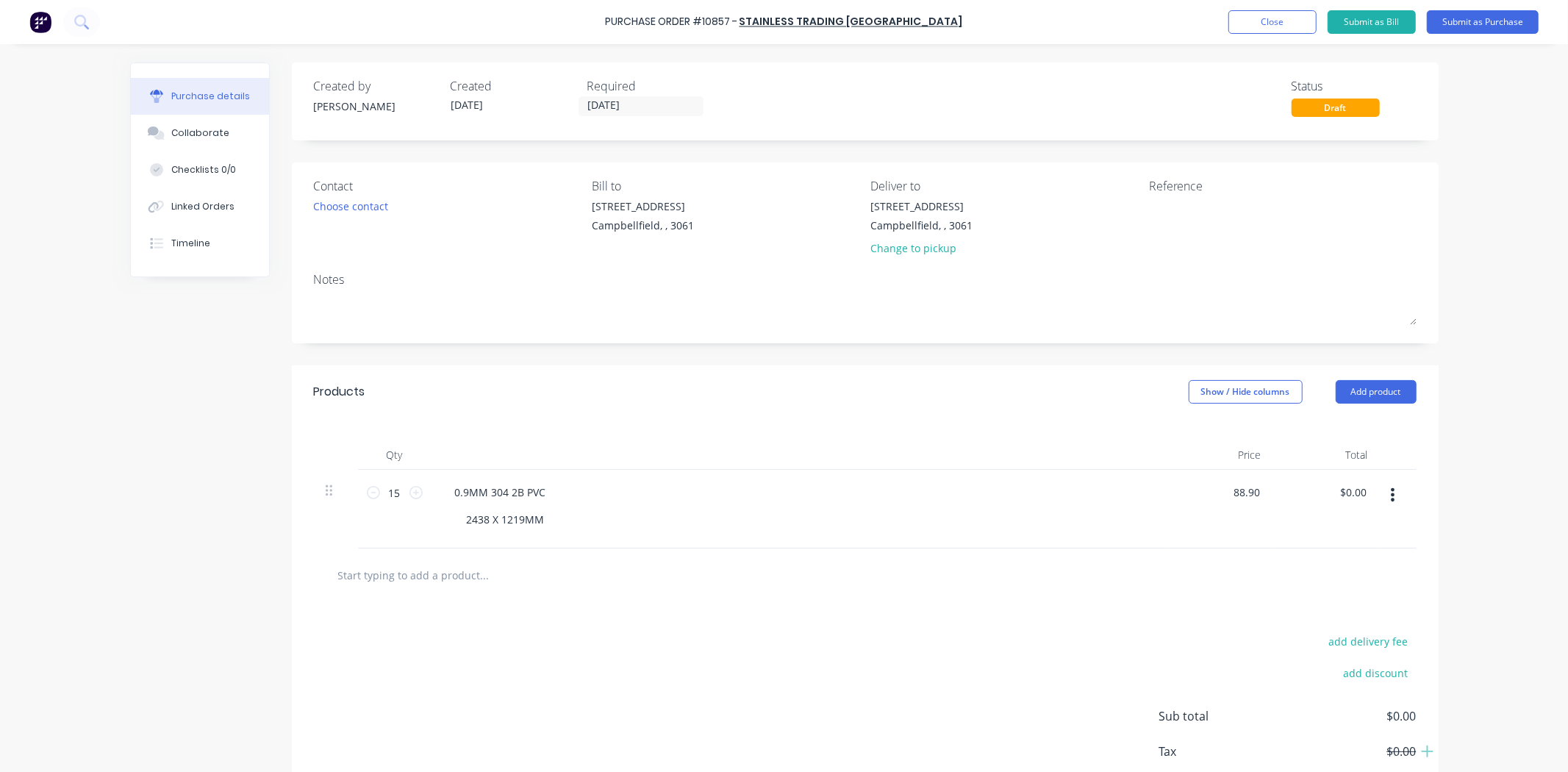
type input "$88.90"
type input "$1,333.50"
click at [944, 664] on div "add delivery fee add discount Sub total $1,333.50 Tax $133.35 Total $1,466.85" at bounding box center [865, 722] width 1147 height 241
click at [1486, 23] on button "Submit as Purchase" at bounding box center [1483, 22] width 112 height 23
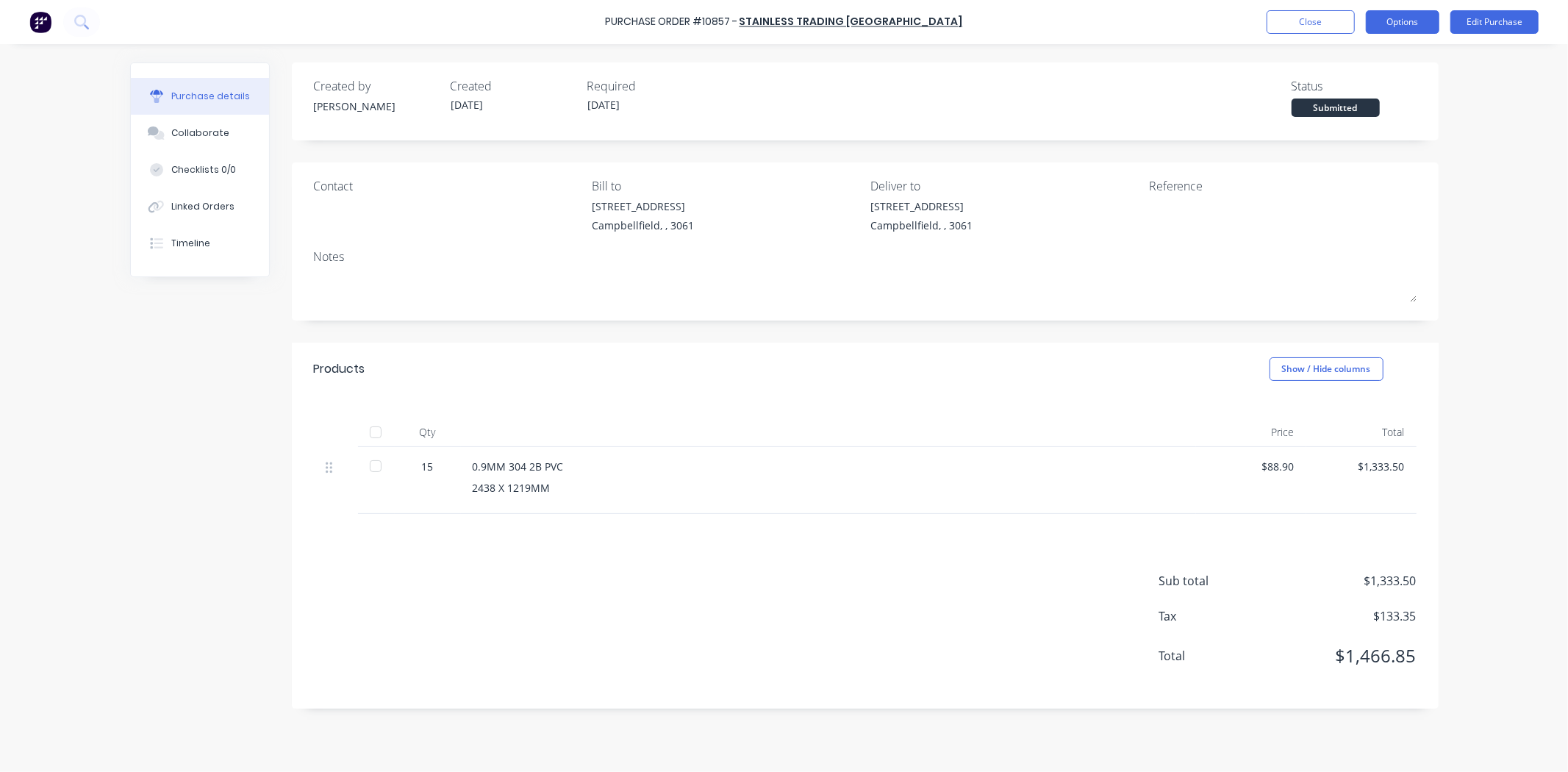
click at [1398, 22] on button "Options" at bounding box center [1403, 22] width 74 height 23
click at [1367, 67] on div "Print / Email" at bounding box center [1370, 60] width 114 height 22
click at [1367, 83] on div "With pricing" at bounding box center [1370, 89] width 114 height 22
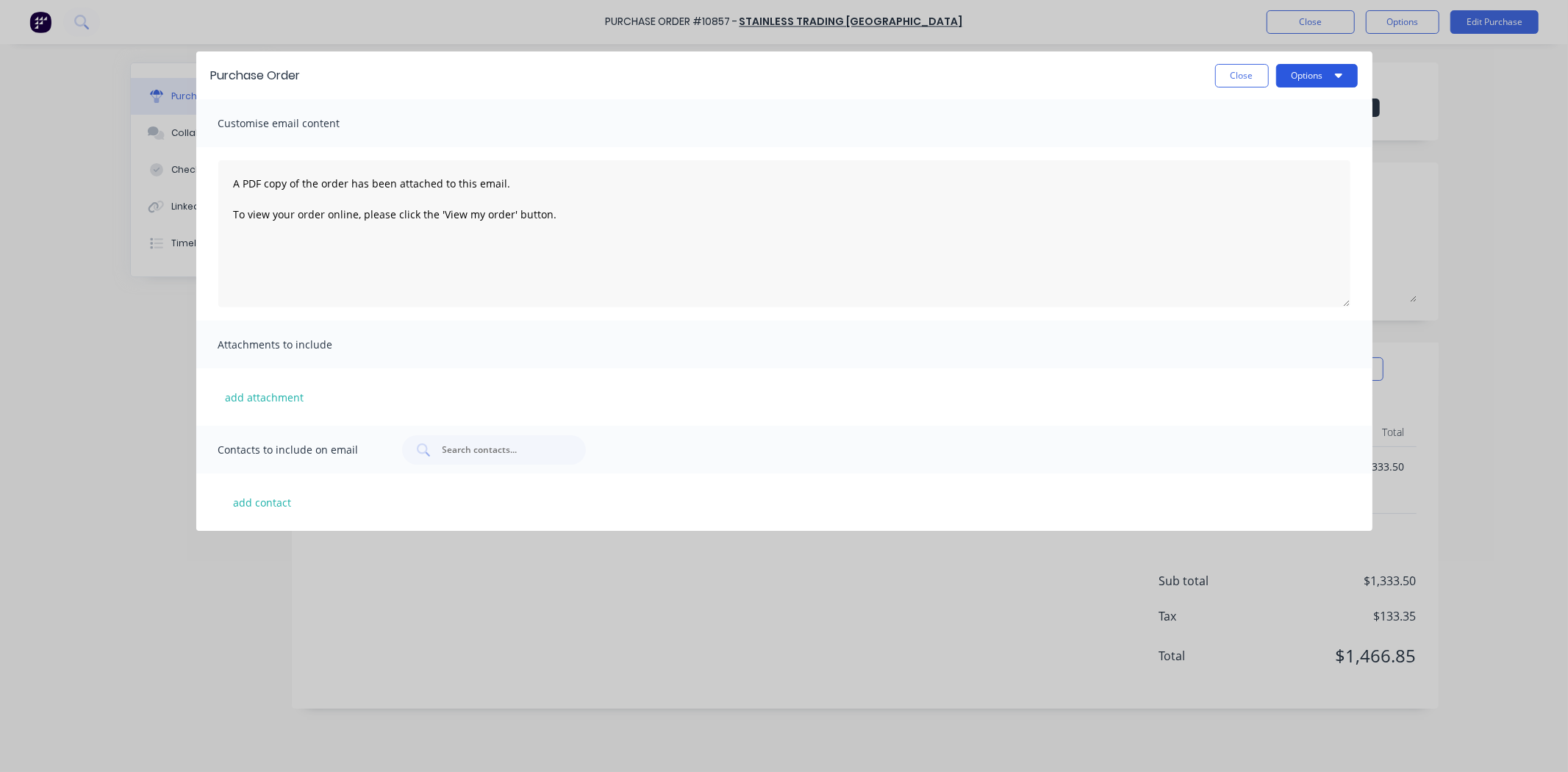
click at [1318, 82] on button "Options" at bounding box center [1317, 76] width 82 height 23
click at [1277, 148] on div "Print" at bounding box center [1289, 142] width 114 height 22
click at [1248, 83] on button "Close" at bounding box center [1243, 76] width 54 height 23
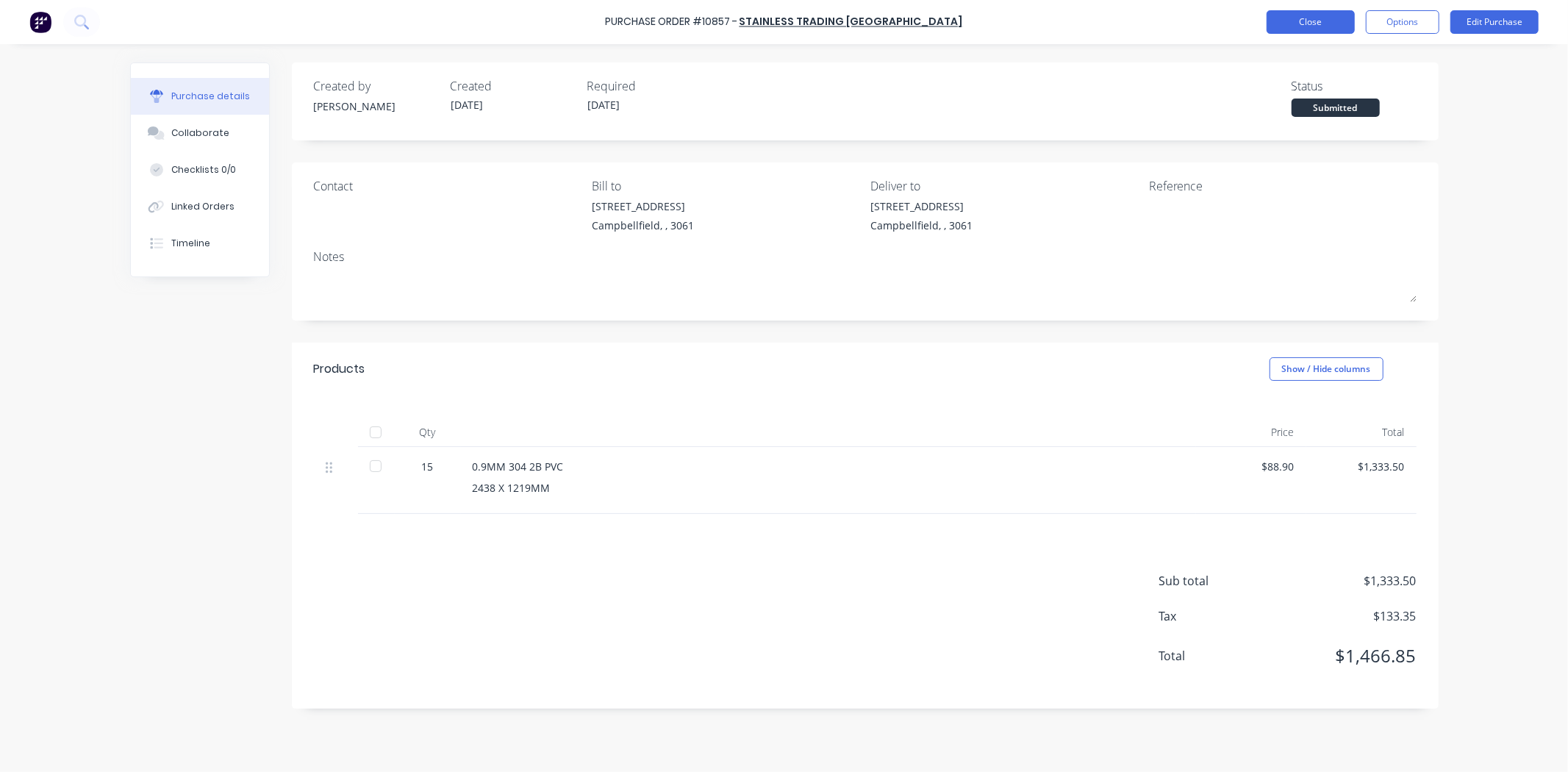
click at [1309, 28] on button "Close" at bounding box center [1311, 22] width 88 height 23
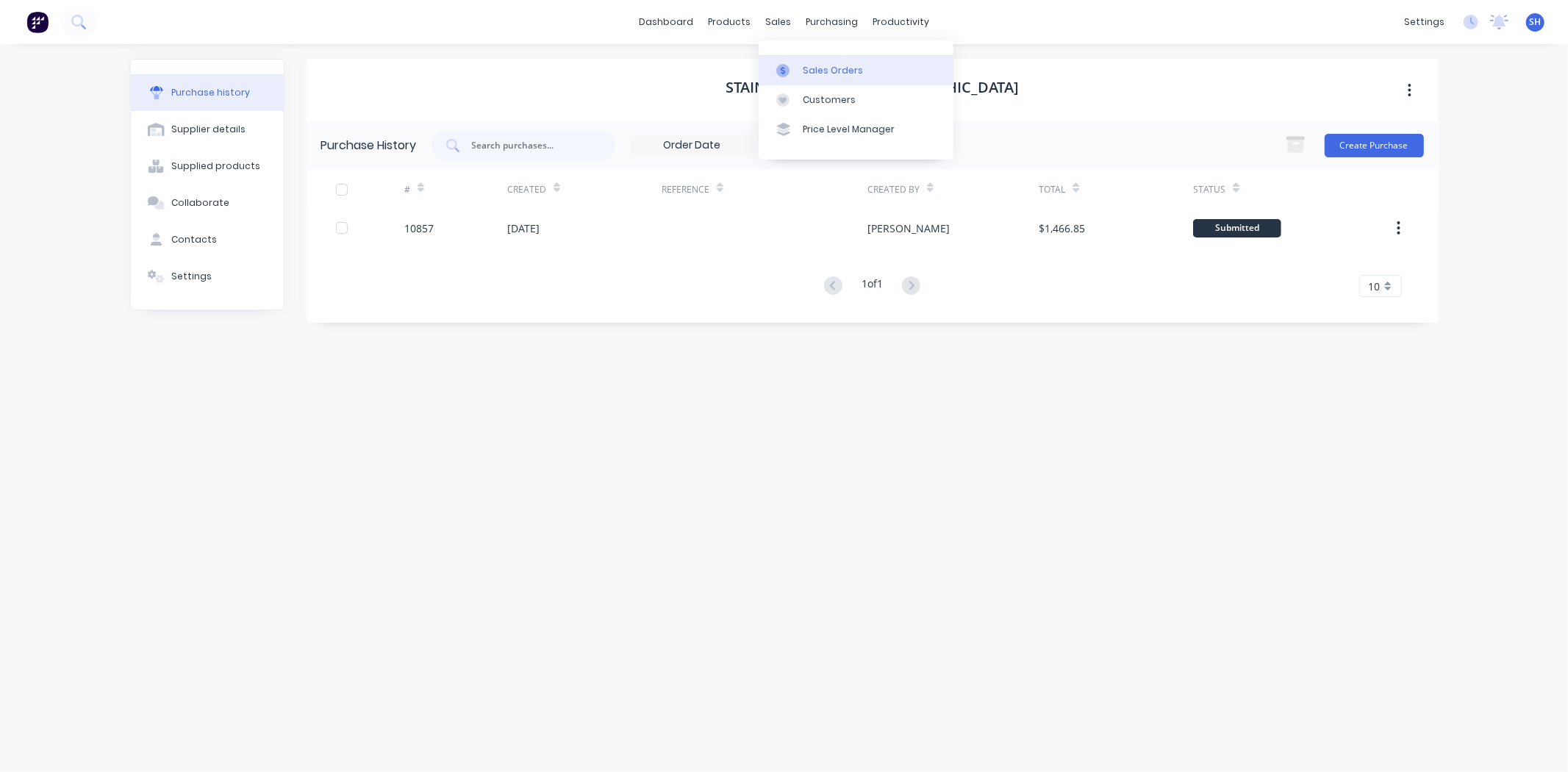
click at [811, 70] on div "Sales Orders" at bounding box center [833, 70] width 60 height 14
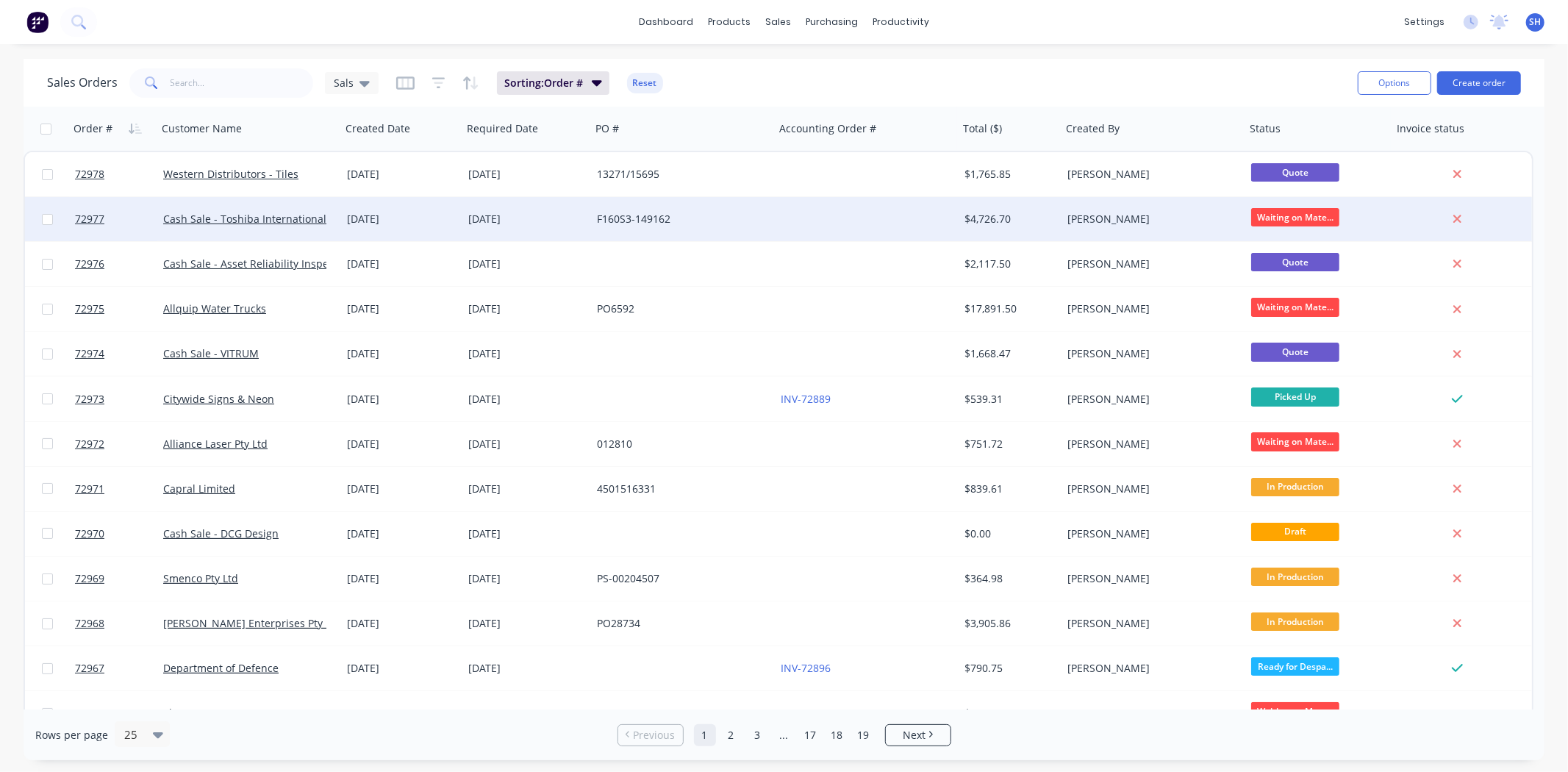
click at [762, 224] on div "F160S3-149162" at bounding box center [682, 219] width 172 height 14
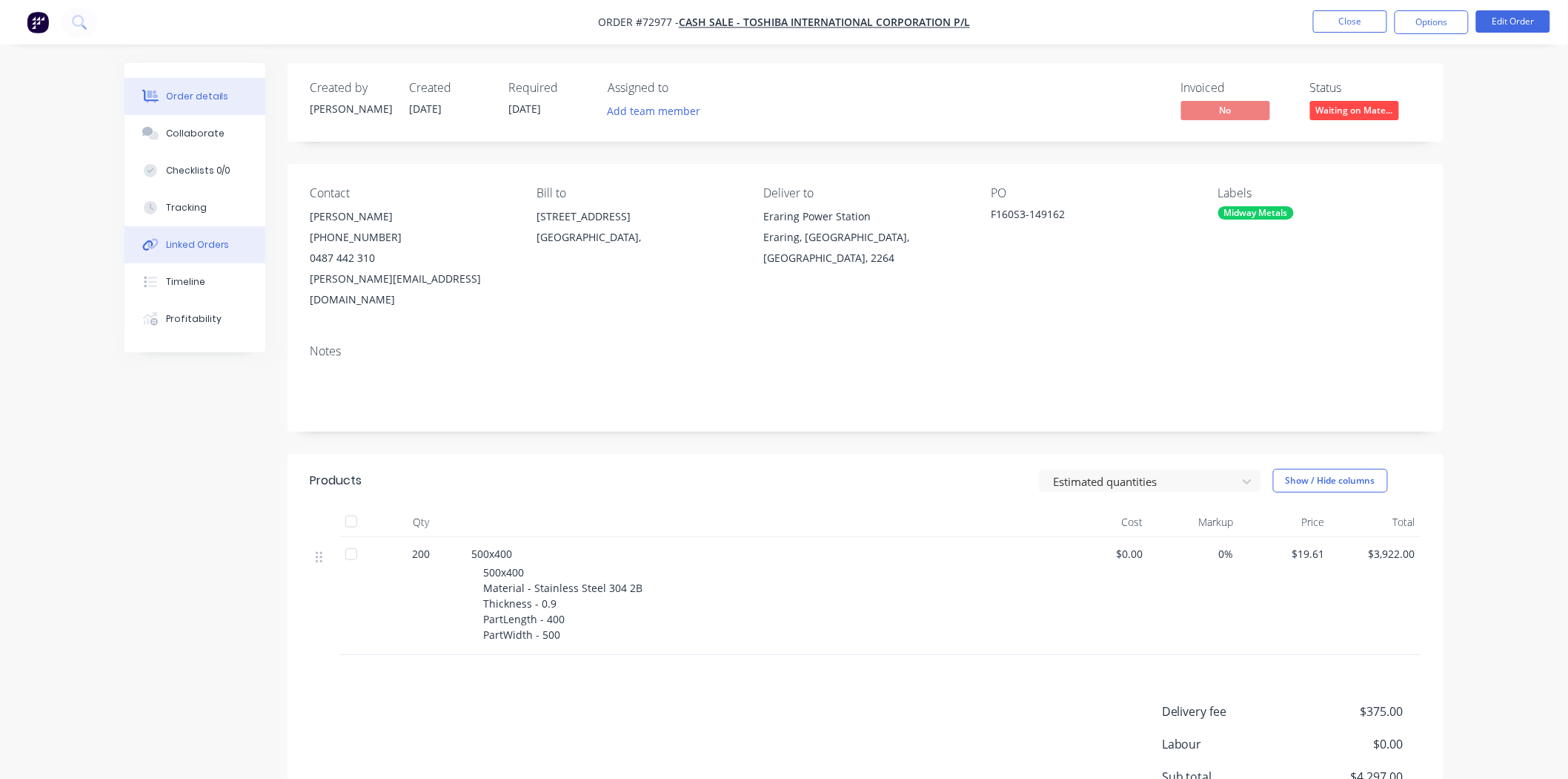
click at [175, 250] on div "Linked Orders" at bounding box center [198, 245] width 64 height 14
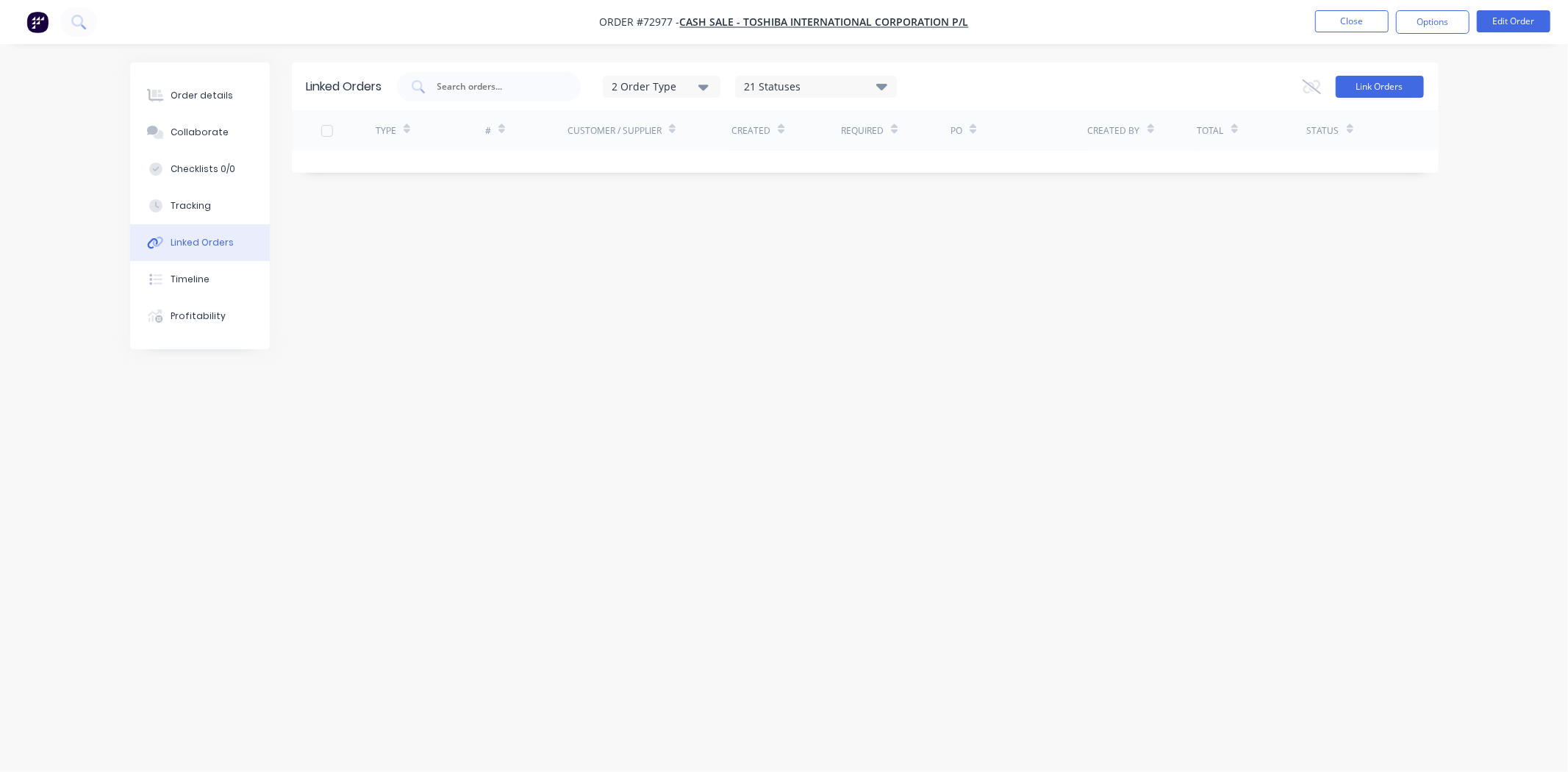
click at [1397, 81] on button "Link Orders" at bounding box center [1380, 86] width 88 height 22
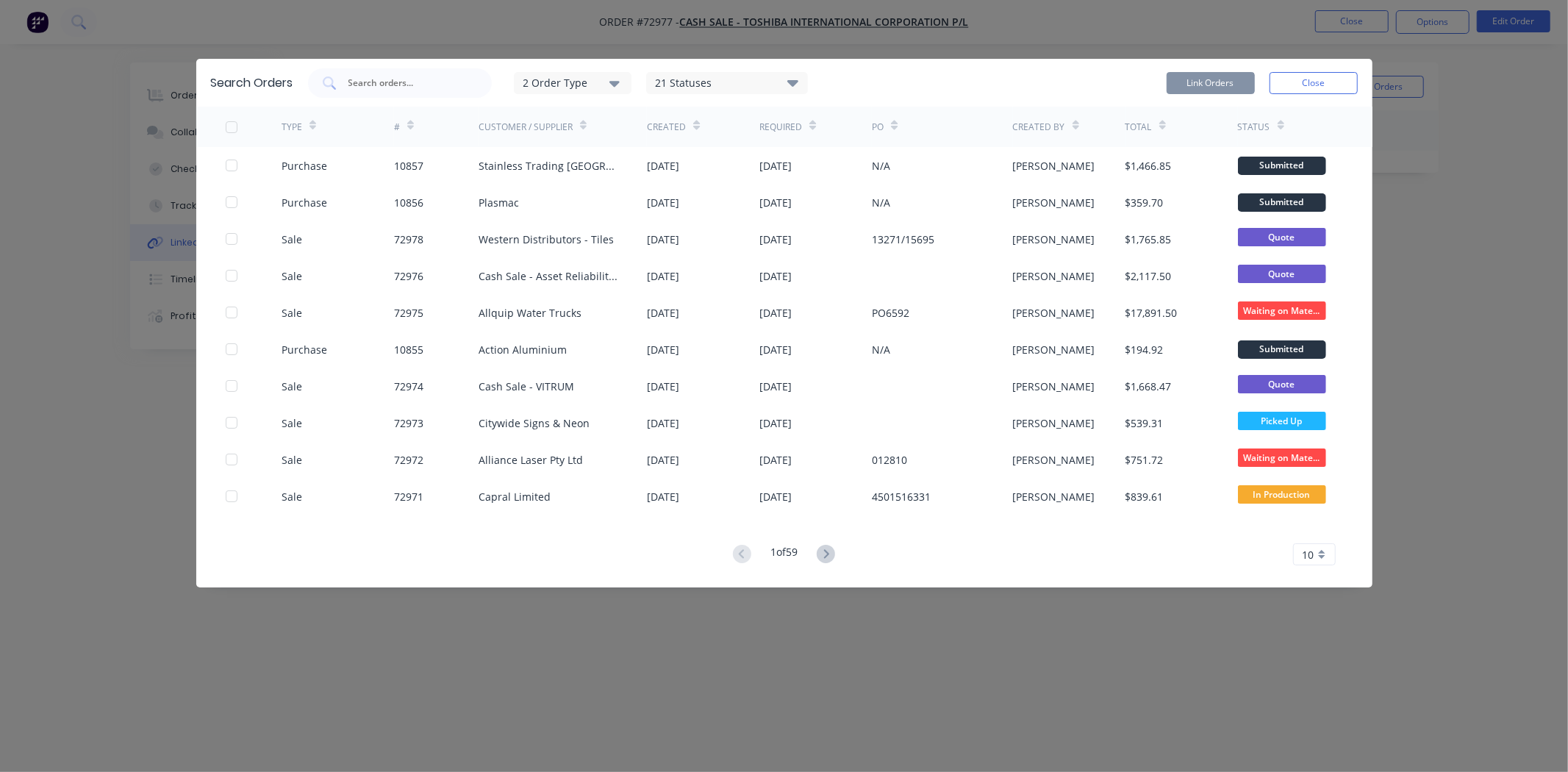
click at [593, 86] on div "2 Order Type" at bounding box center [571, 82] width 98 height 15
click at [579, 122] on div "Sales" at bounding box center [575, 119] width 85 height 15
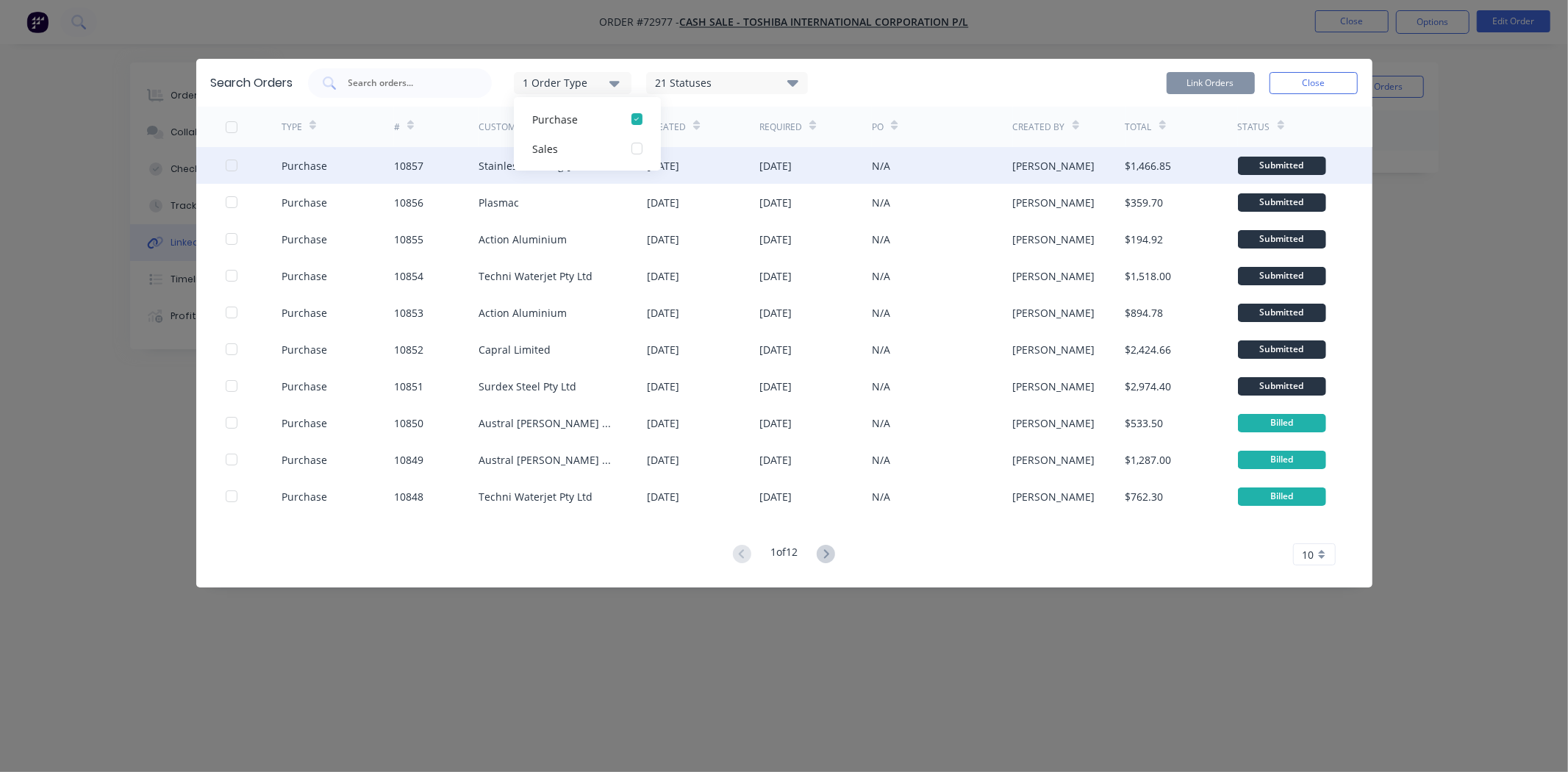
click at [224, 169] on div "Purchase 10857 Stainless Trading Australia 13 Oct 2025 13 Oct 2025 N/A Sally Ho…" at bounding box center [784, 165] width 1176 height 37
click at [328, 169] on div "Purchase" at bounding box center [337, 165] width 113 height 37
click at [792, 163] on div "[DATE]" at bounding box center [776, 165] width 32 height 15
click at [633, 149] on div "Stainless Trading Australia" at bounding box center [563, 165] width 169 height 37
click at [232, 163] on div at bounding box center [232, 165] width 30 height 30
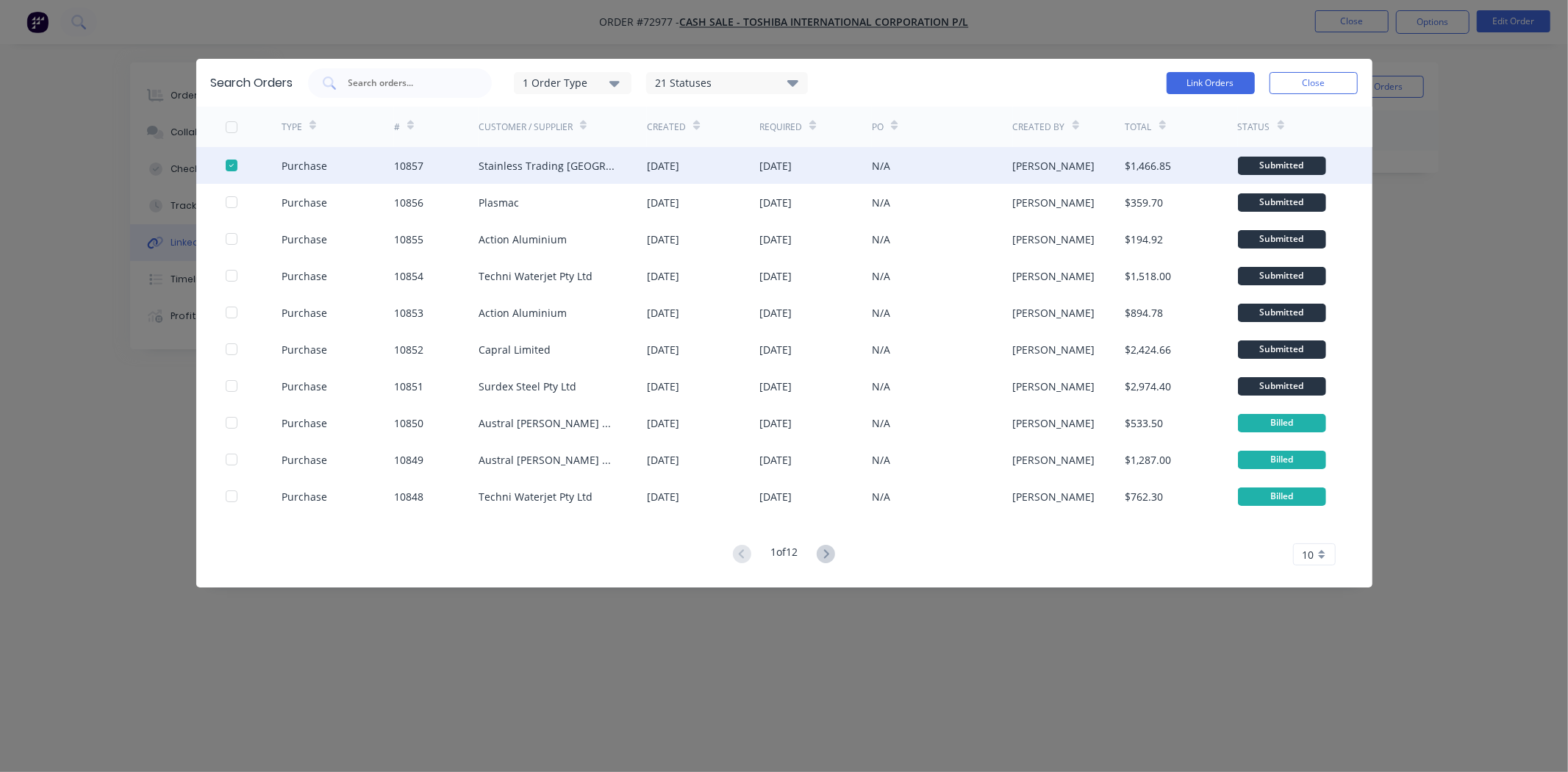
click at [607, 81] on div "1 Order Type" at bounding box center [571, 82] width 98 height 15
click at [597, 121] on div "Purchase" at bounding box center [575, 119] width 85 height 15
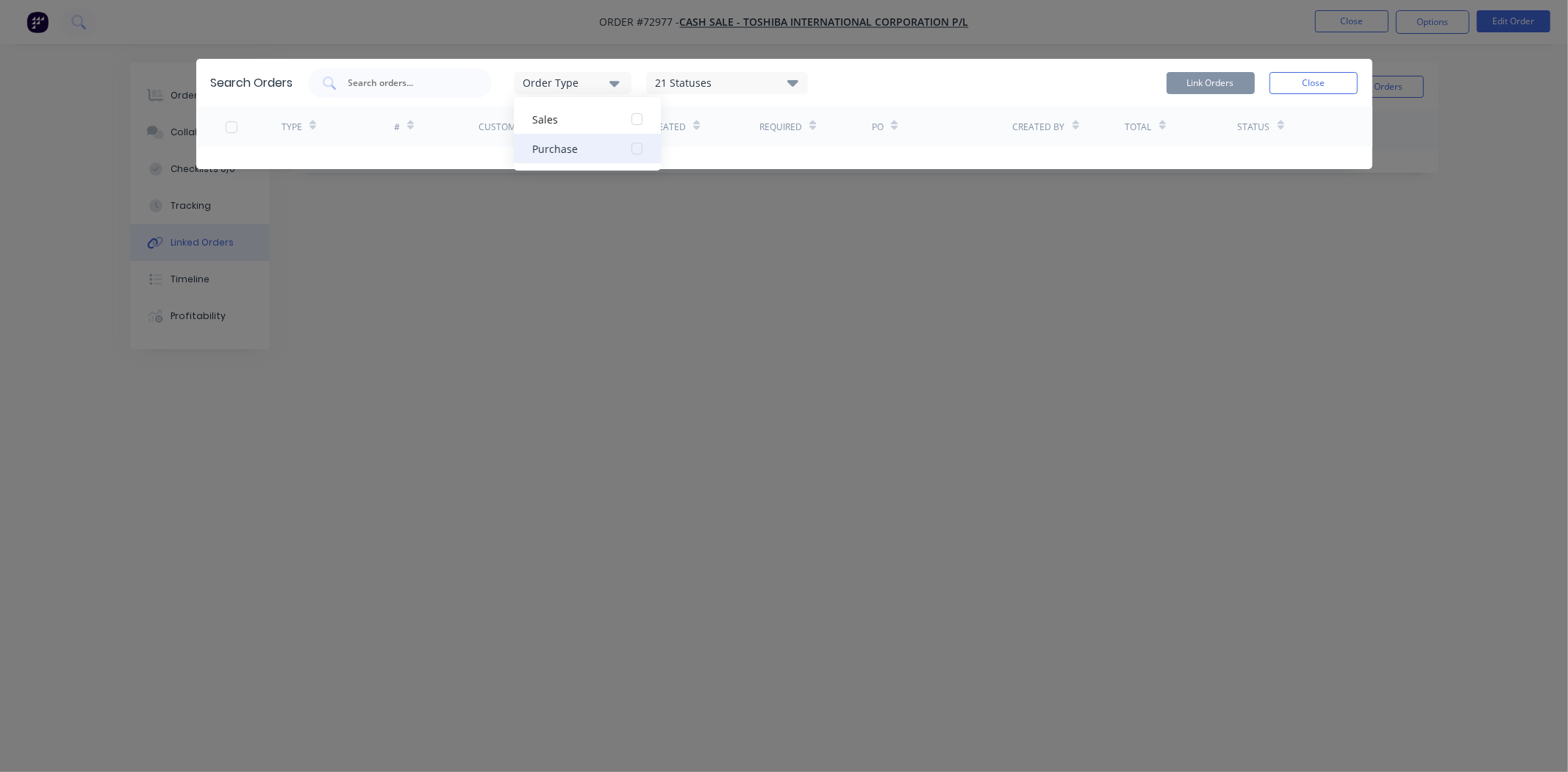
click at [591, 150] on div "Purchase" at bounding box center [575, 149] width 85 height 15
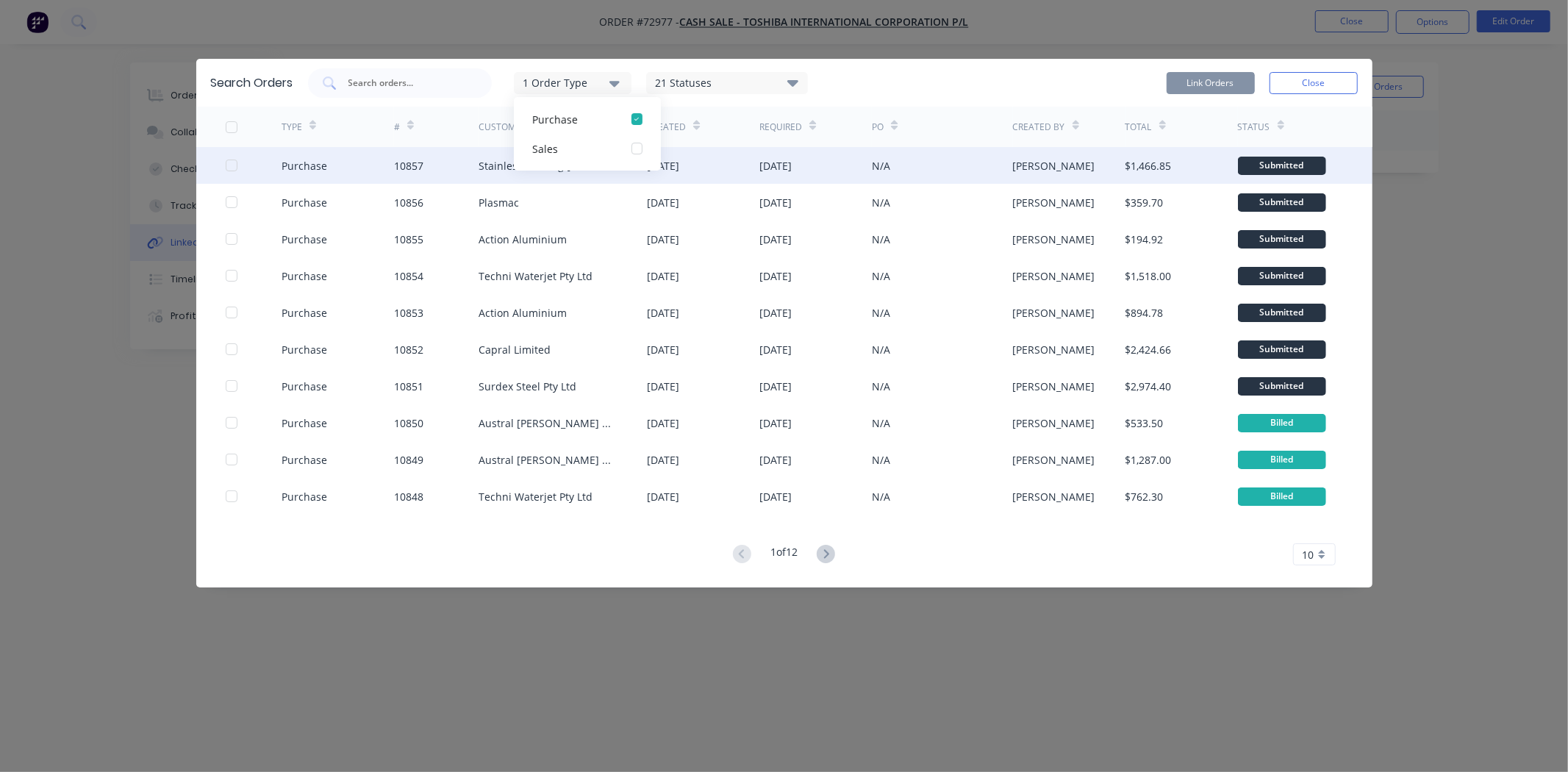
click at [233, 165] on div at bounding box center [232, 165] width 30 height 30
click at [351, 166] on div "Purchase" at bounding box center [337, 165] width 113 height 37
click at [1228, 86] on button "Link Orders" at bounding box center [1211, 83] width 88 height 22
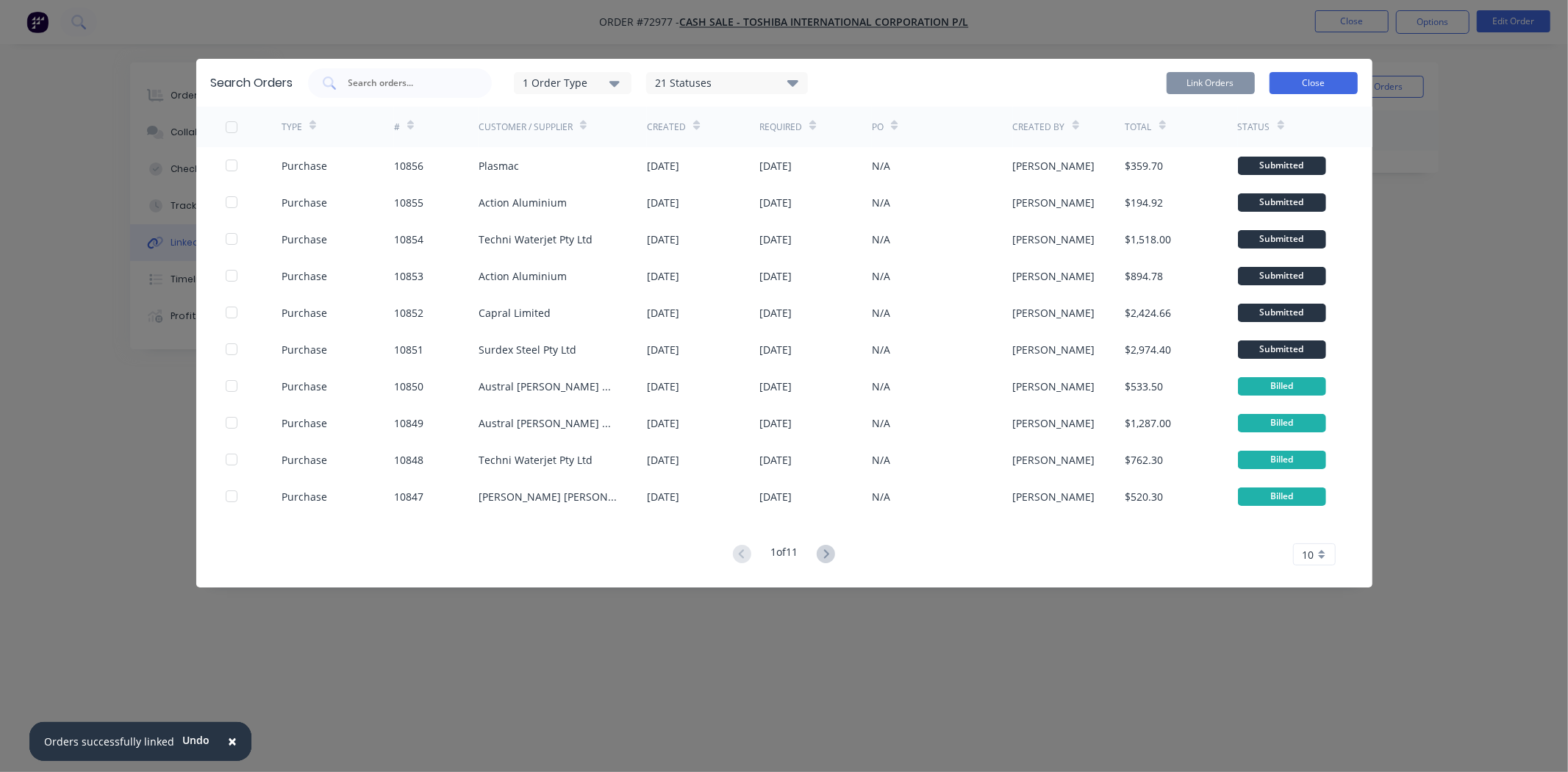
click at [1292, 84] on button "Close" at bounding box center [1314, 83] width 88 height 22
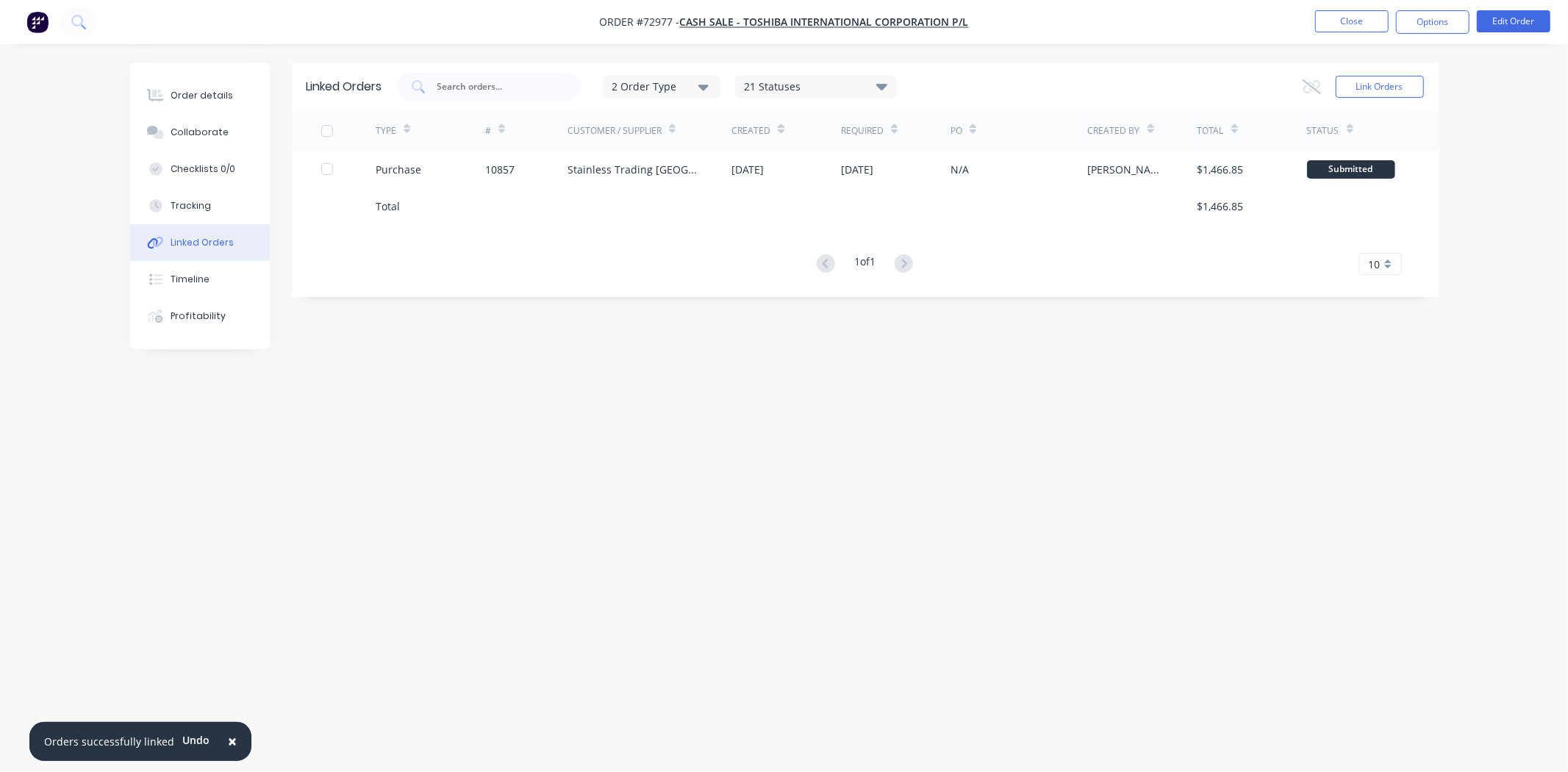
click at [228, 740] on span "×" at bounding box center [232, 740] width 9 height 21
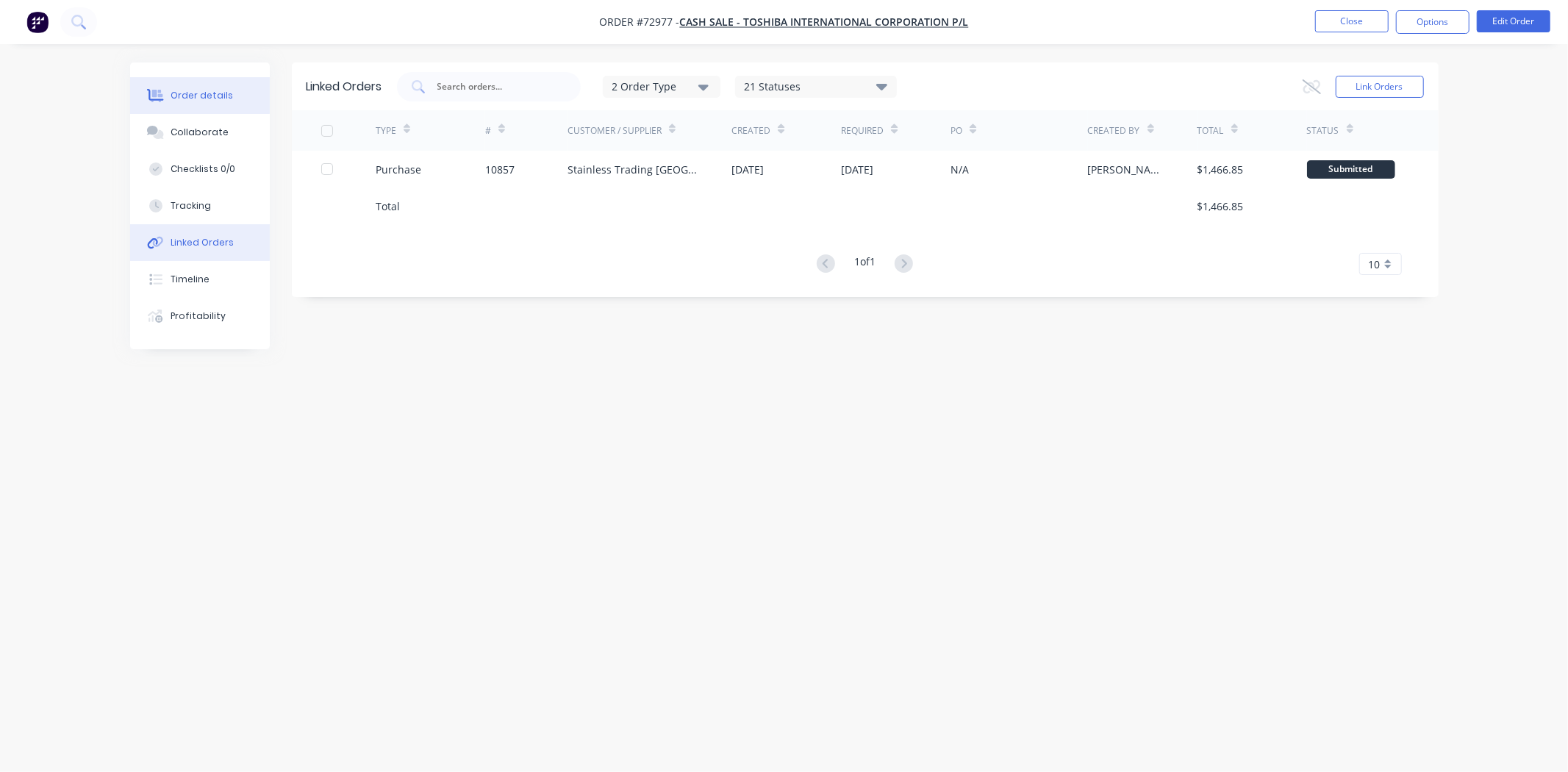
click at [194, 95] on div "Order details" at bounding box center [201, 95] width 62 height 14
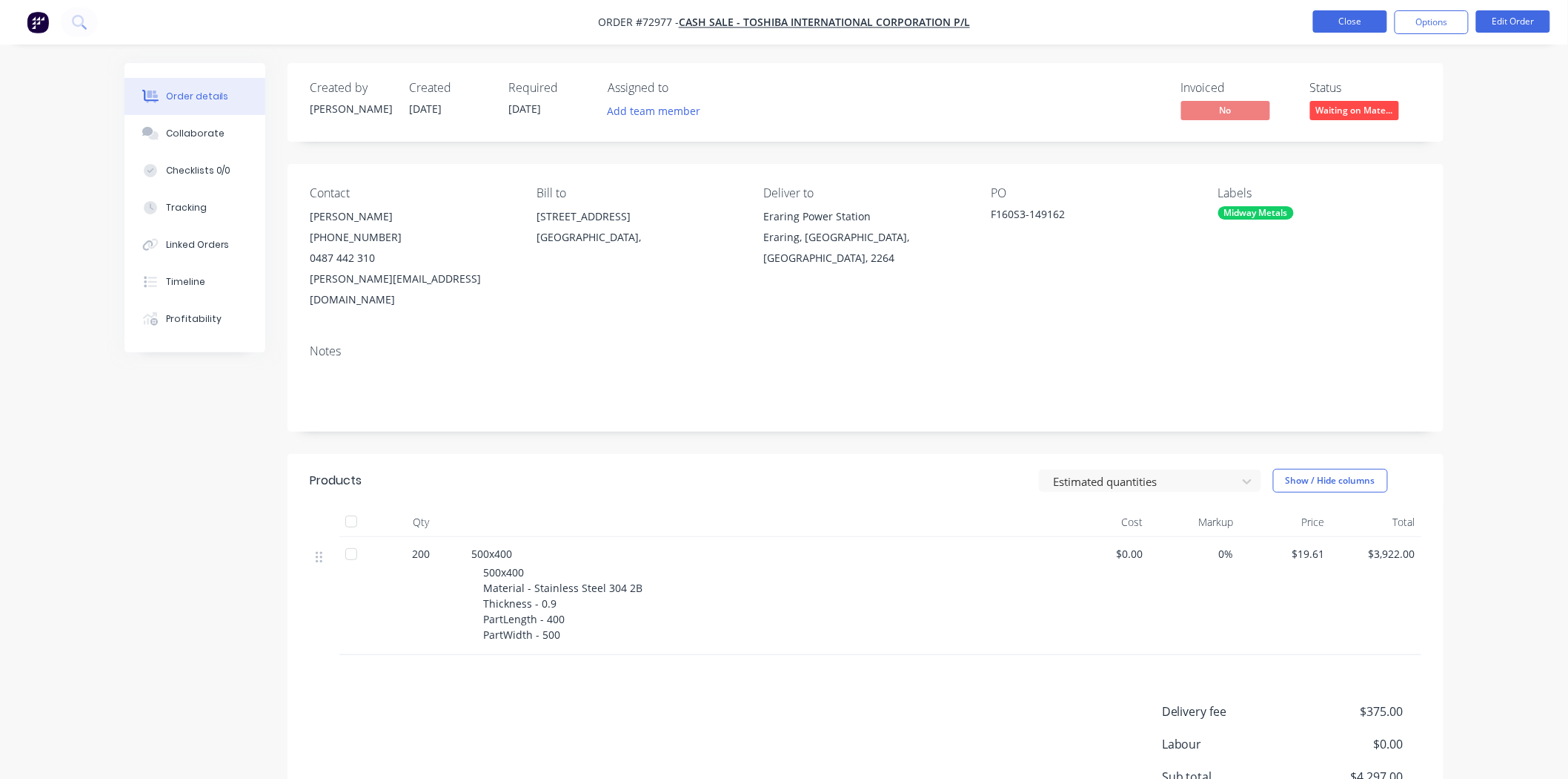
click at [1346, 18] on button "Close" at bounding box center [1351, 21] width 74 height 22
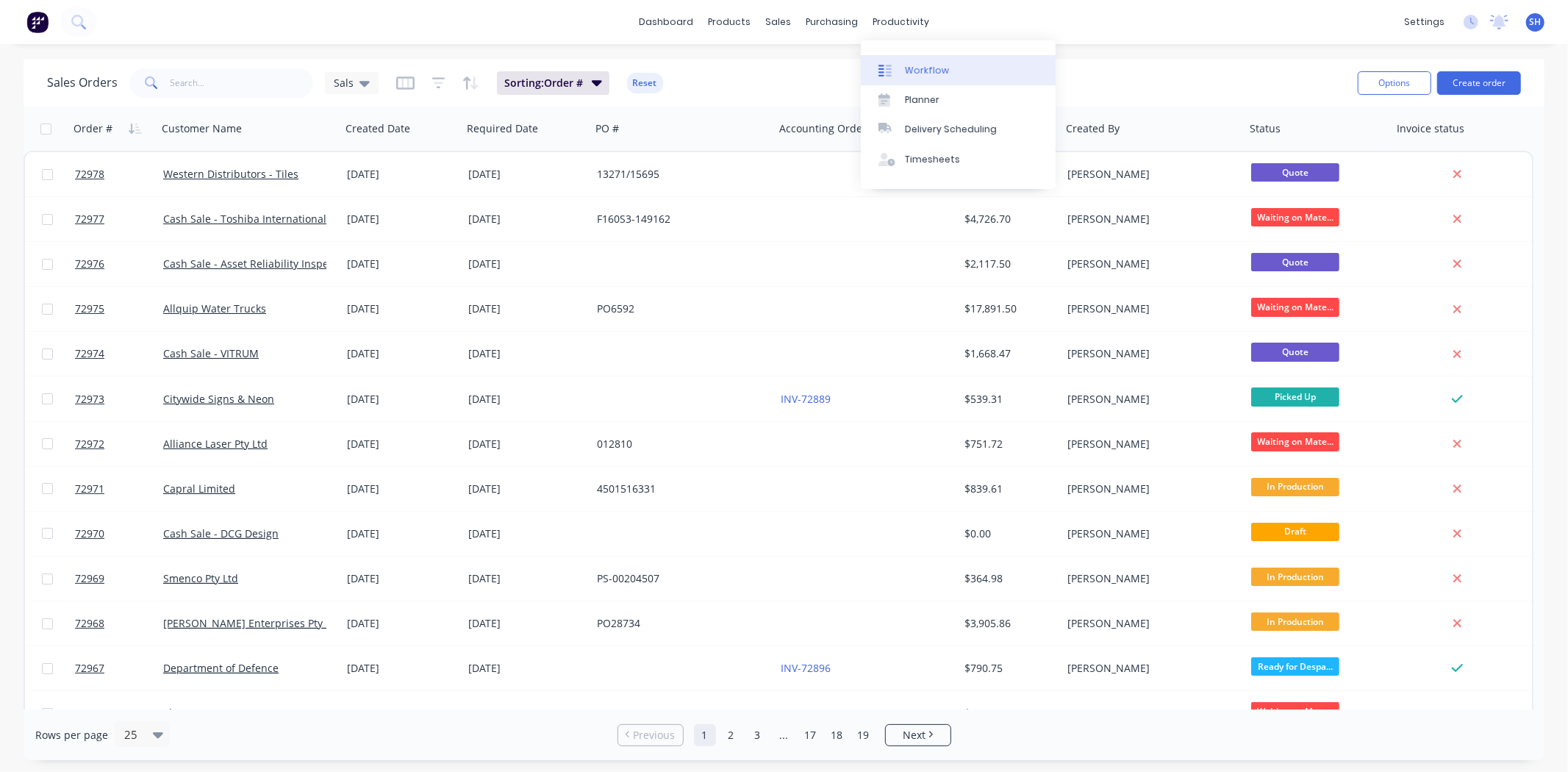
click at [909, 68] on div "Workflow" at bounding box center [926, 70] width 44 height 14
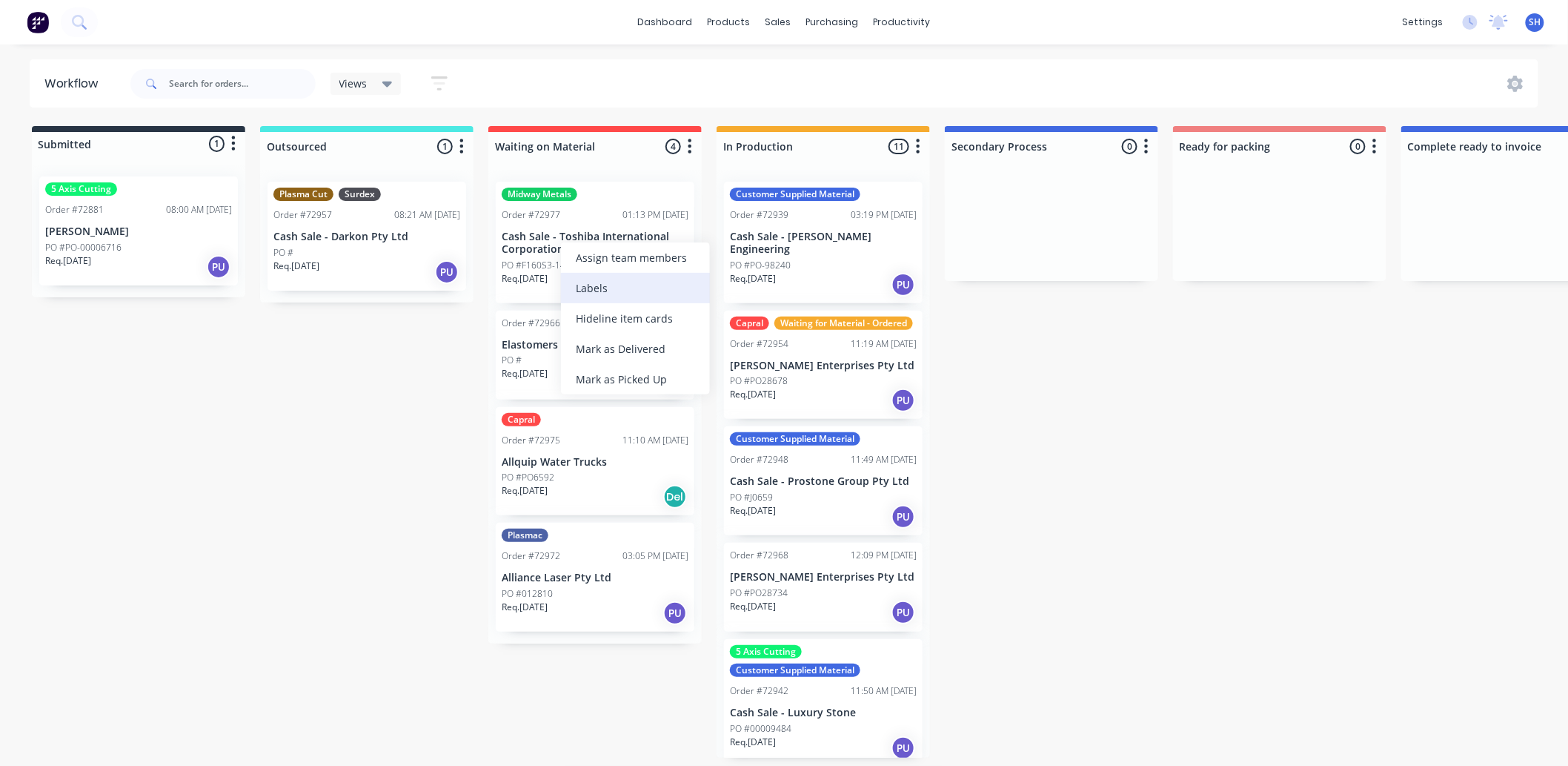
click at [589, 285] on div "Labels" at bounding box center [636, 287] width 149 height 30
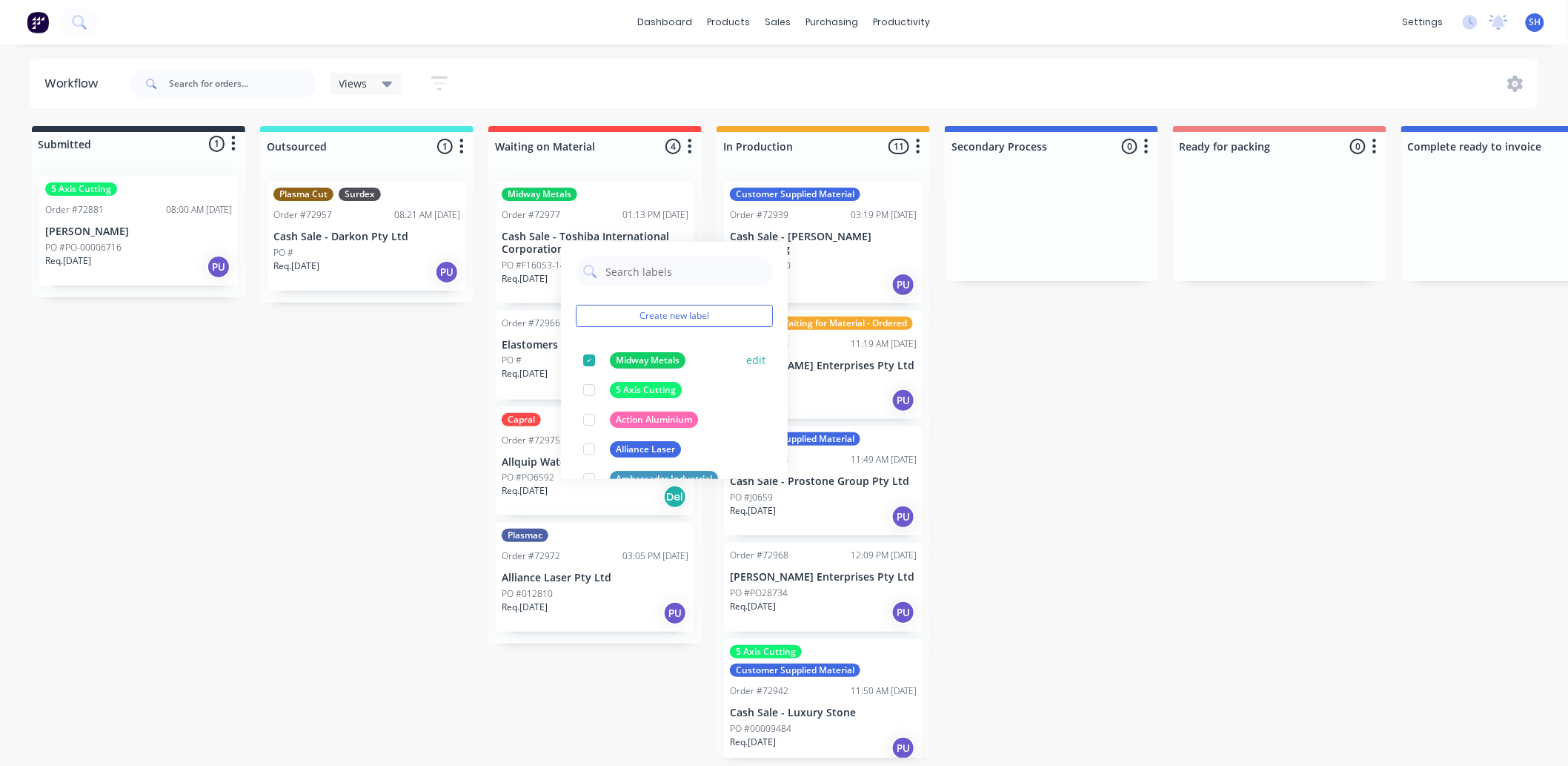
click at [589, 360] on div at bounding box center [589, 360] width 30 height 30
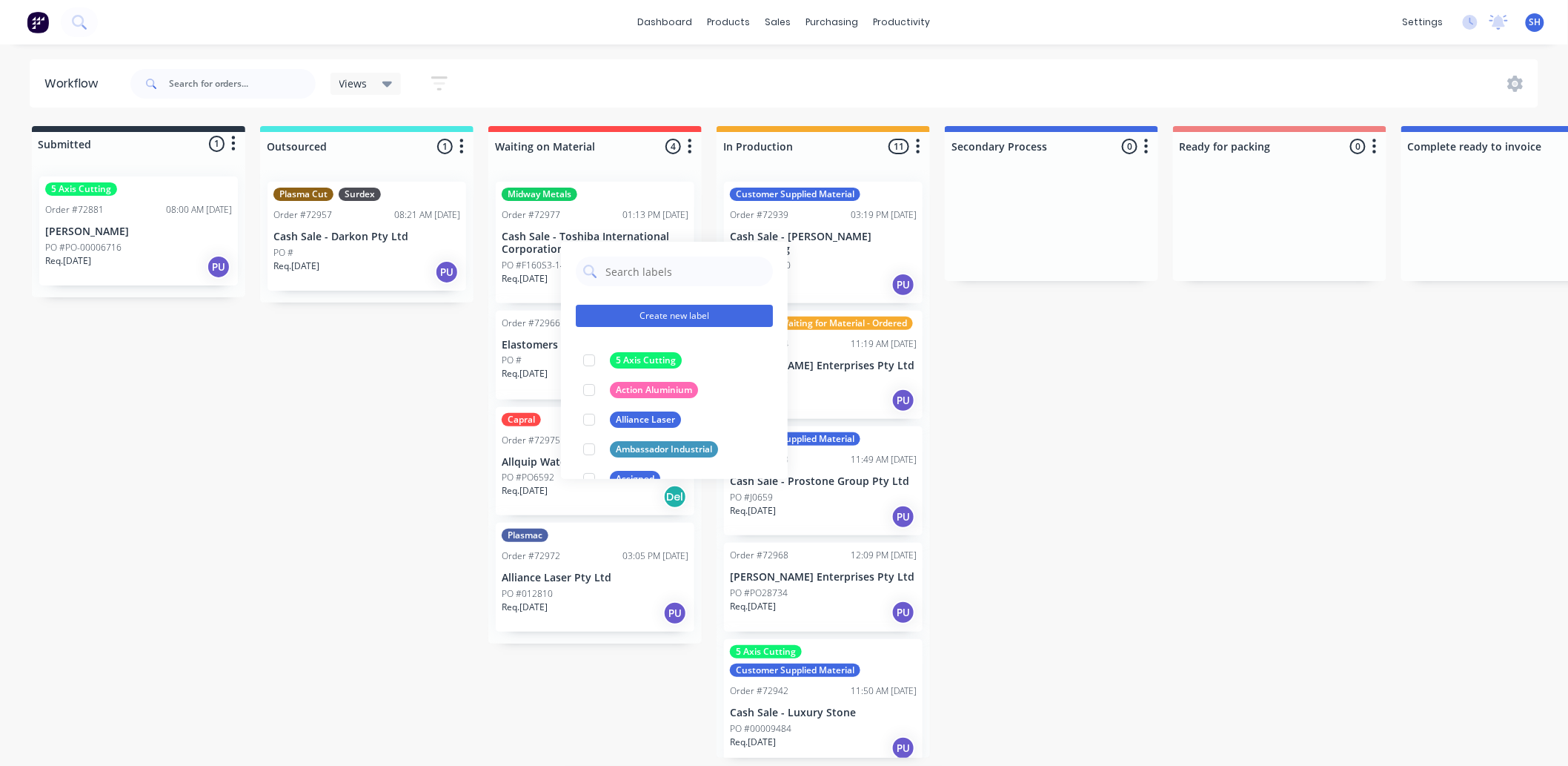
click at [668, 316] on button "Create new label" at bounding box center [674, 315] width 197 height 22
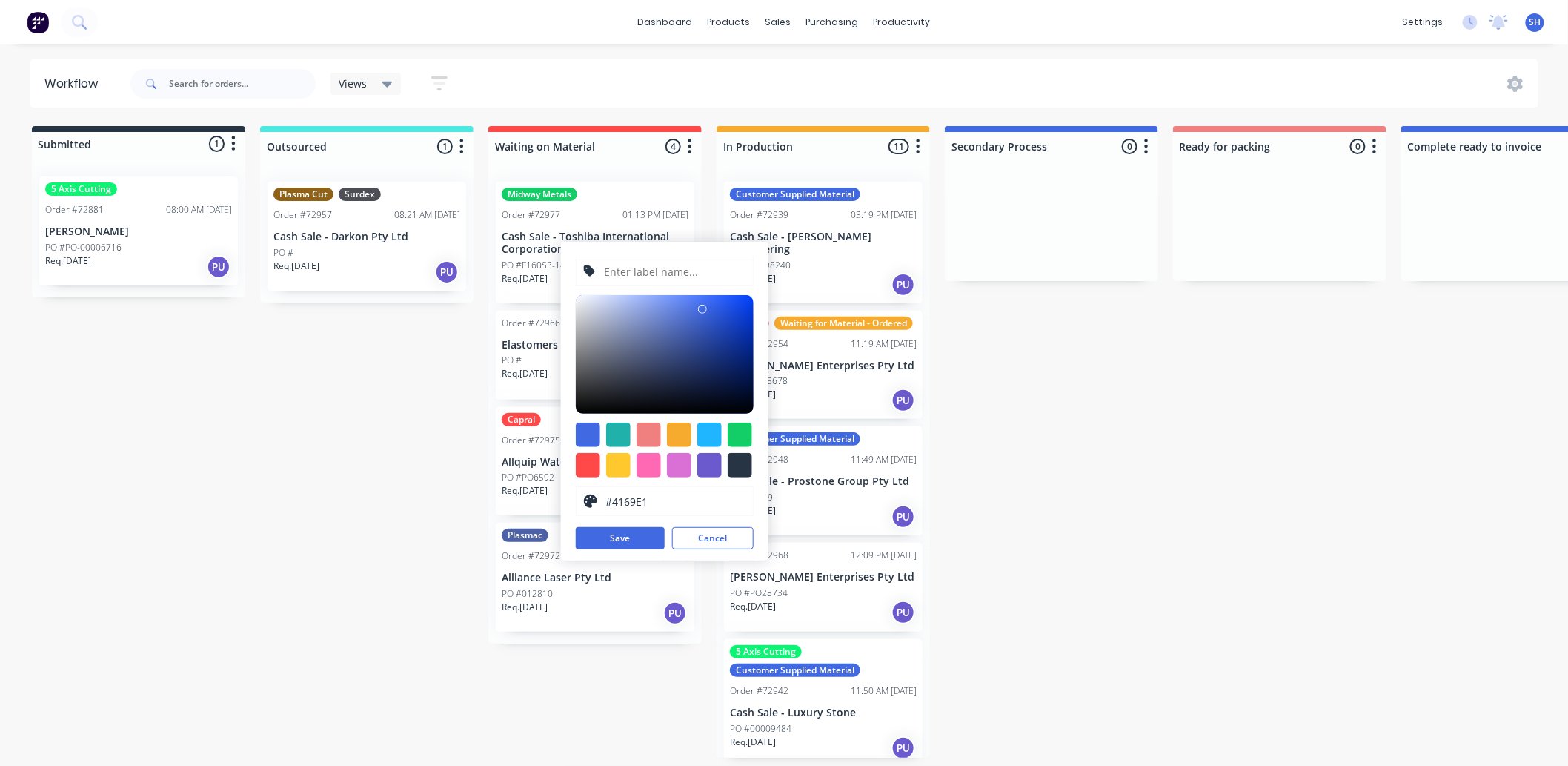
click at [636, 265] on input "text" at bounding box center [673, 271] width 143 height 28
type input "Stainless Trading"
click at [735, 433] on div at bounding box center [739, 434] width 25 height 25
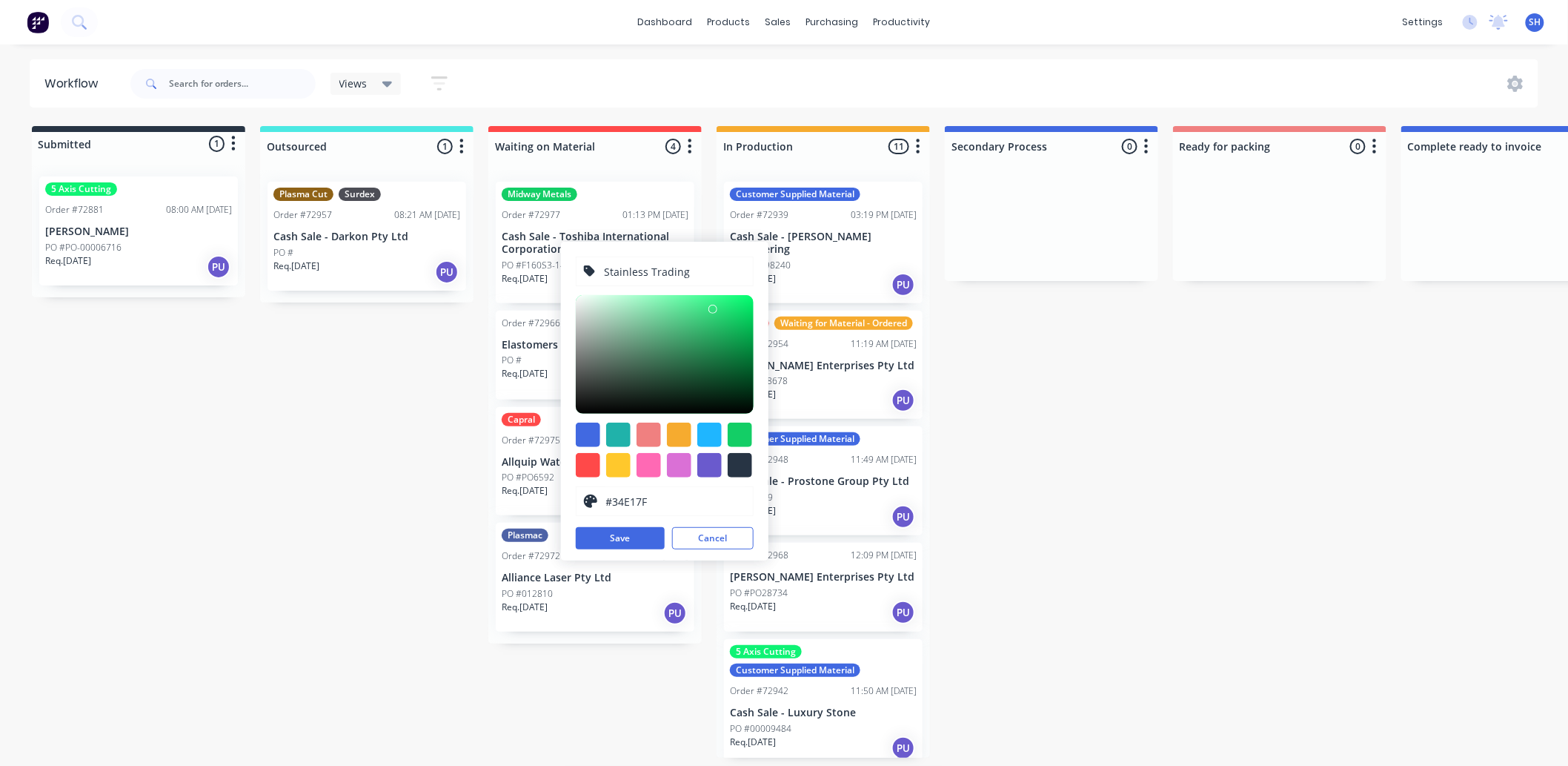
type input "#32DF7D"
drag, startPoint x: 735, startPoint y: 315, endPoint x: 714, endPoint y: 310, distance: 21.6
click at [714, 310] on div at bounding box center [714, 310] width 9 height 9
click at [632, 540] on button "Save" at bounding box center [620, 538] width 89 height 22
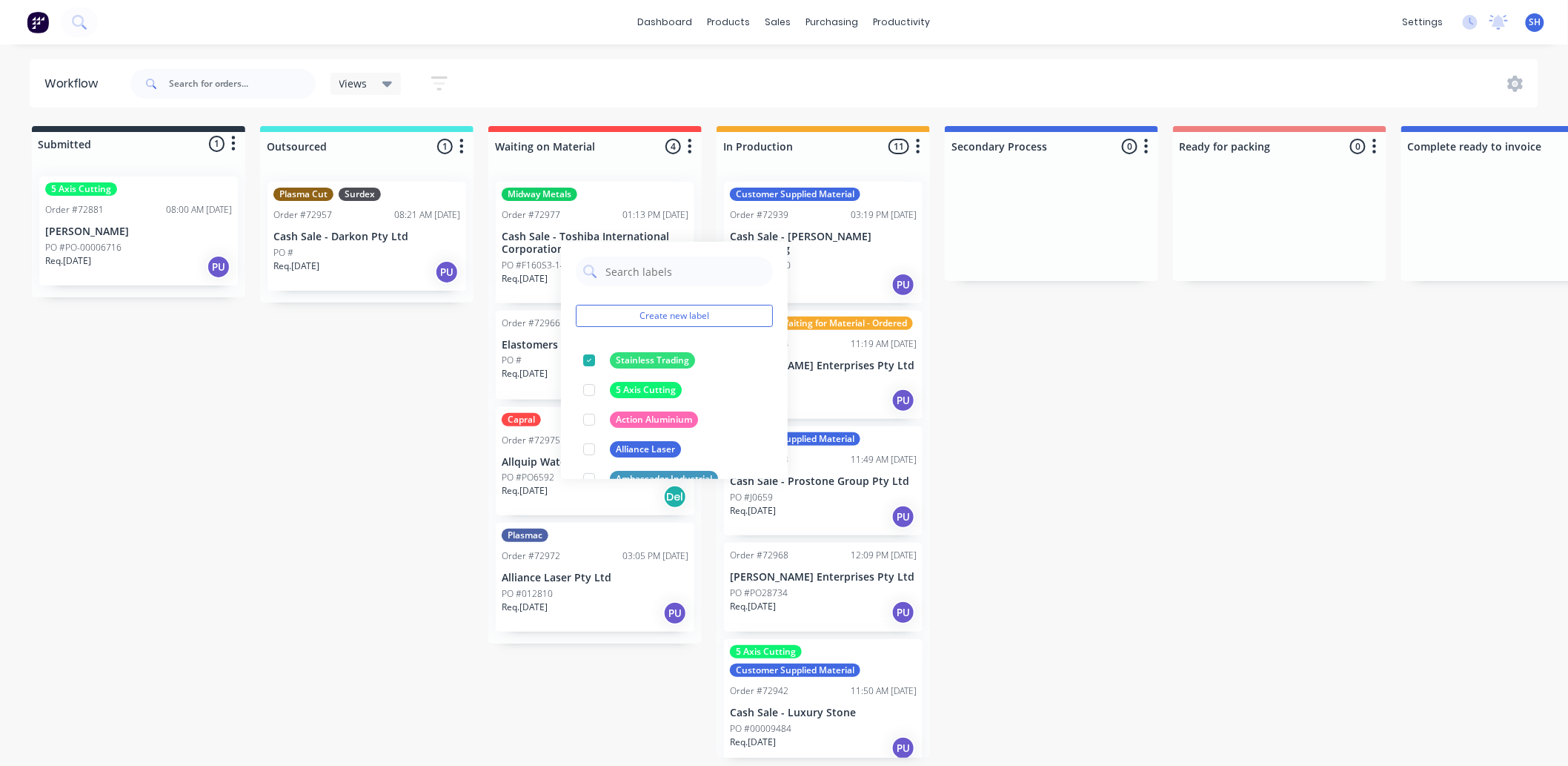
click at [362, 467] on div "Submitted 1 Status colour #273444 hex #273444 Save Cancel Summaries Total order…" at bounding box center [1332, 442] width 2686 height 632
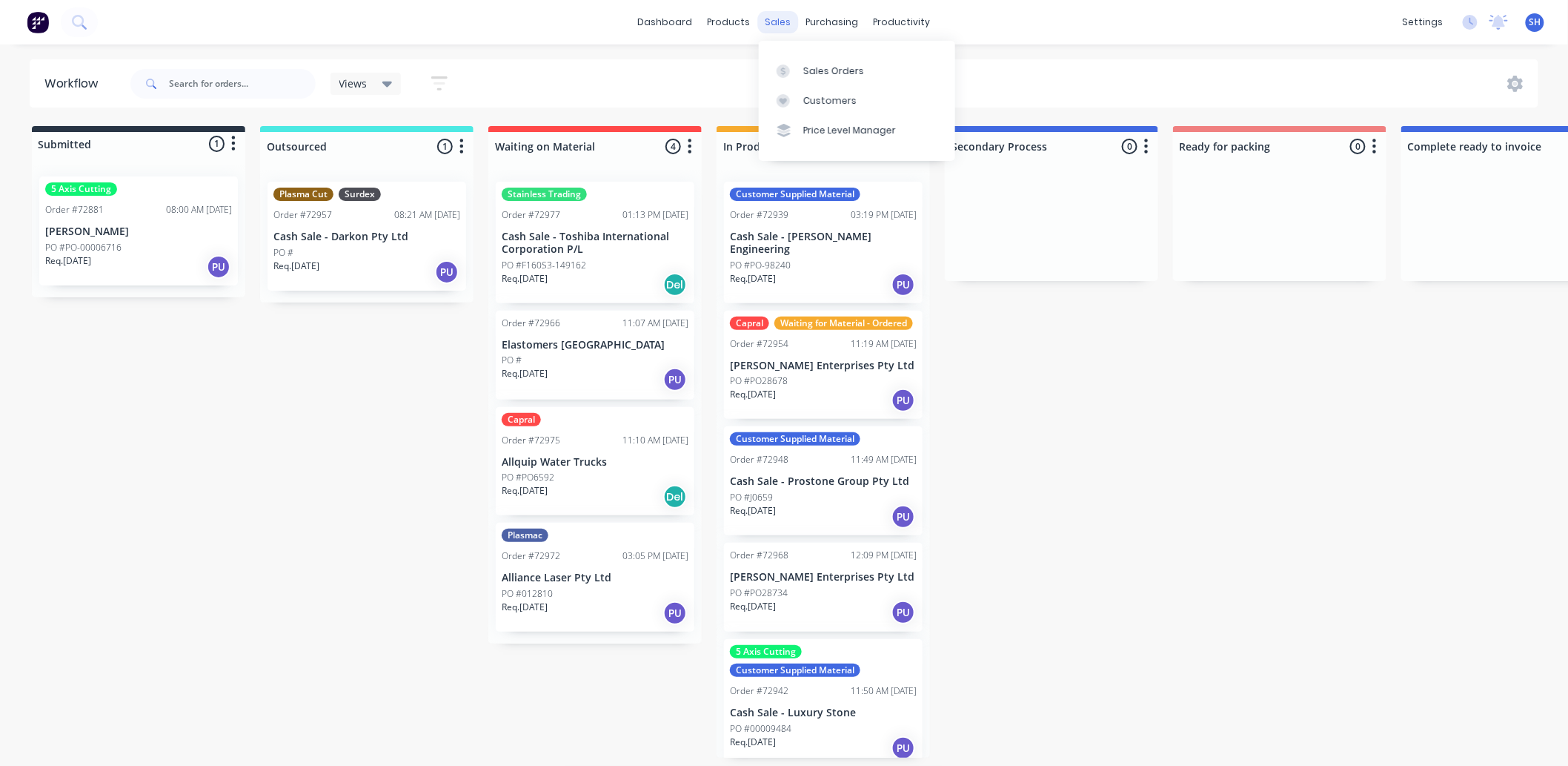
click at [779, 27] on div "sales" at bounding box center [779, 22] width 41 height 22
click at [814, 75] on div "Sales Orders" at bounding box center [833, 71] width 61 height 14
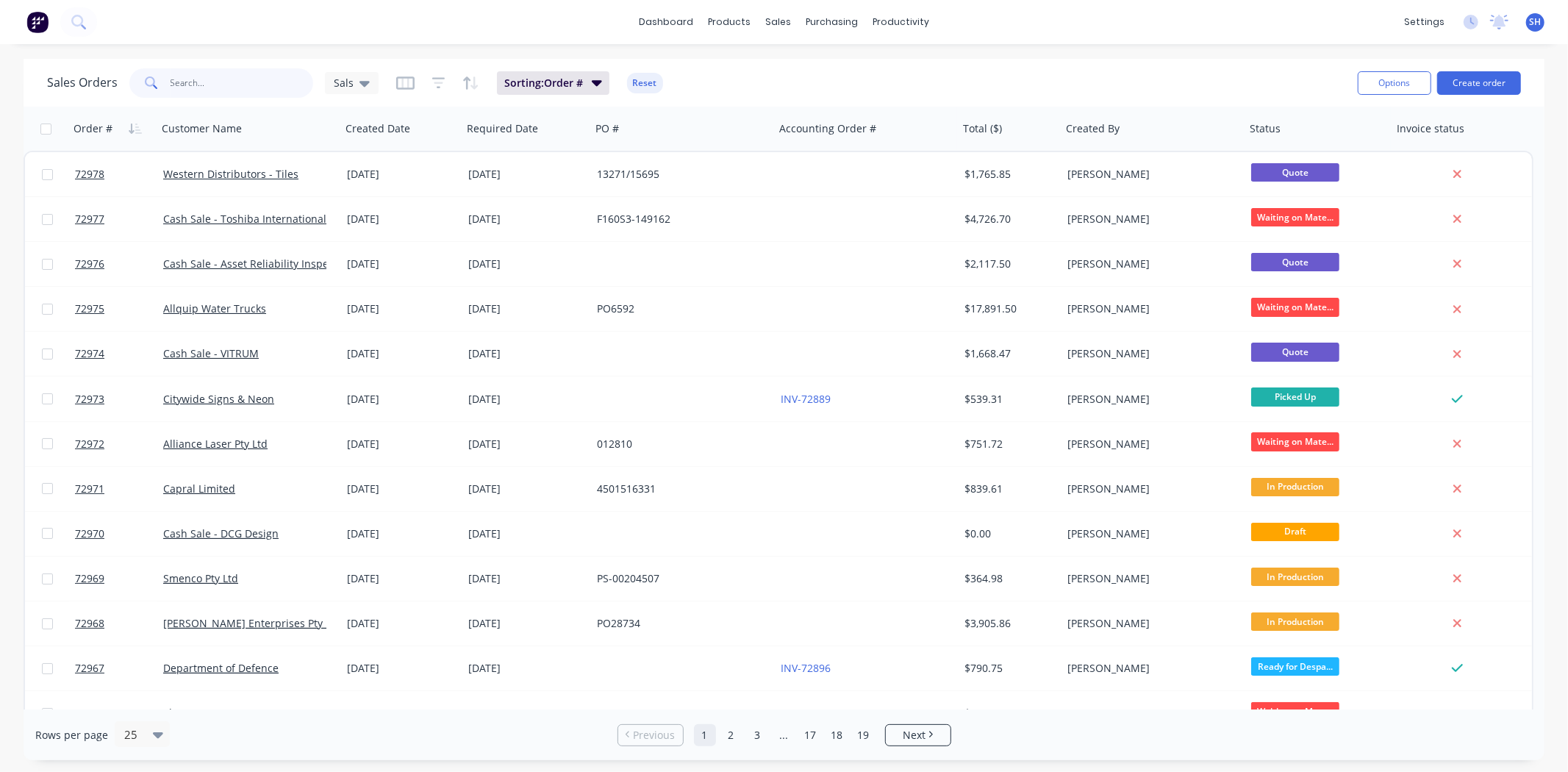
click at [216, 78] on input "text" at bounding box center [242, 83] width 143 height 30
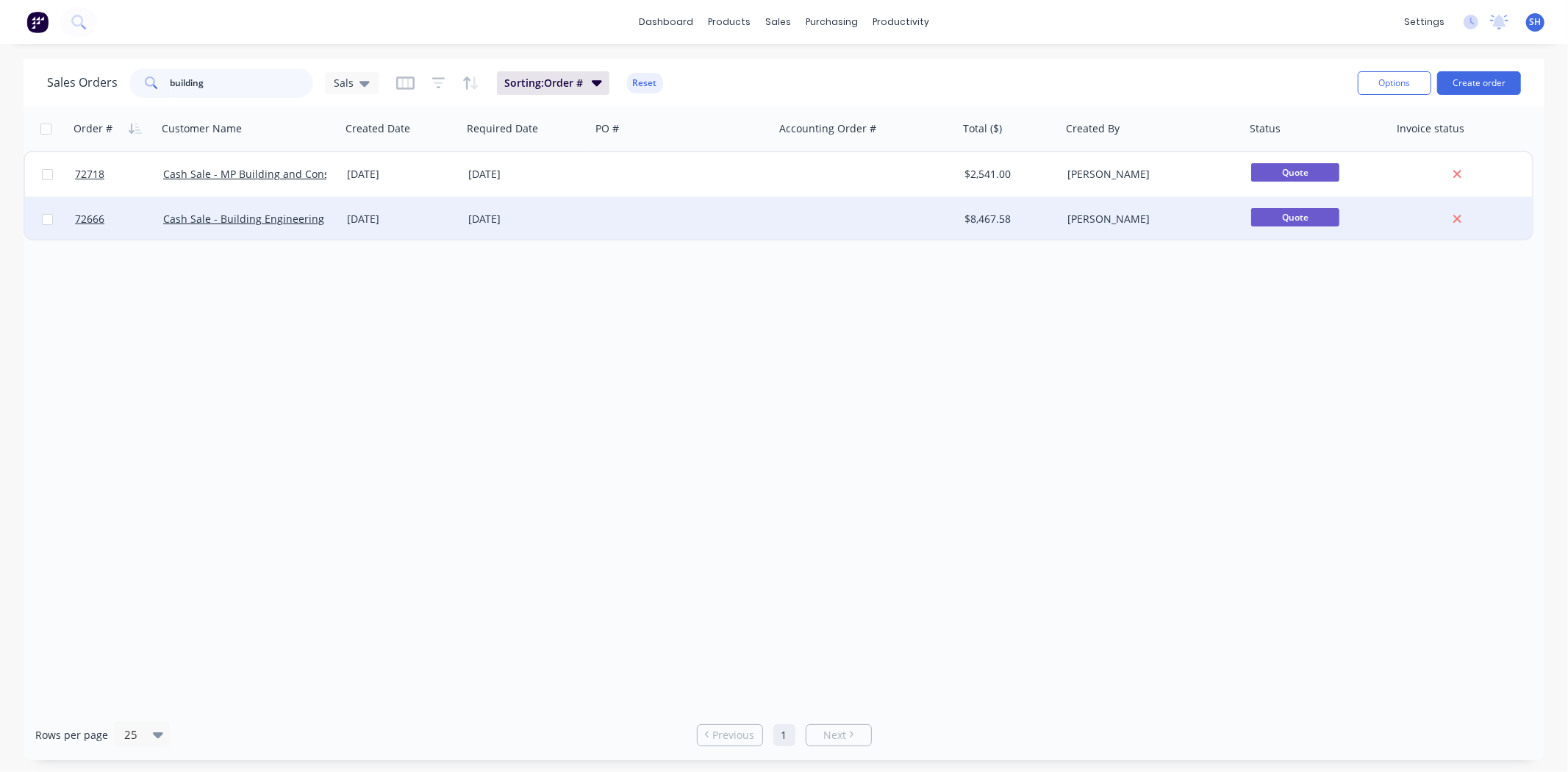
type input "building"
click at [569, 230] on div "14 Aug 2025" at bounding box center [526, 219] width 129 height 44
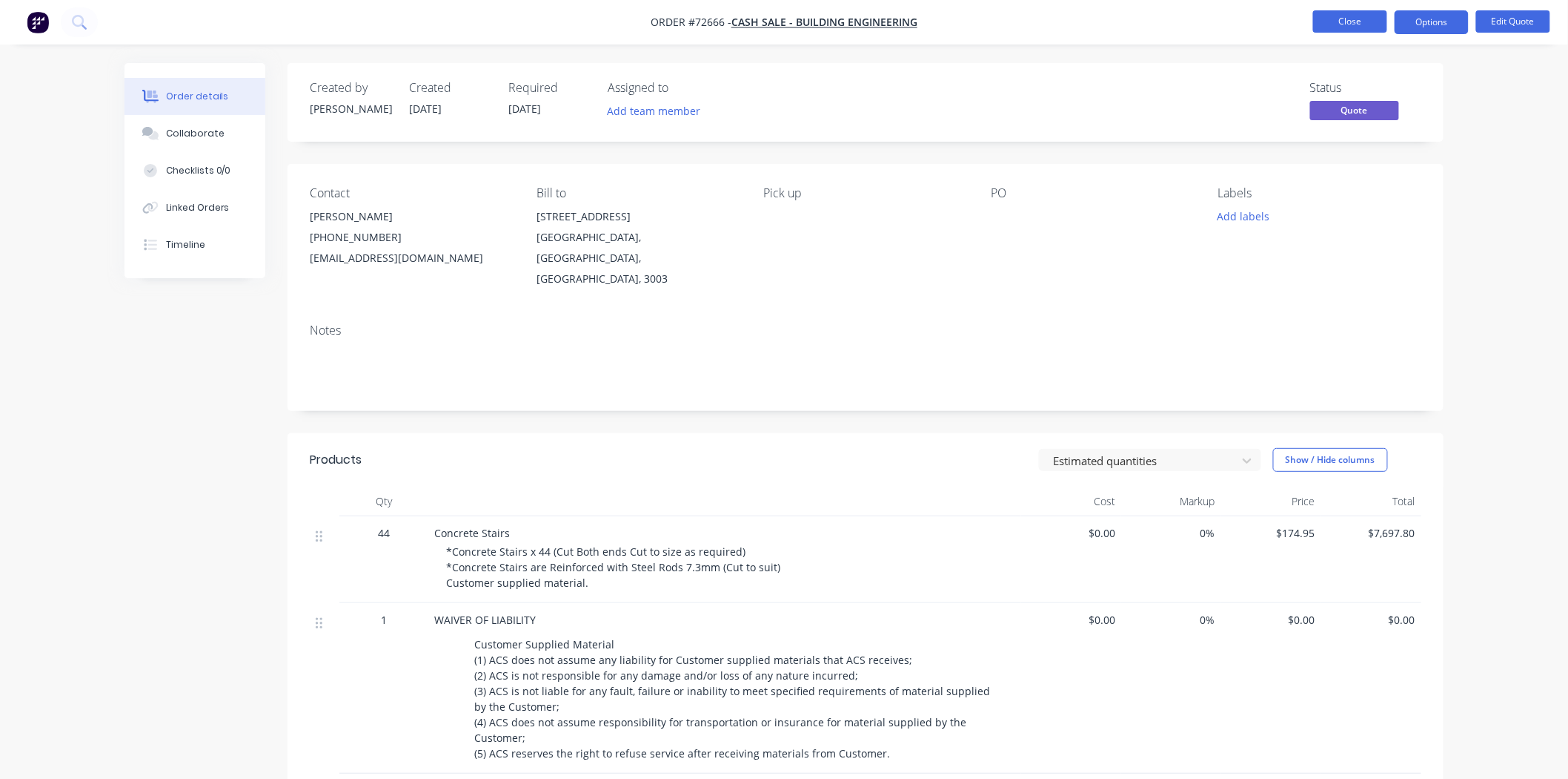
click at [1370, 21] on button "Close" at bounding box center [1351, 21] width 74 height 22
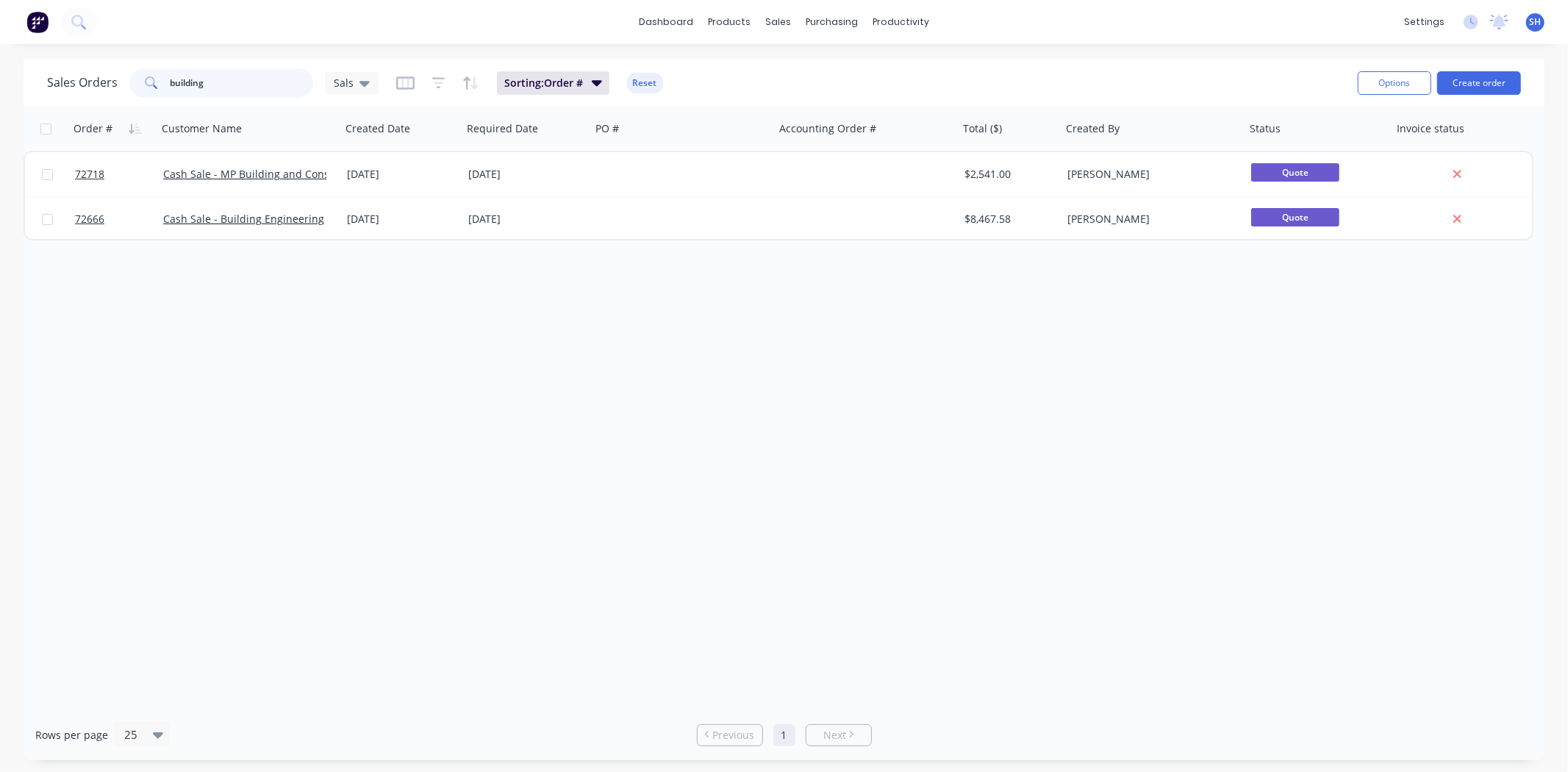
drag, startPoint x: 223, startPoint y: 81, endPoint x: 160, endPoint y: 81, distance: 63.0
click at [160, 81] on div "building" at bounding box center [222, 83] width 184 height 30
type input "alliance"
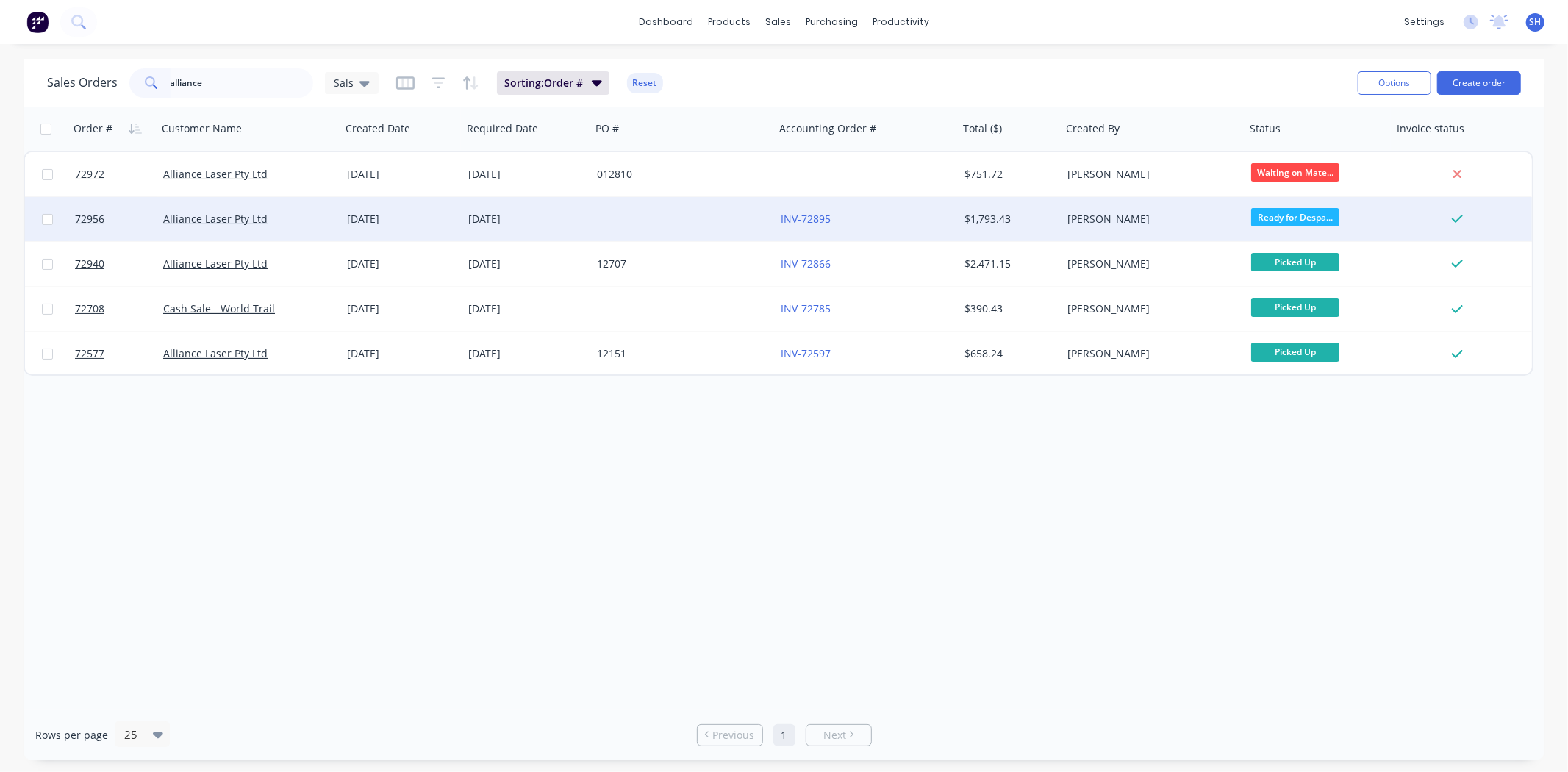
click at [497, 215] on div "[DATE]" at bounding box center [527, 219] width 117 height 14
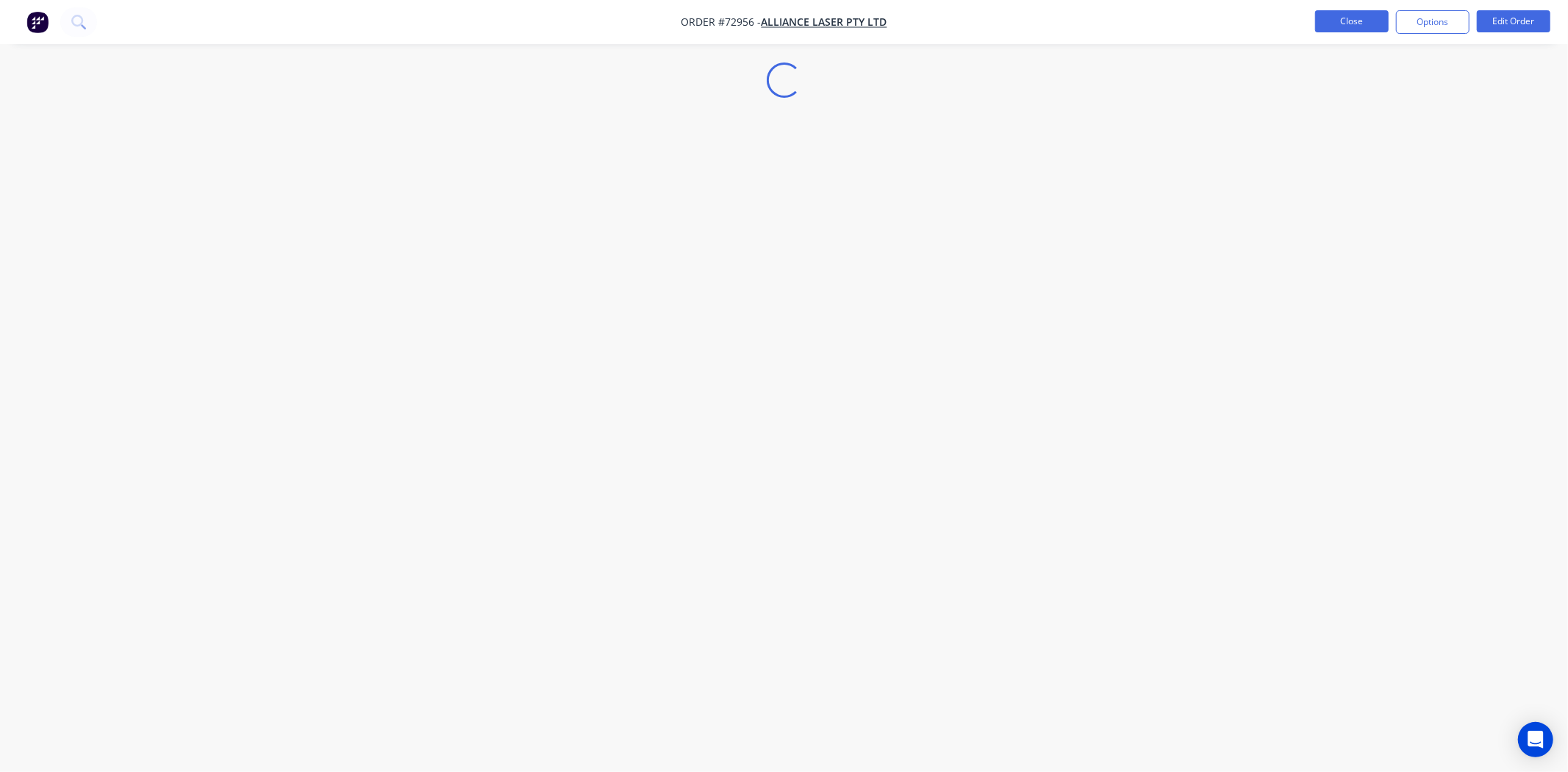
click at [1334, 23] on button "Close" at bounding box center [1353, 21] width 74 height 22
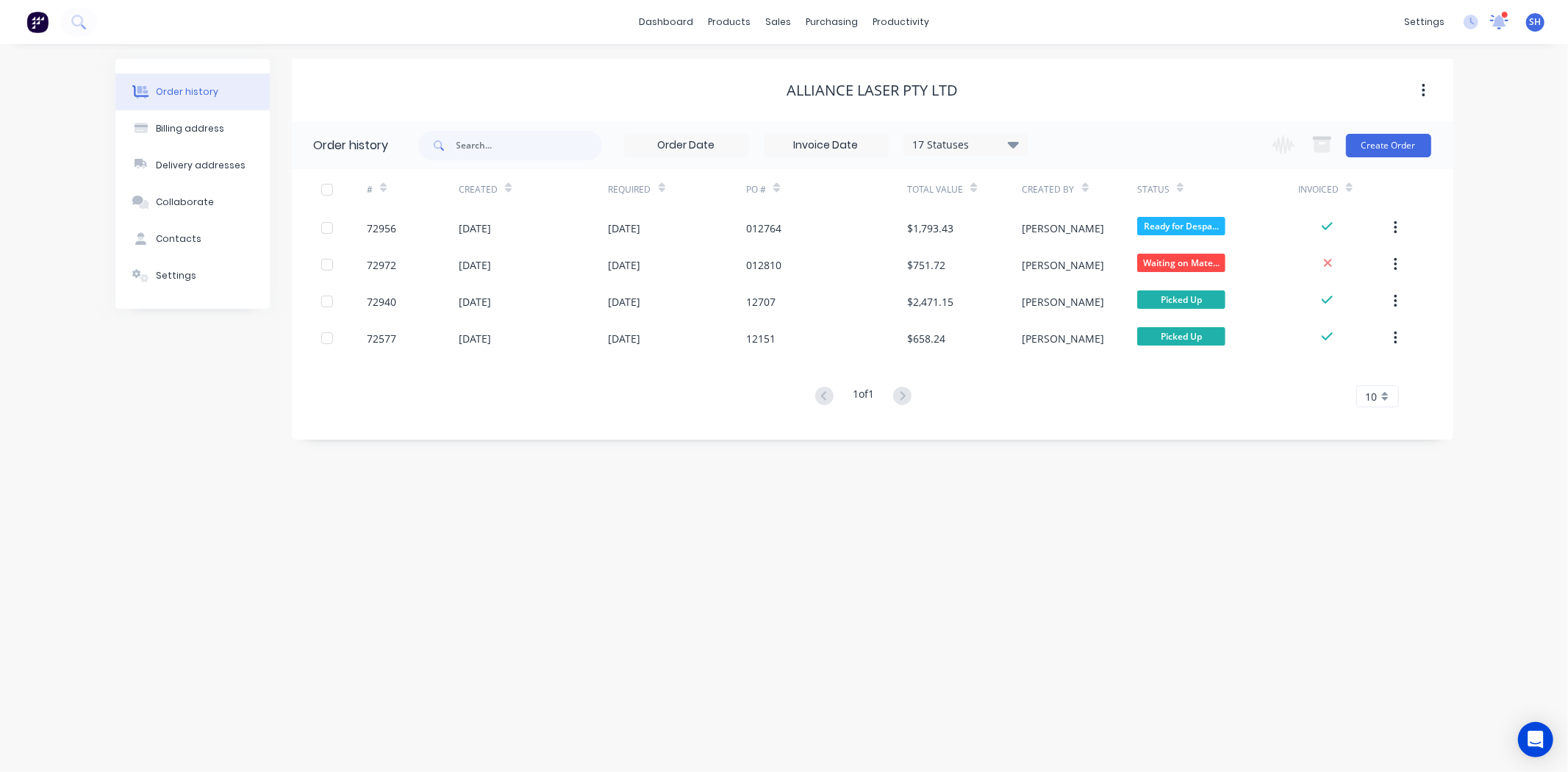
click at [1493, 26] on icon at bounding box center [1500, 22] width 20 height 17
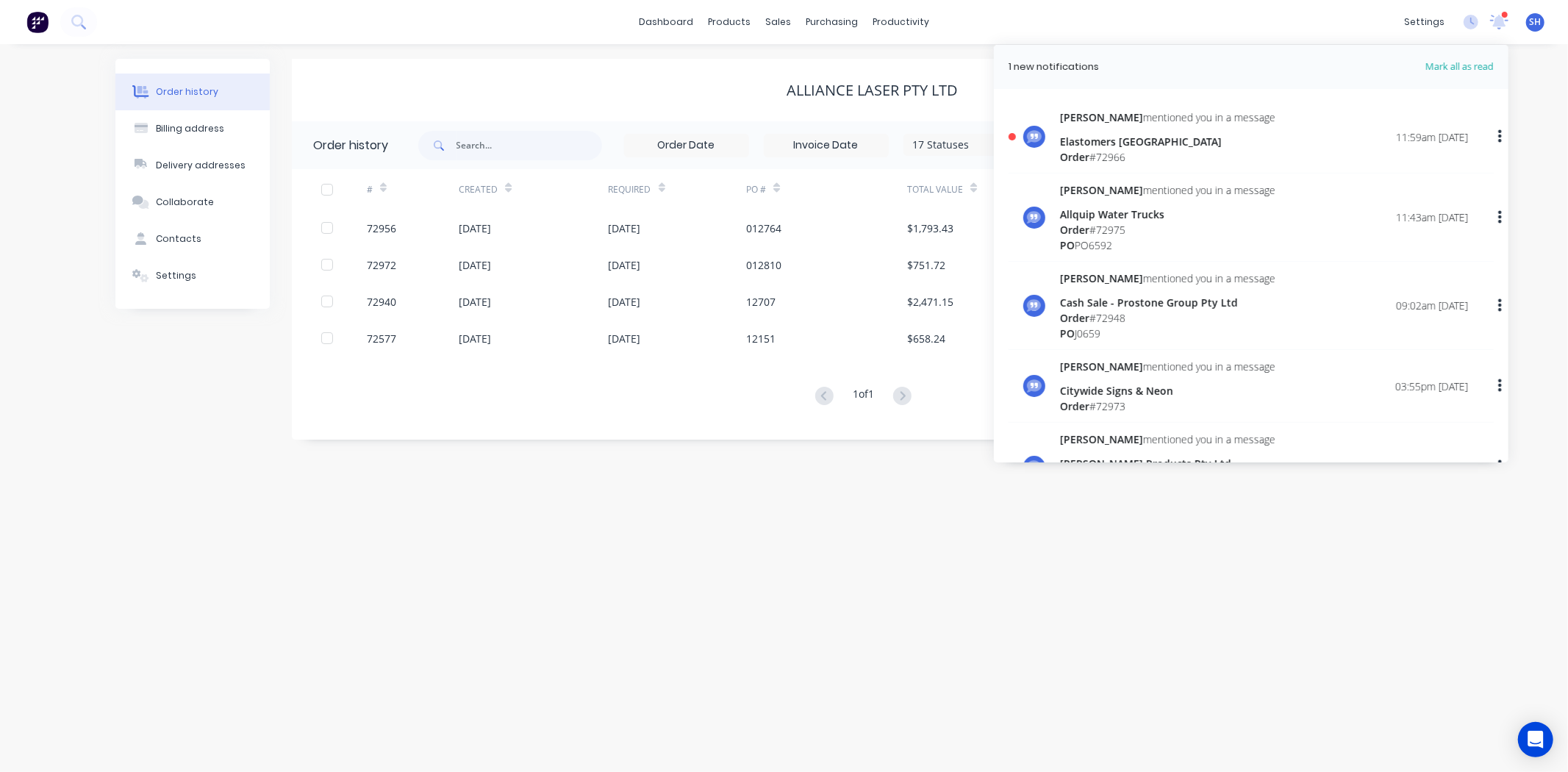
click at [1153, 143] on div "Elastomers [GEOGRAPHIC_DATA]" at bounding box center [1167, 141] width 215 height 15
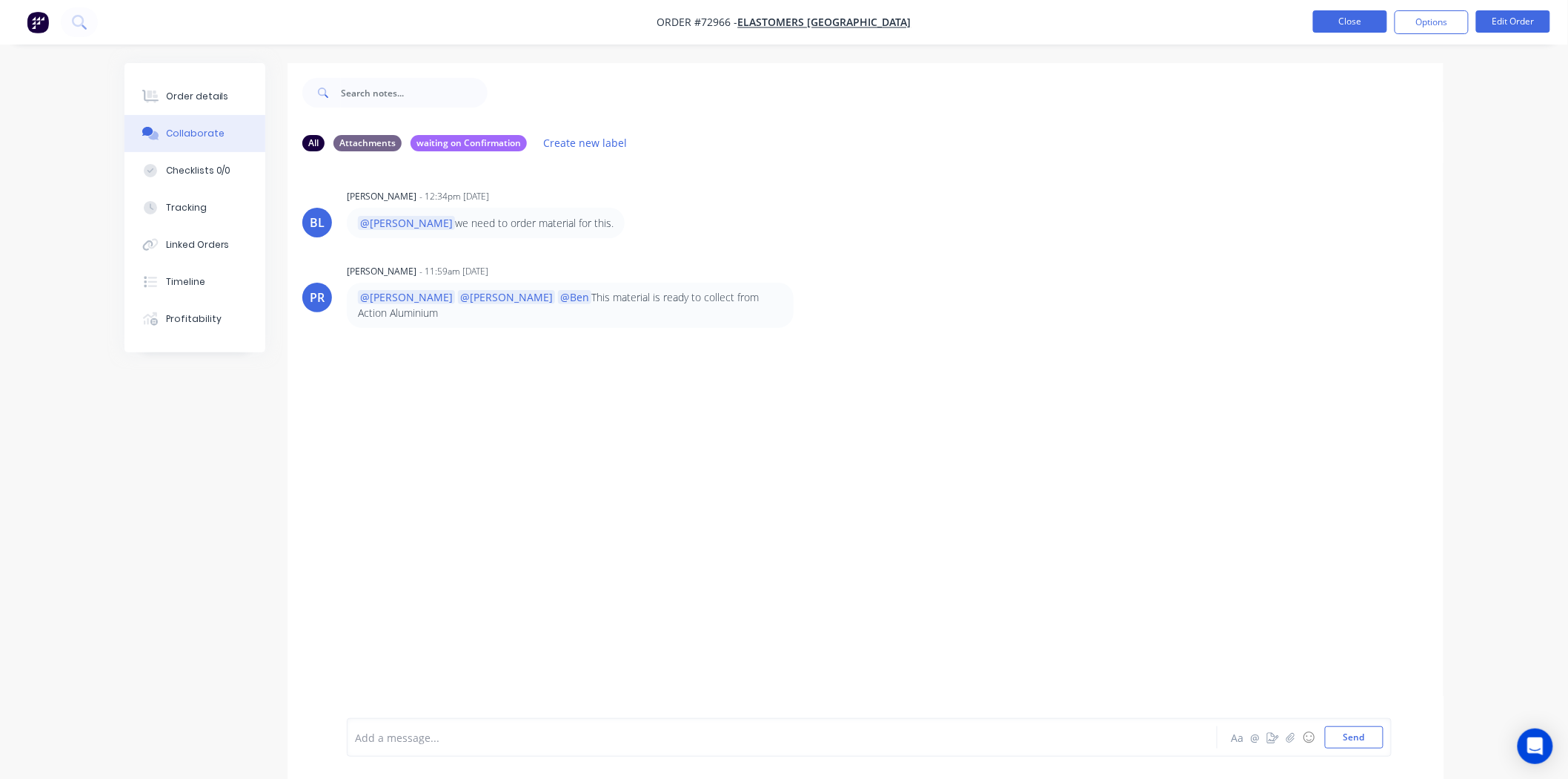
click at [1333, 22] on button "Close" at bounding box center [1351, 21] width 74 height 22
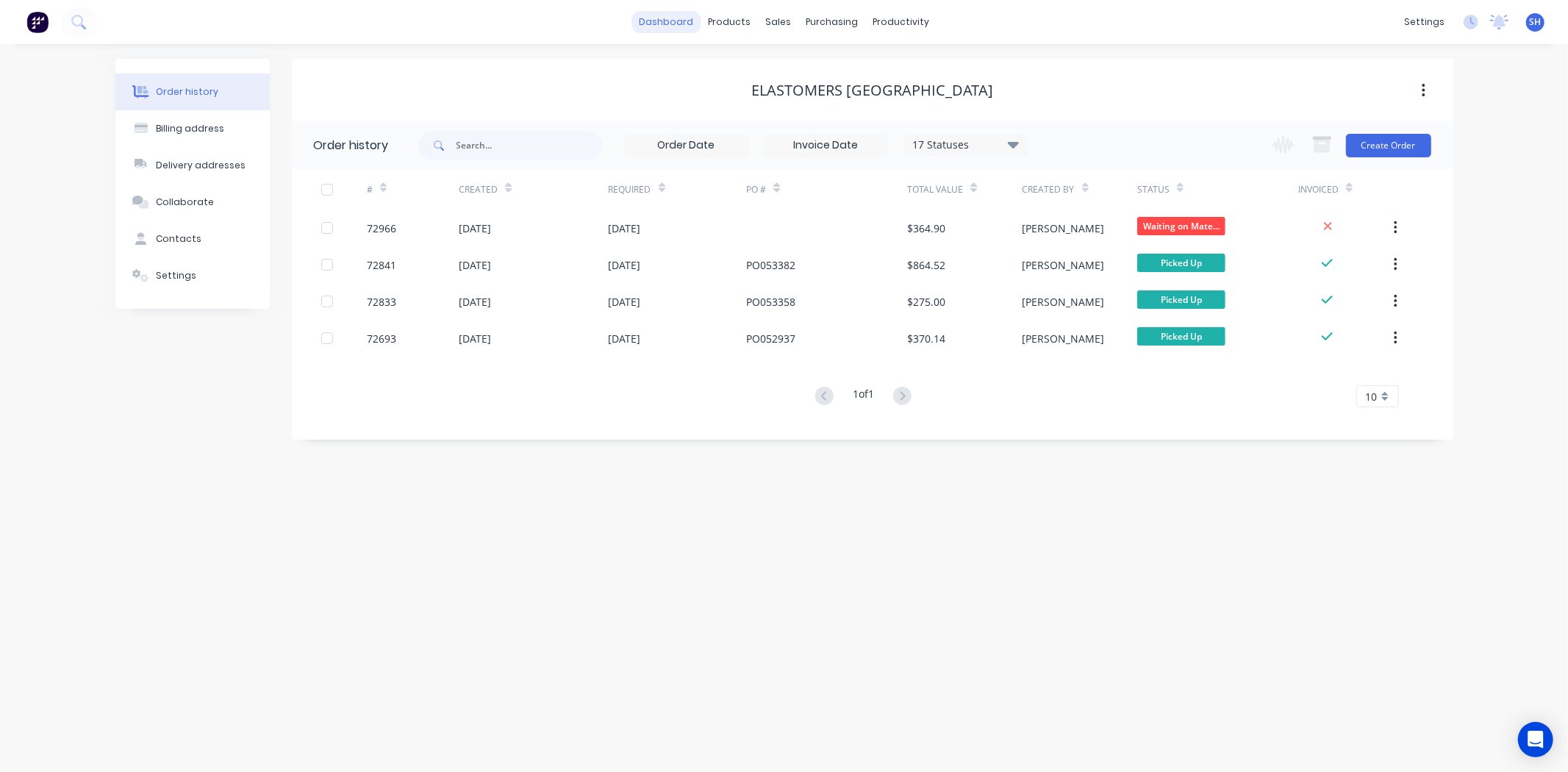
click at [660, 24] on link "dashboard" at bounding box center [666, 22] width 69 height 22
